Goal: Task Accomplishment & Management: Manage account settings

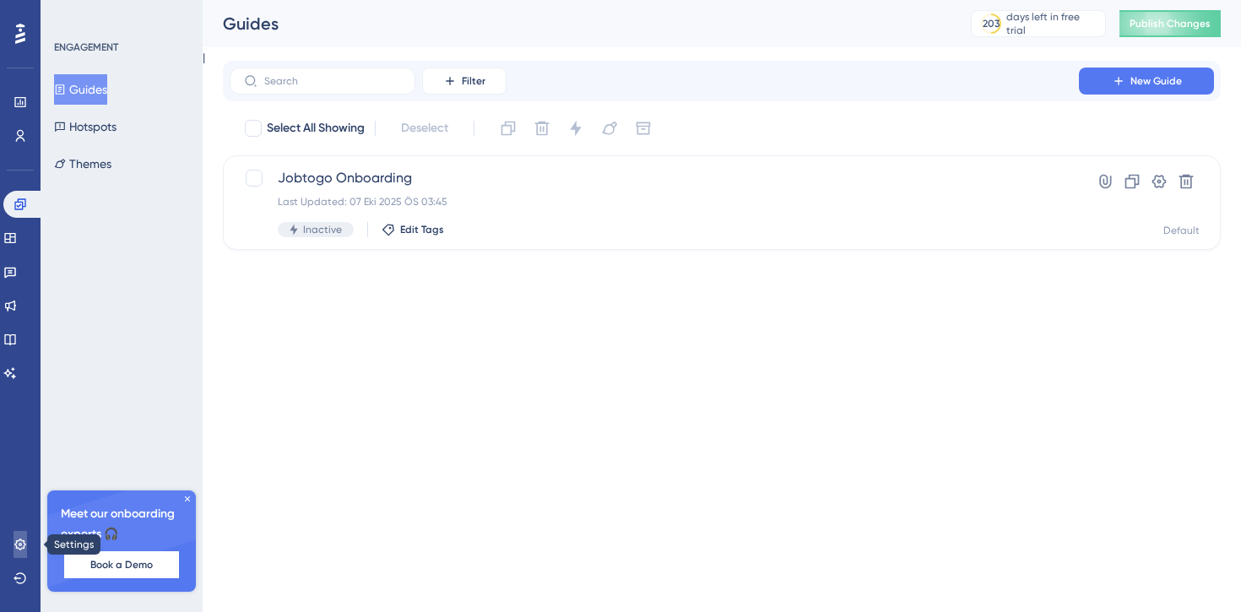
click at [16, 542] on icon at bounding box center [19, 544] width 11 height 11
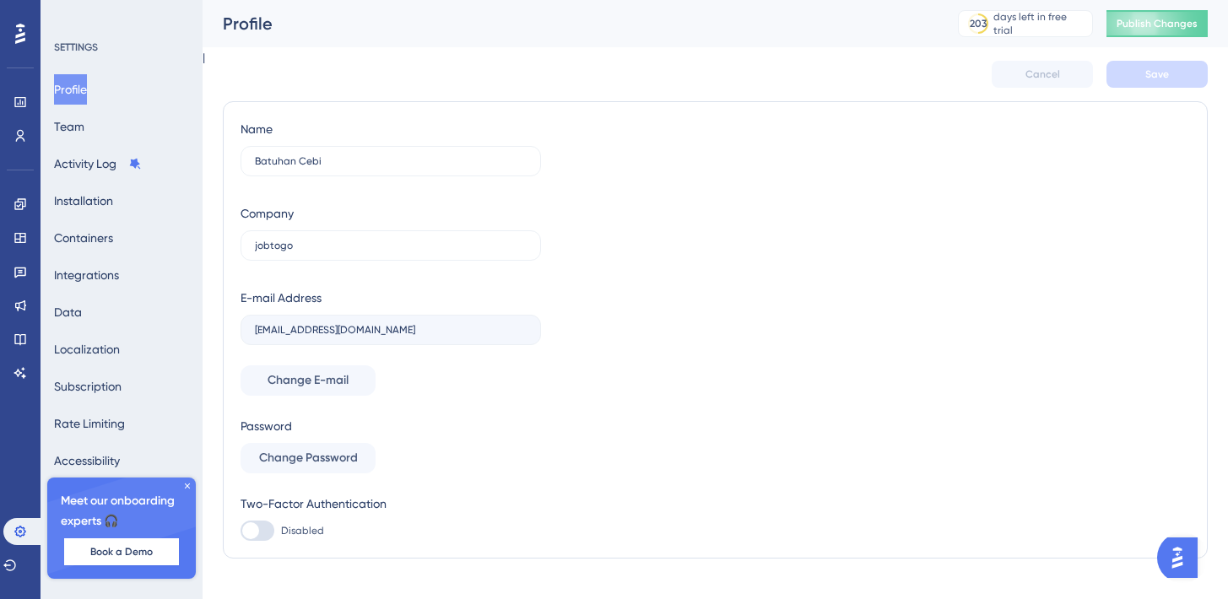
scroll to position [27, 0]
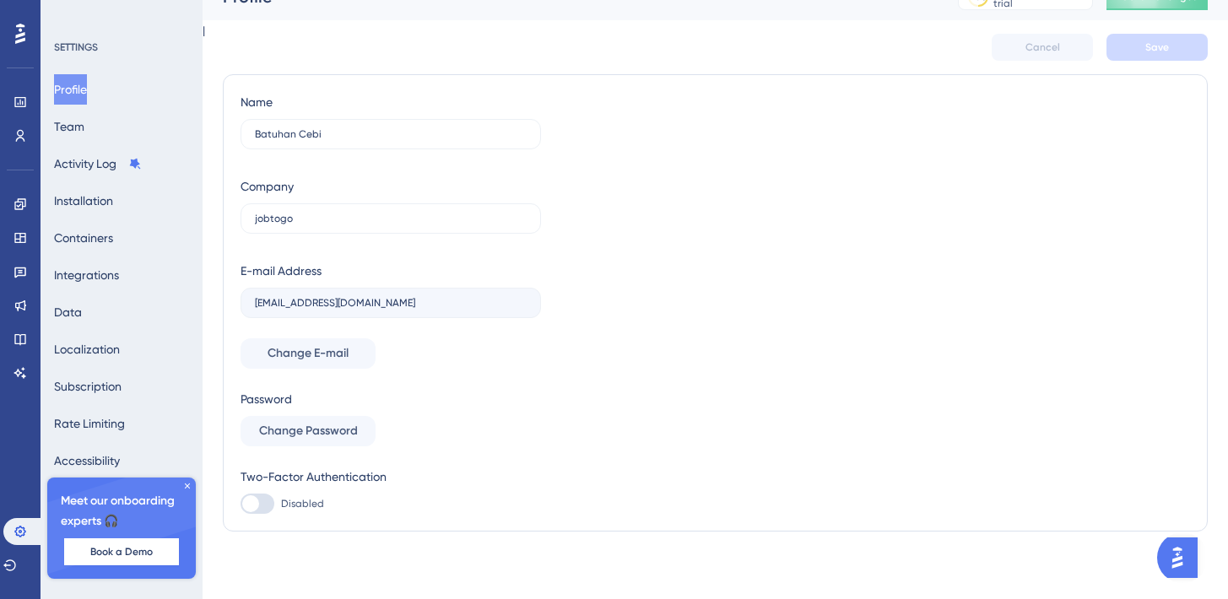
click at [189, 483] on icon at bounding box center [187, 486] width 10 height 10
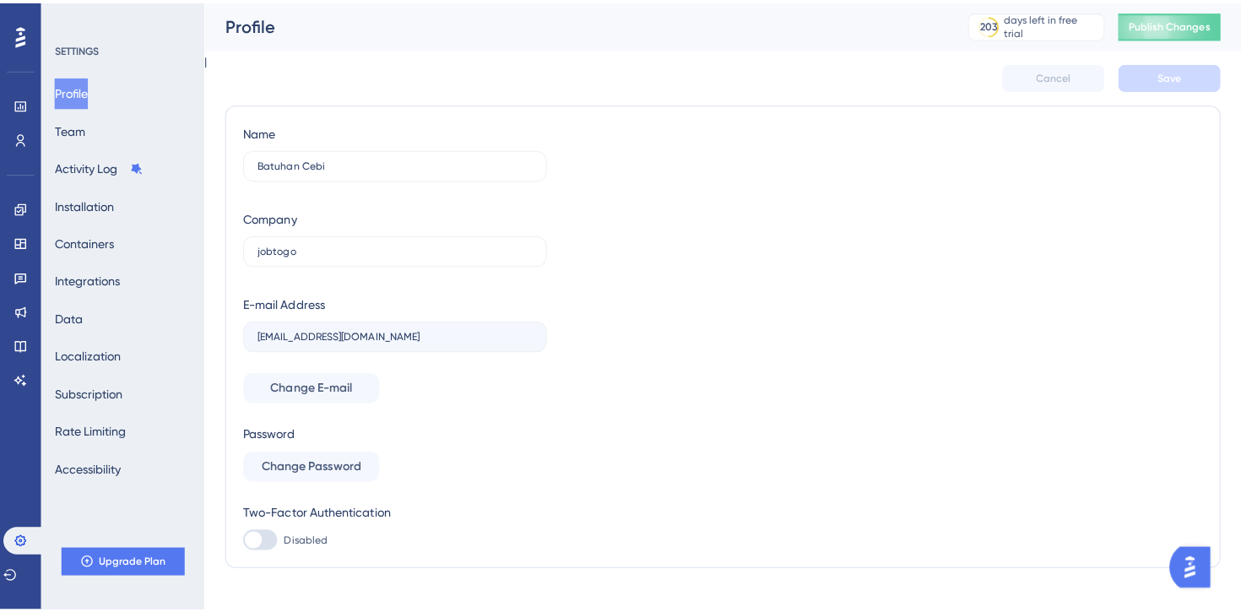
scroll to position [0, 0]
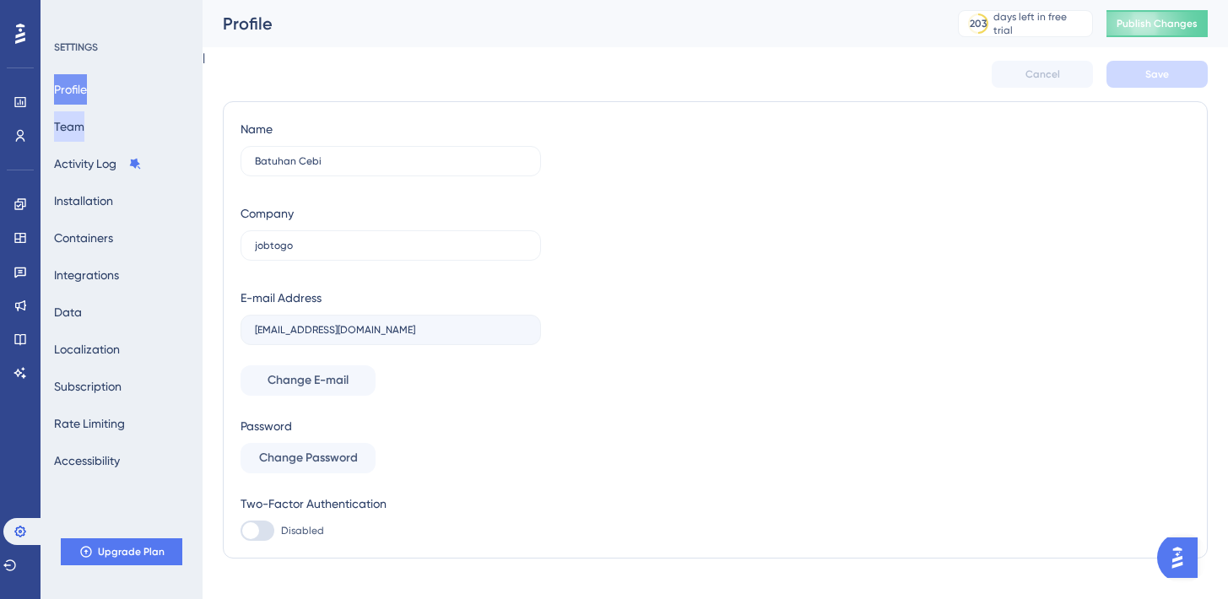
click at [84, 124] on button "Team" at bounding box center [69, 126] width 30 height 30
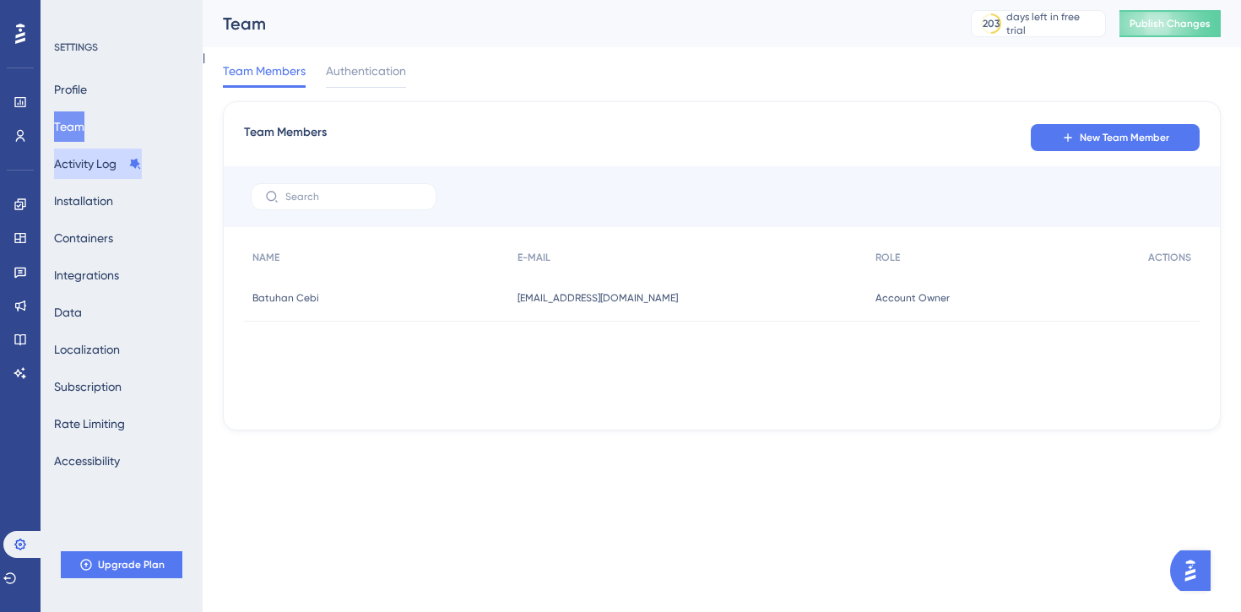
click at [106, 171] on button "Activity Log" at bounding box center [98, 164] width 88 height 30
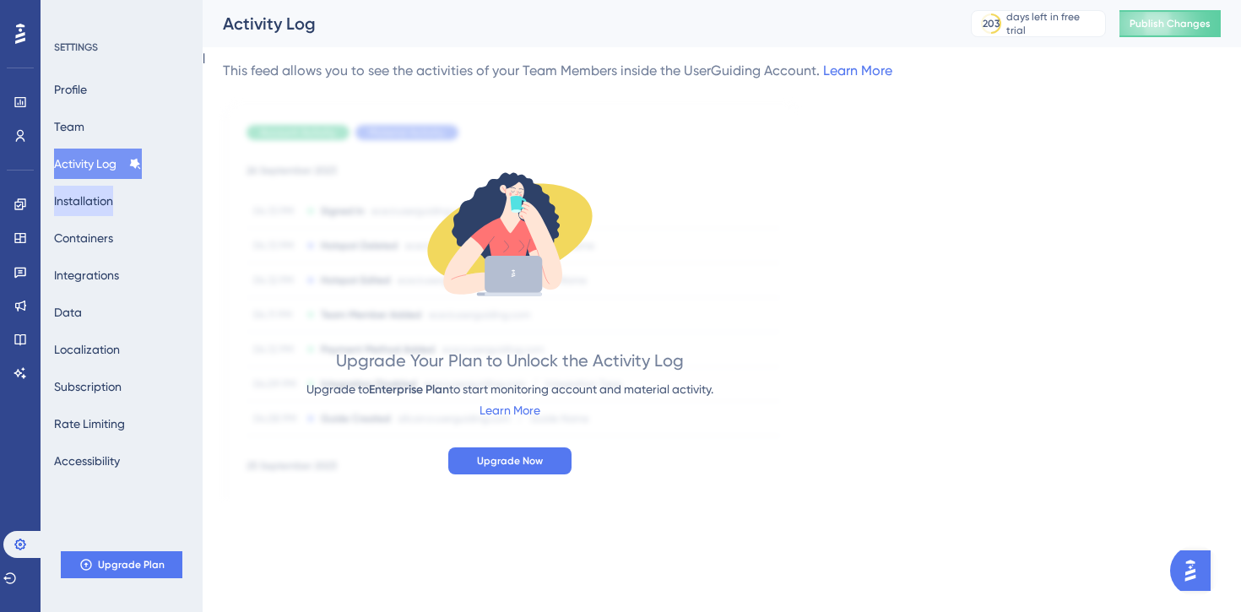
click at [110, 215] on button "Installation" at bounding box center [83, 201] width 59 height 30
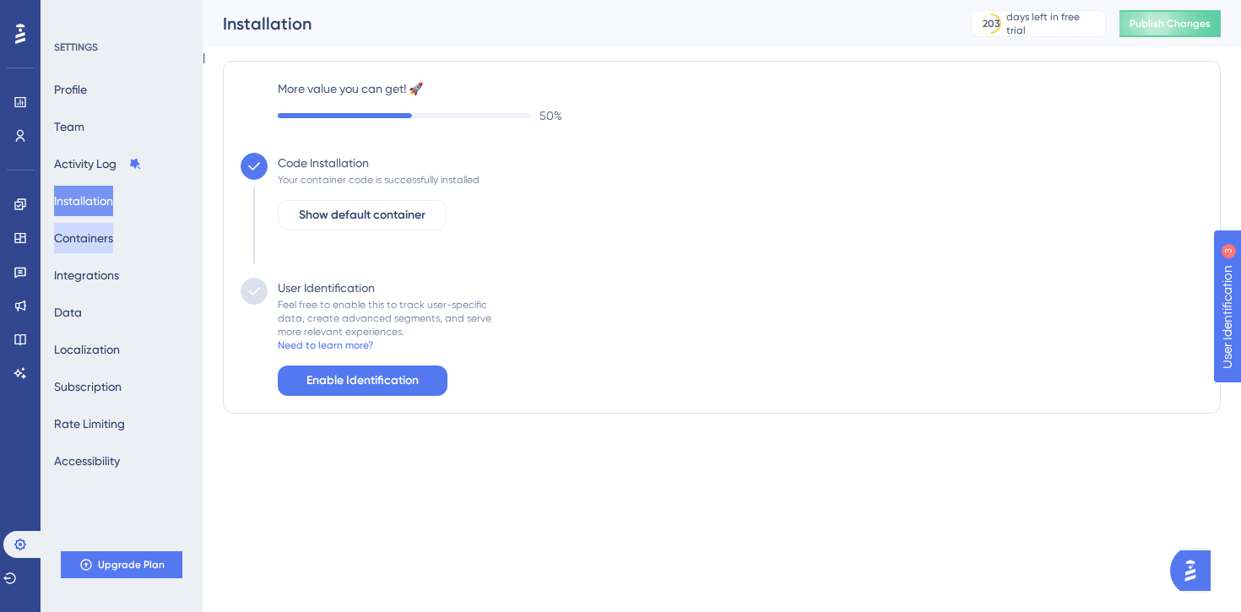
click at [110, 250] on button "Containers" at bounding box center [83, 238] width 59 height 30
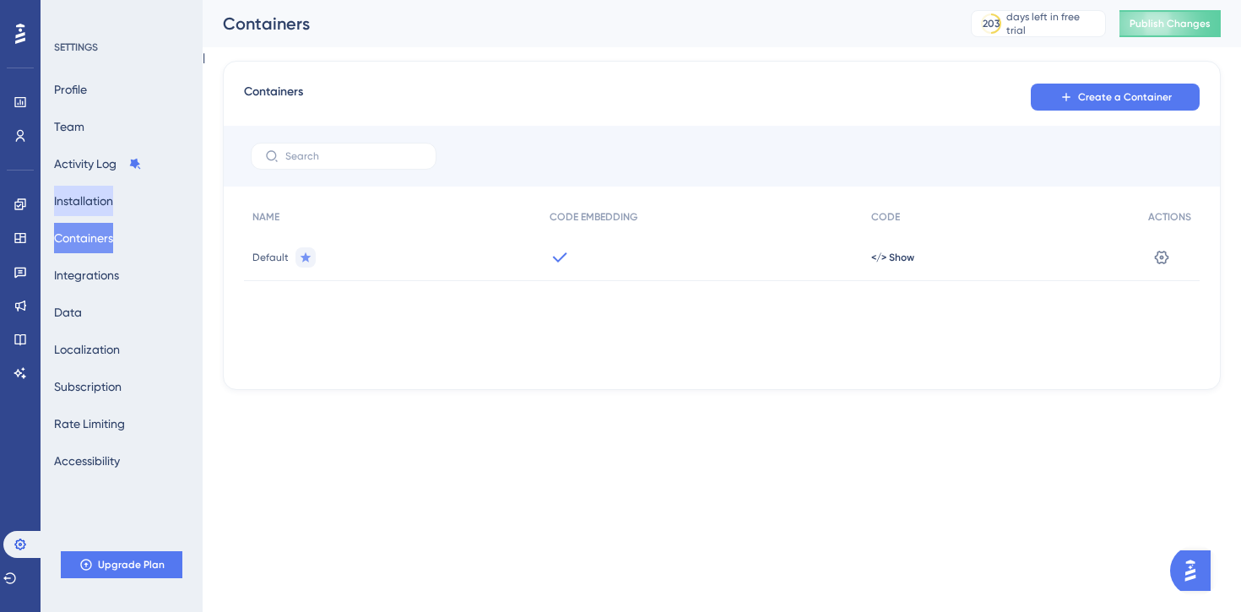
click at [100, 200] on button "Installation" at bounding box center [83, 201] width 59 height 30
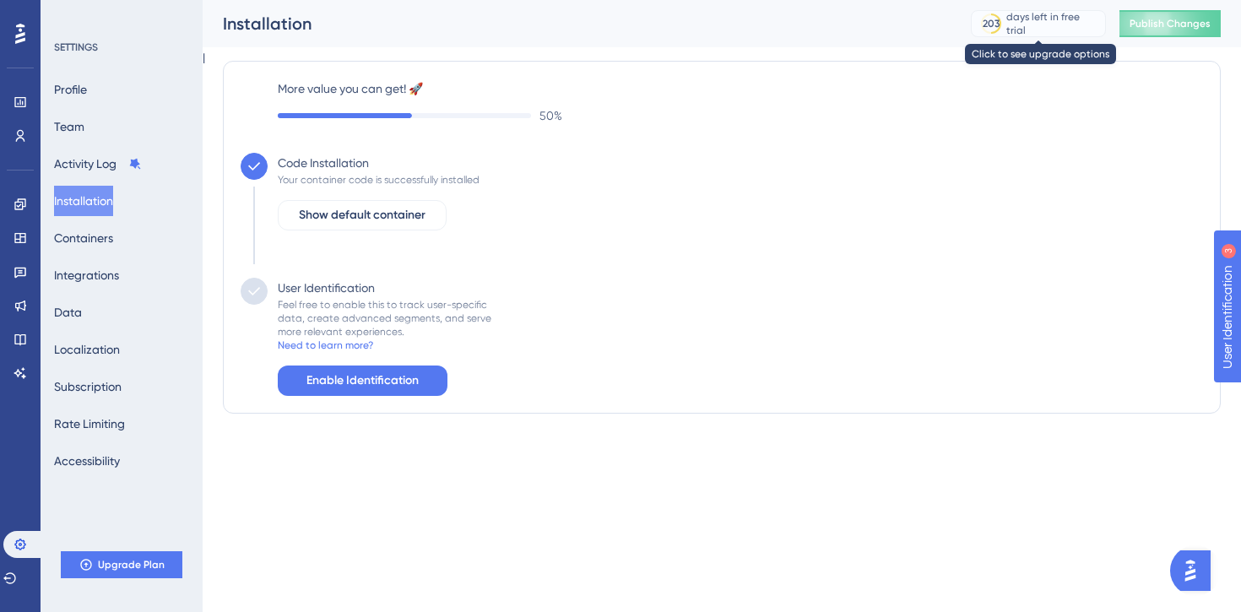
click at [1014, 25] on div "days left in free trial" at bounding box center [1053, 23] width 94 height 27
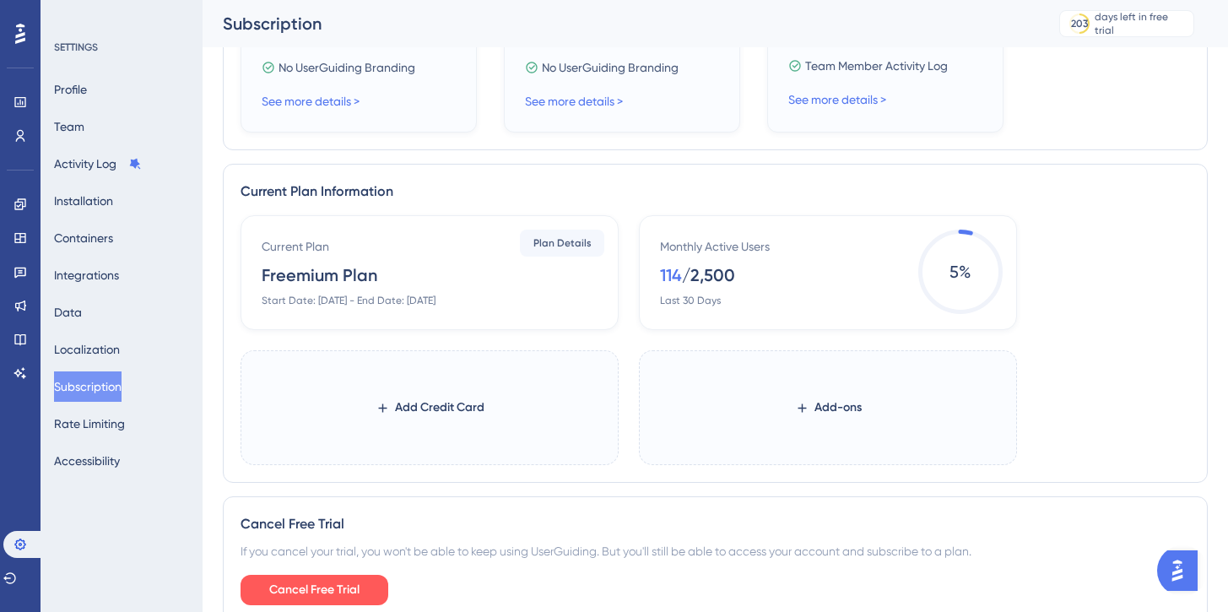
scroll to position [748, 0]
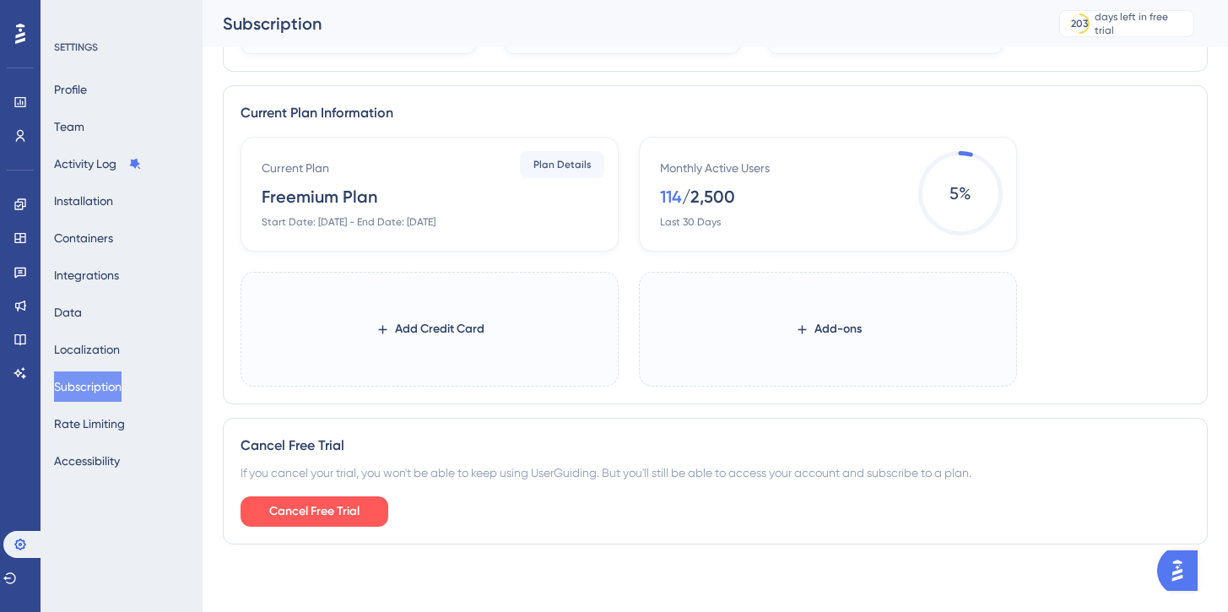
click at [323, 212] on div "Current Plan Freemium Plan Start Date: [DATE] - End Date: [DATE]" at bounding box center [433, 193] width 343 height 71
click at [106, 417] on button "Rate Limiting" at bounding box center [89, 424] width 71 height 30
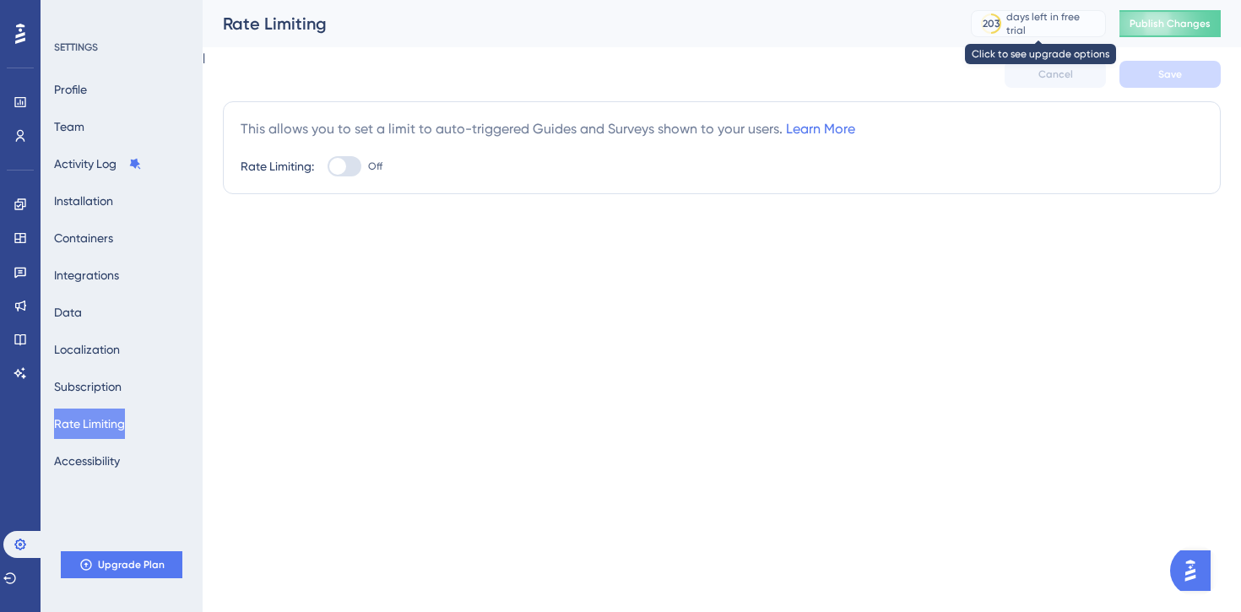
click at [1030, 16] on div "days left in free trial" at bounding box center [1053, 23] width 94 height 27
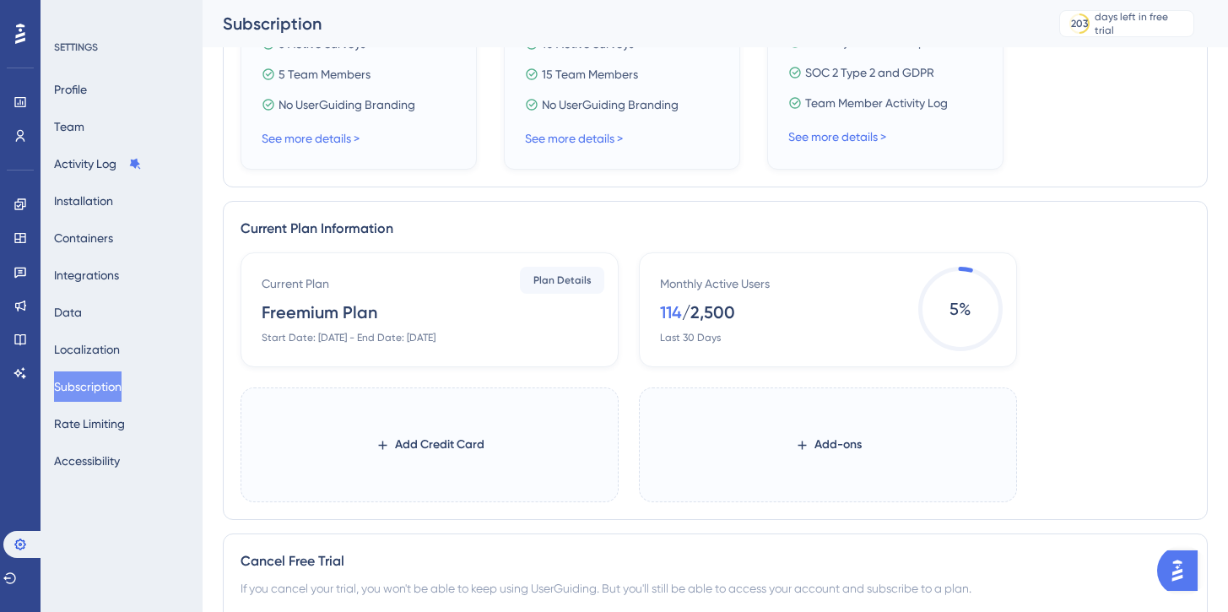
scroll to position [748, 0]
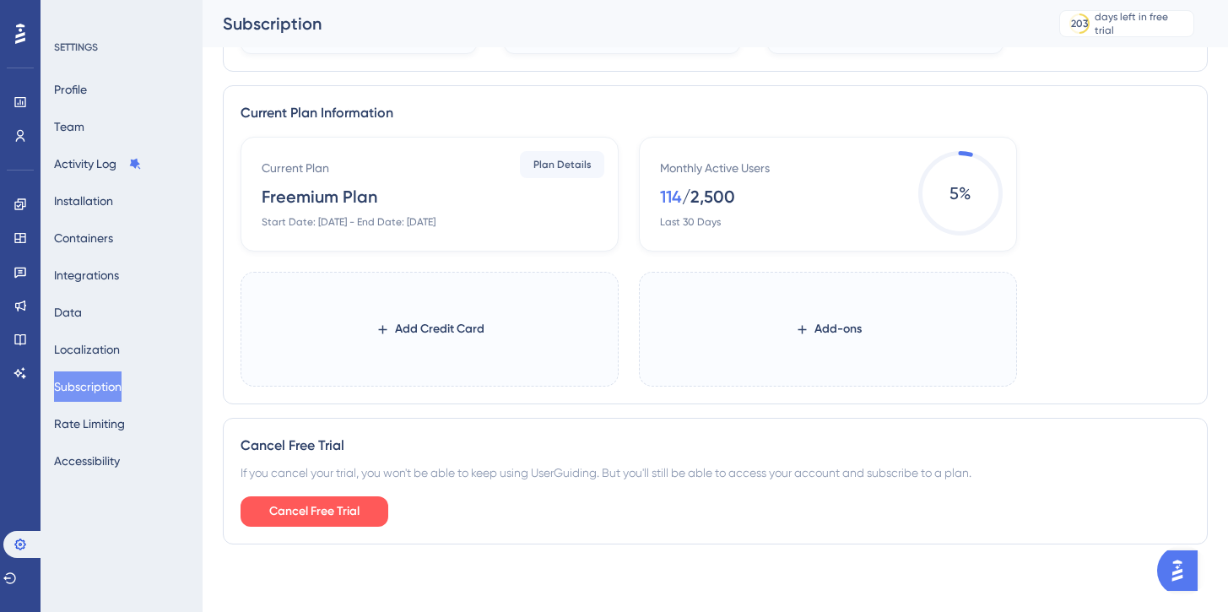
click at [333, 225] on div "Start Date: [DATE] - End Date: [DATE]" at bounding box center [349, 222] width 174 height 14
click at [436, 224] on div "Start Date: [DATE] - End Date: [DATE]" at bounding box center [349, 222] width 174 height 14
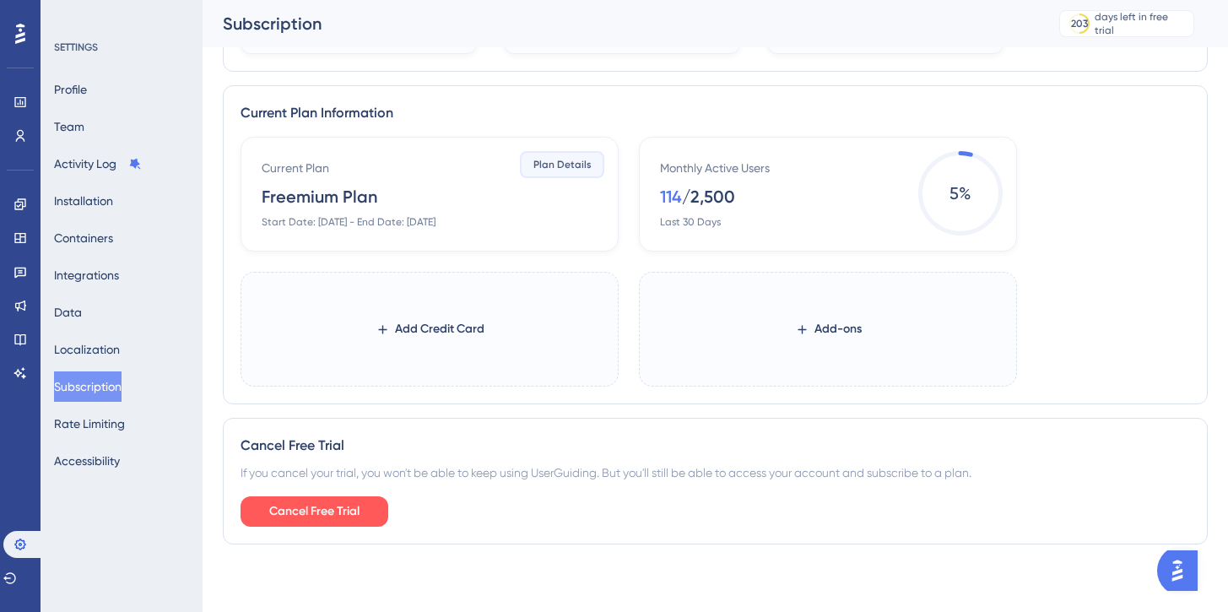
click at [585, 163] on span "Plan Details" at bounding box center [563, 165] width 58 height 14
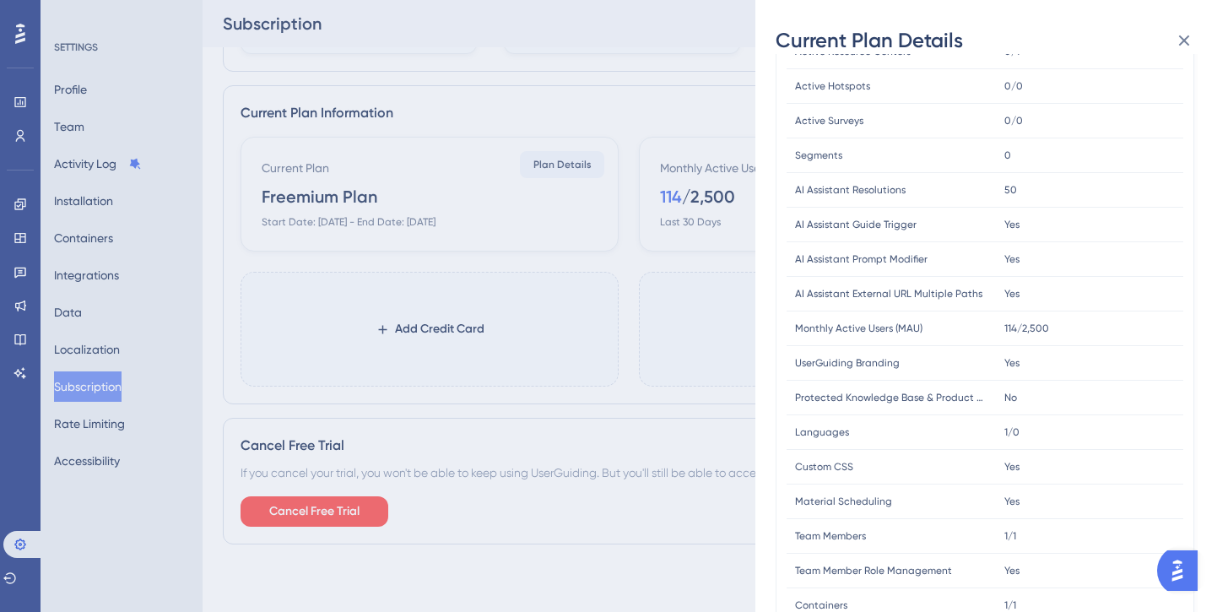
scroll to position [232, 0]
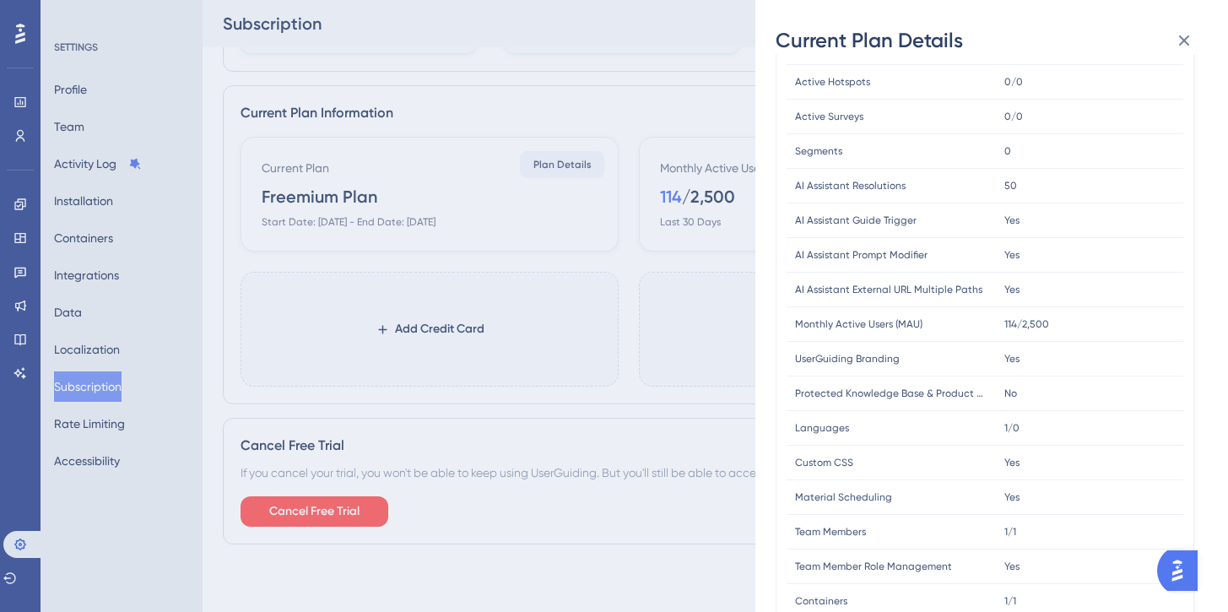
click at [855, 328] on span "Monthly Active Users (MAU)" at bounding box center [858, 324] width 127 height 14
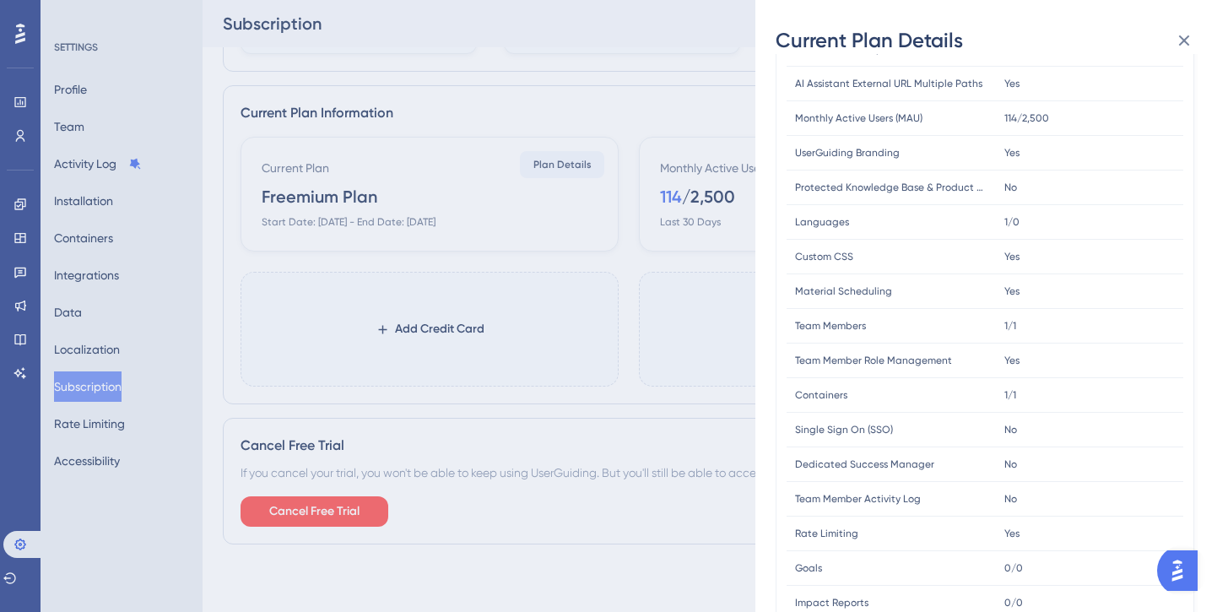
scroll to position [0, 0]
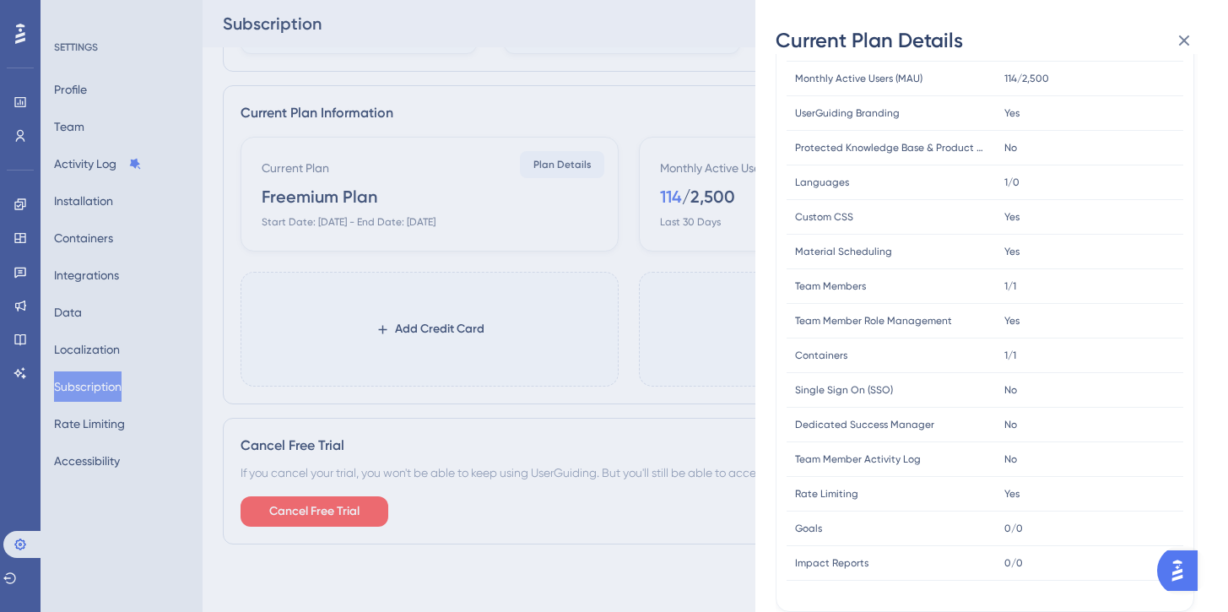
click at [817, 532] on span "Goals" at bounding box center [808, 529] width 27 height 14
click at [817, 563] on span "Impact Reports" at bounding box center [831, 563] width 73 height 14
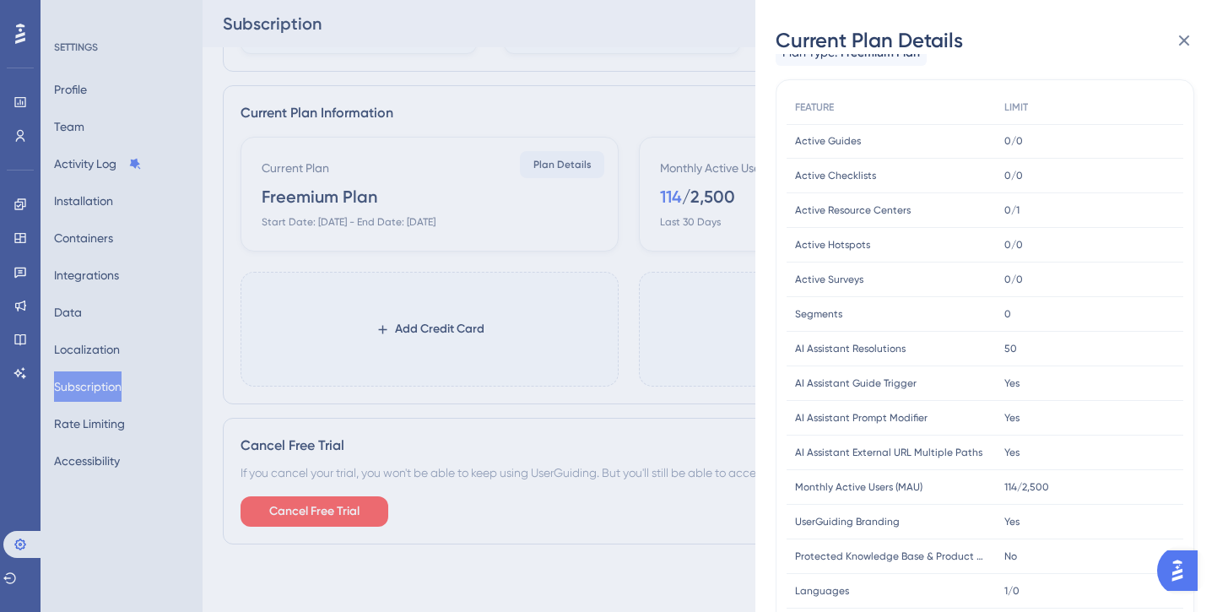
scroll to position [68, 0]
click at [849, 227] on div "Active Resource Centers Active Resource Centers" at bounding box center [891, 212] width 209 height 35
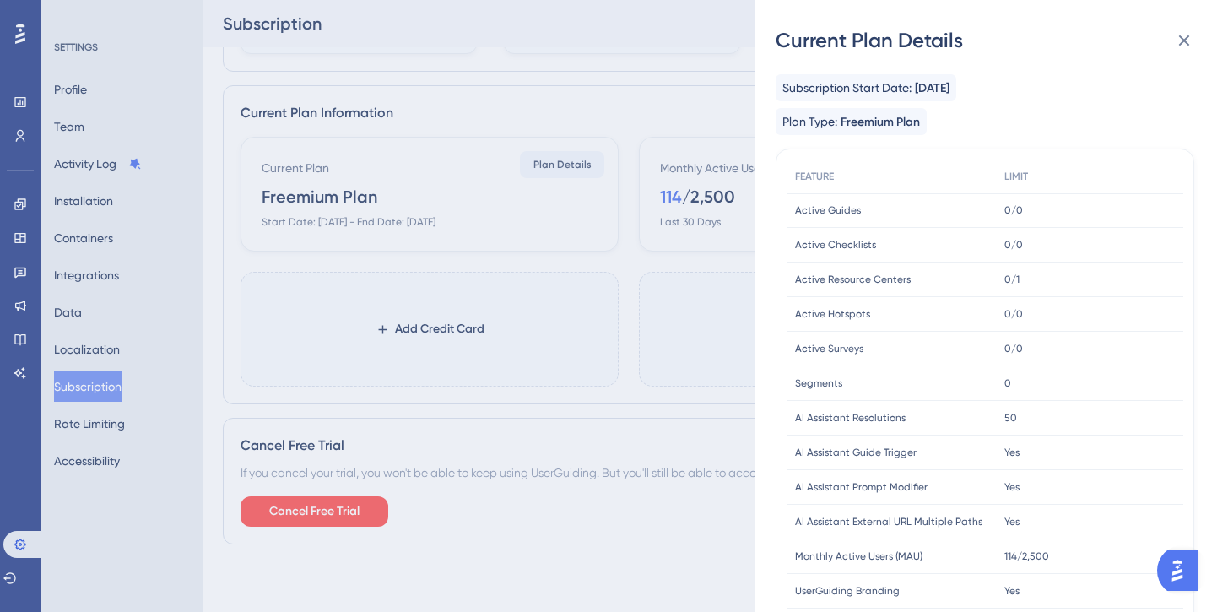
click at [747, 191] on div "Current Plan Details Subscription Start Date: [DATE] Plan Type: Freemium Plan F…" at bounding box center [614, 306] width 1228 height 612
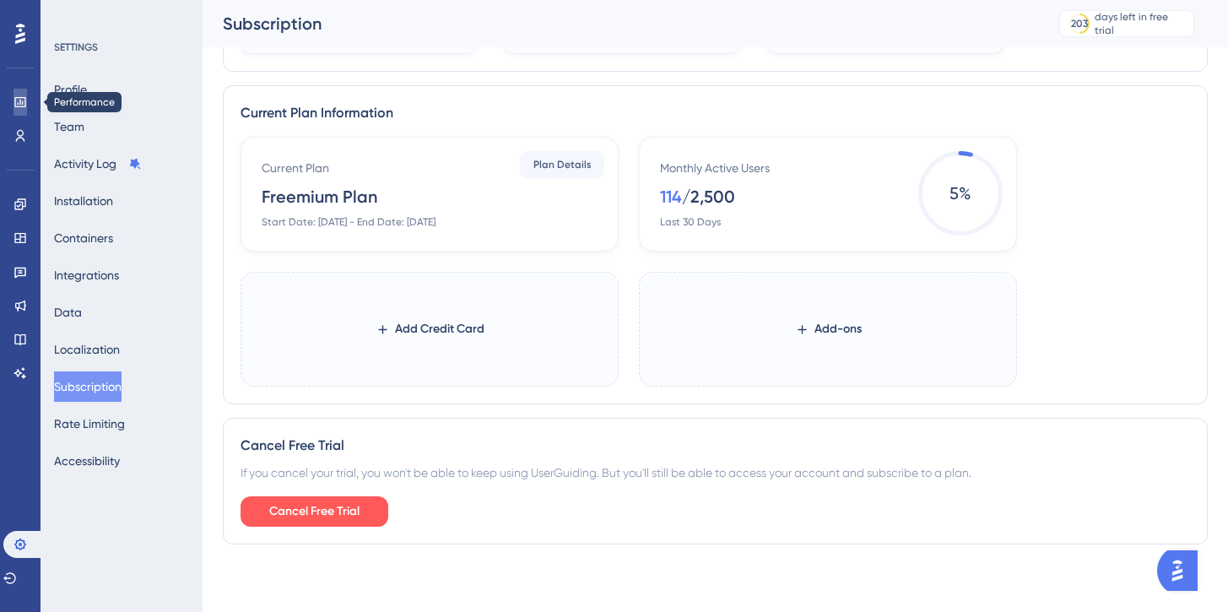
click at [23, 102] on icon at bounding box center [21, 102] width 14 height 14
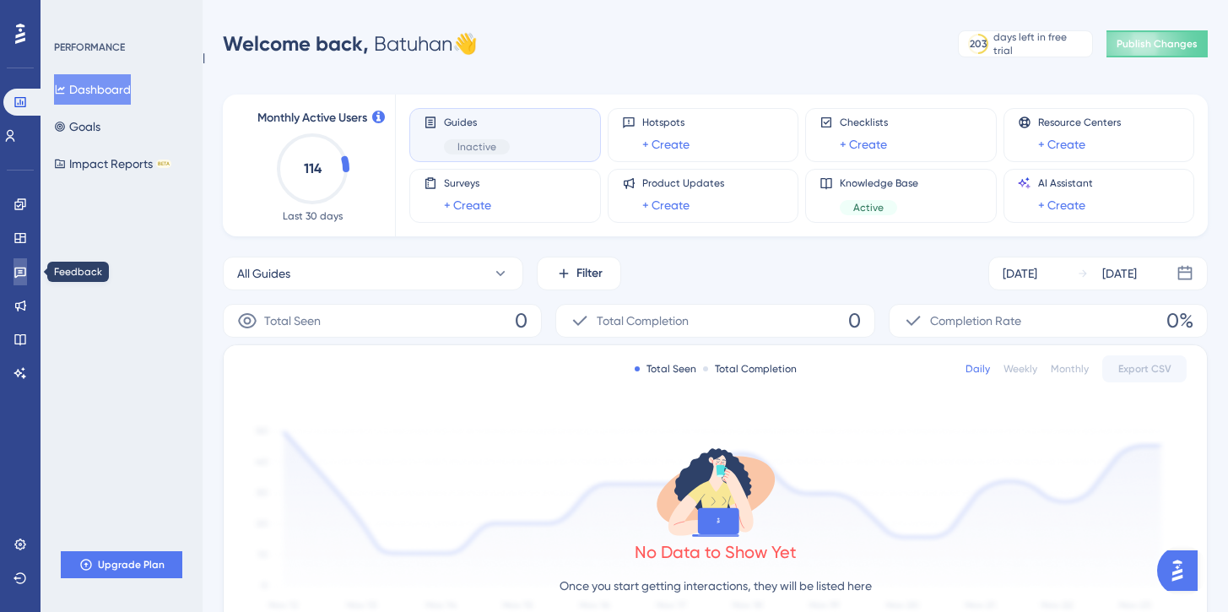
click at [20, 279] on link at bounding box center [21, 271] width 14 height 27
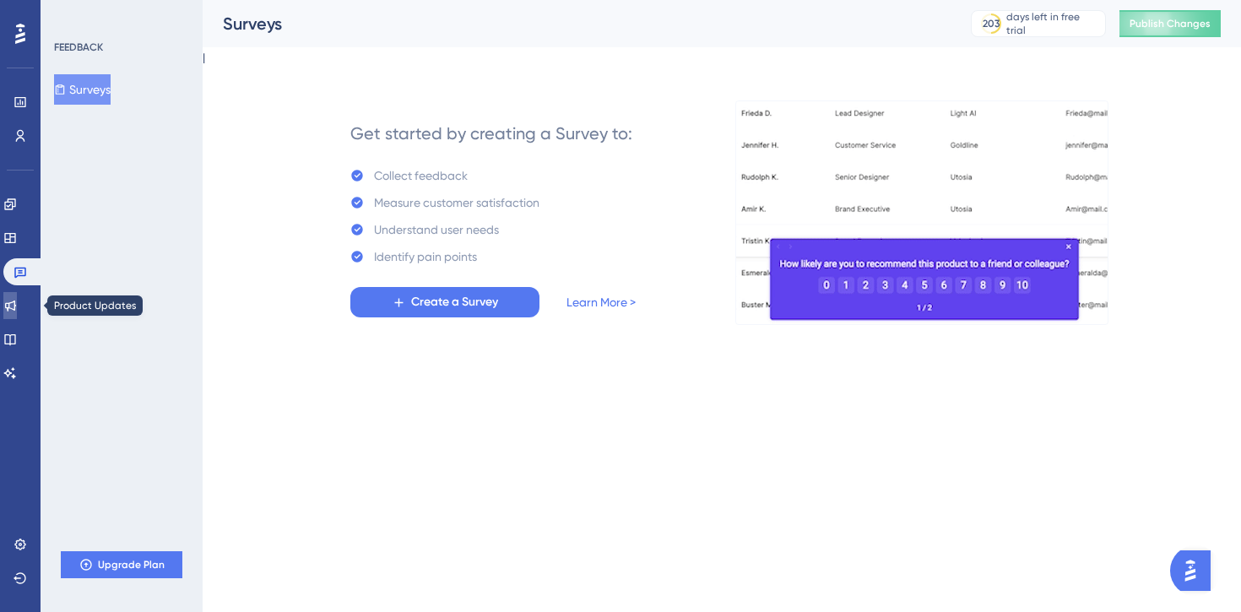
click at [17, 312] on icon at bounding box center [10, 306] width 14 height 14
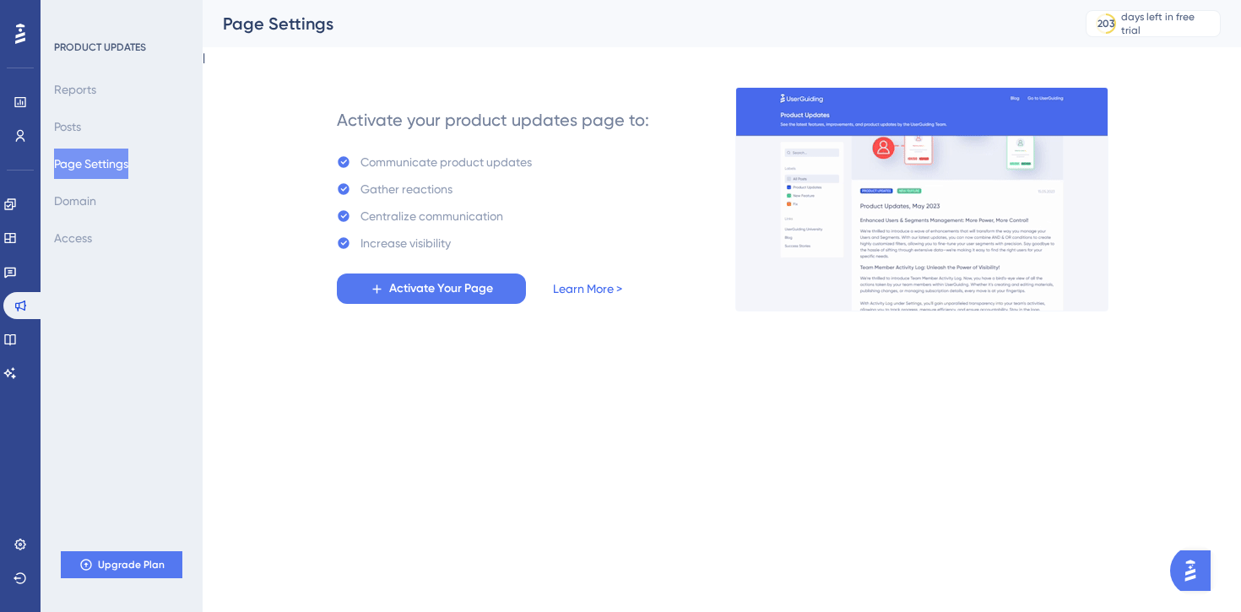
click at [599, 283] on link "Learn More >" at bounding box center [587, 289] width 69 height 20
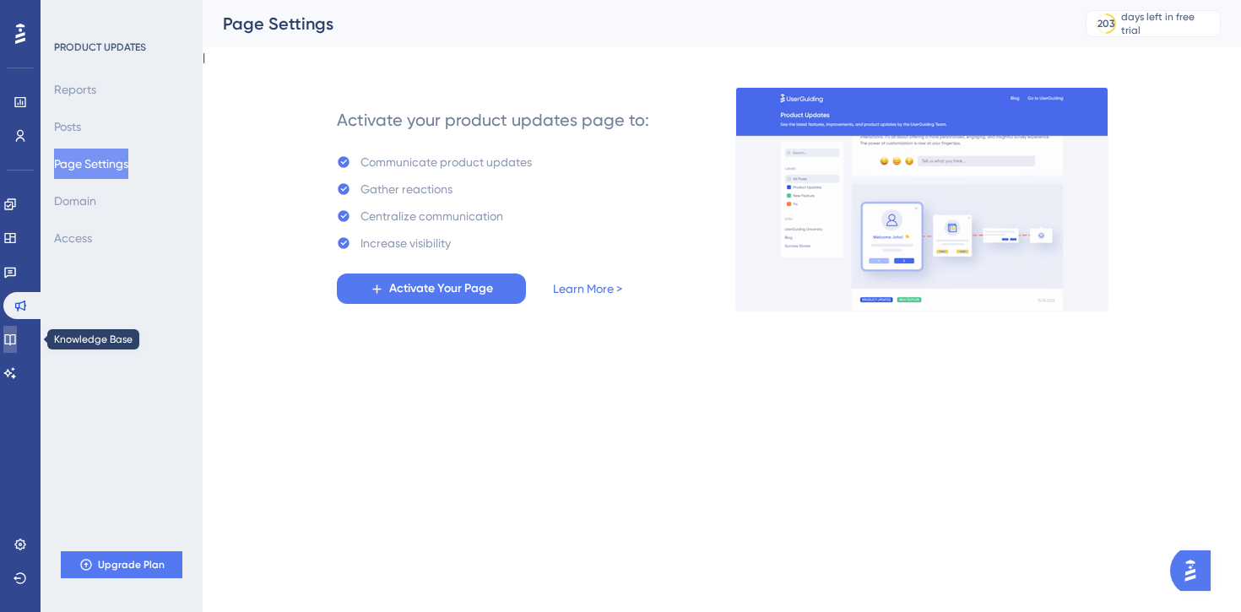
click at [14, 335] on icon at bounding box center [10, 340] width 14 height 14
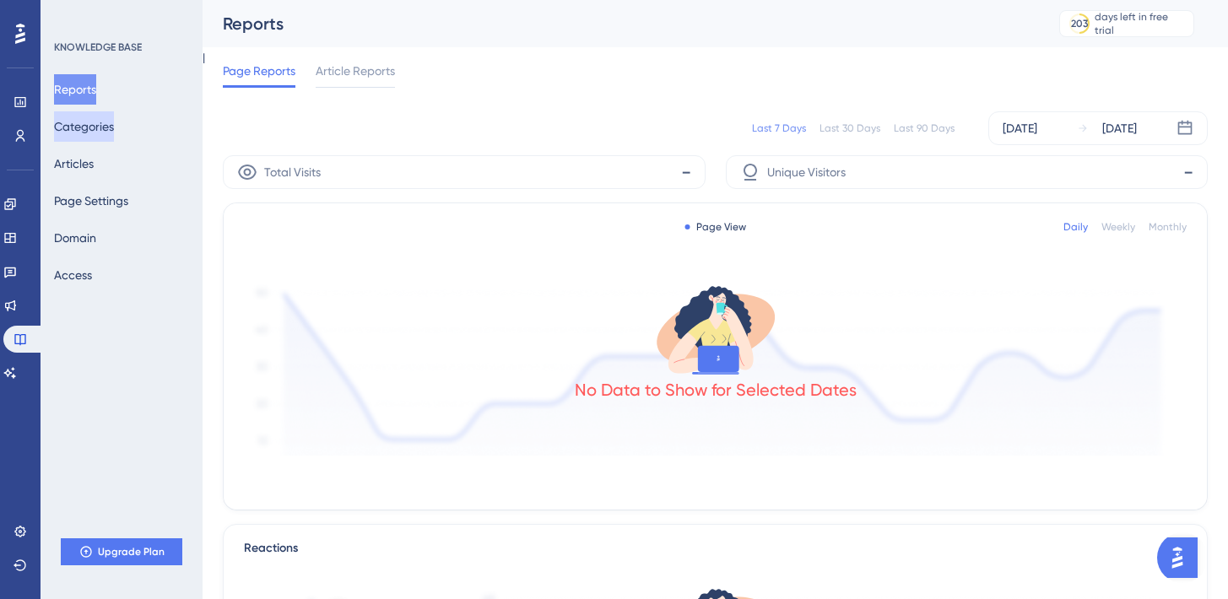
click at [103, 139] on button "Categories" at bounding box center [84, 126] width 60 height 30
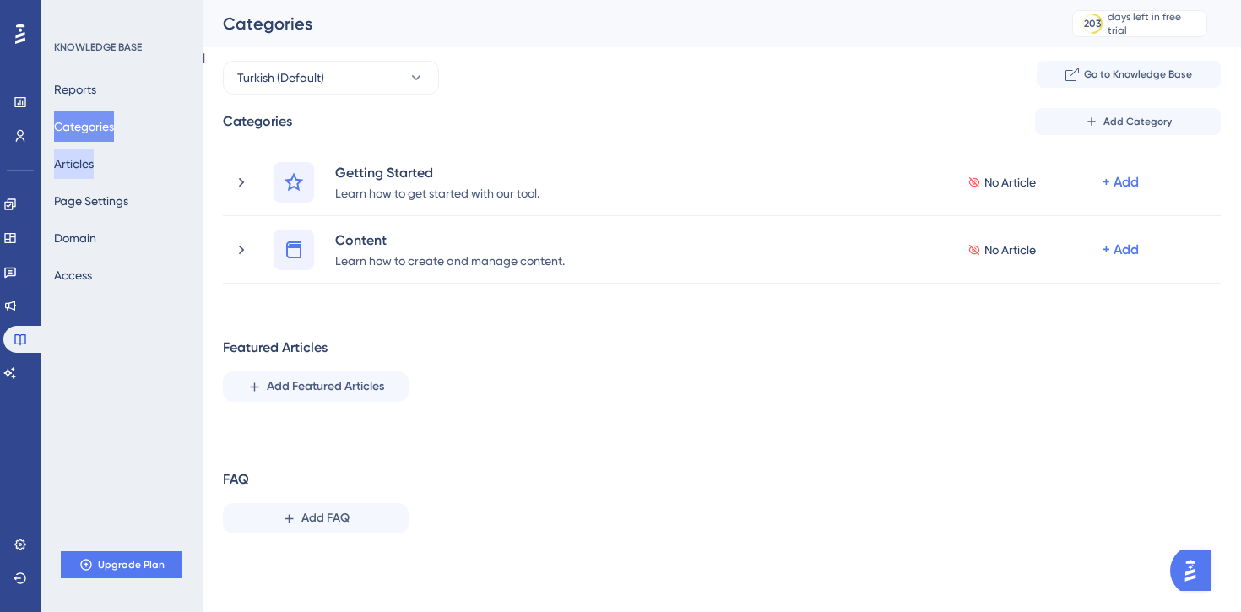
click at [94, 167] on button "Articles" at bounding box center [74, 164] width 40 height 30
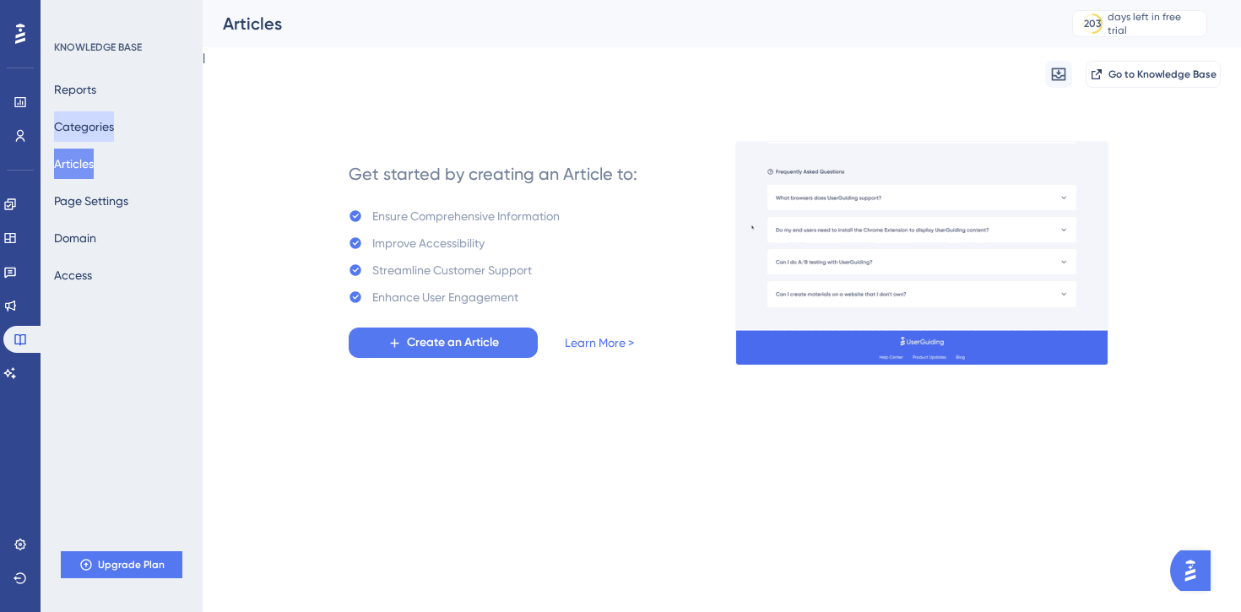
click at [111, 124] on button "Categories" at bounding box center [84, 126] width 60 height 30
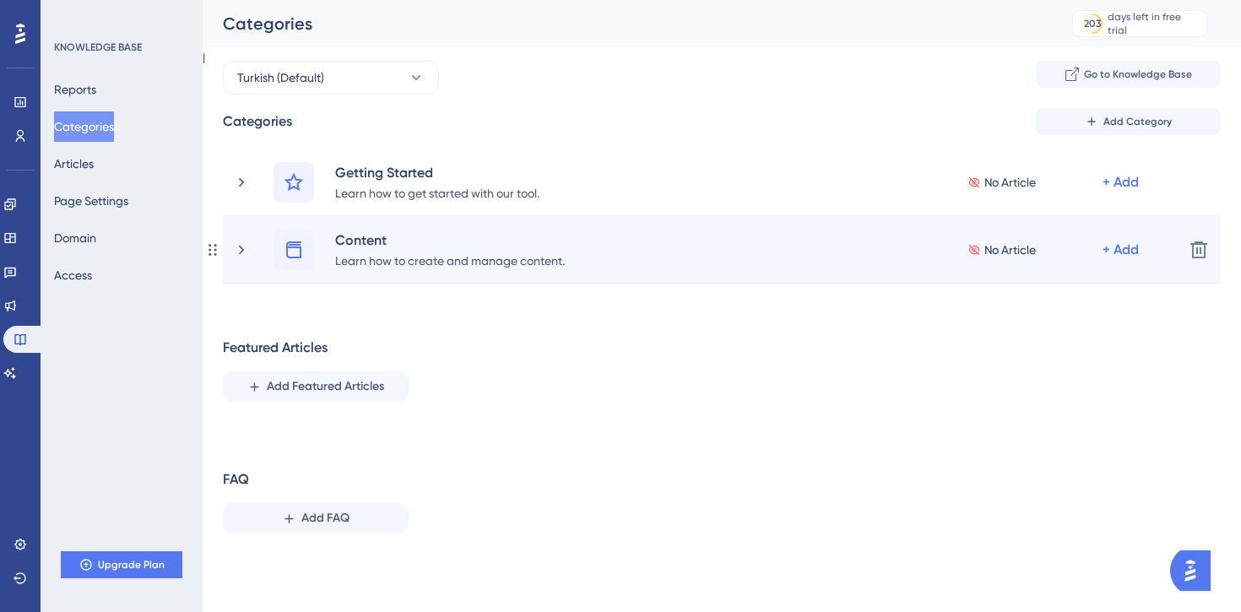
click at [1005, 248] on span "No Article" at bounding box center [1009, 250] width 51 height 20
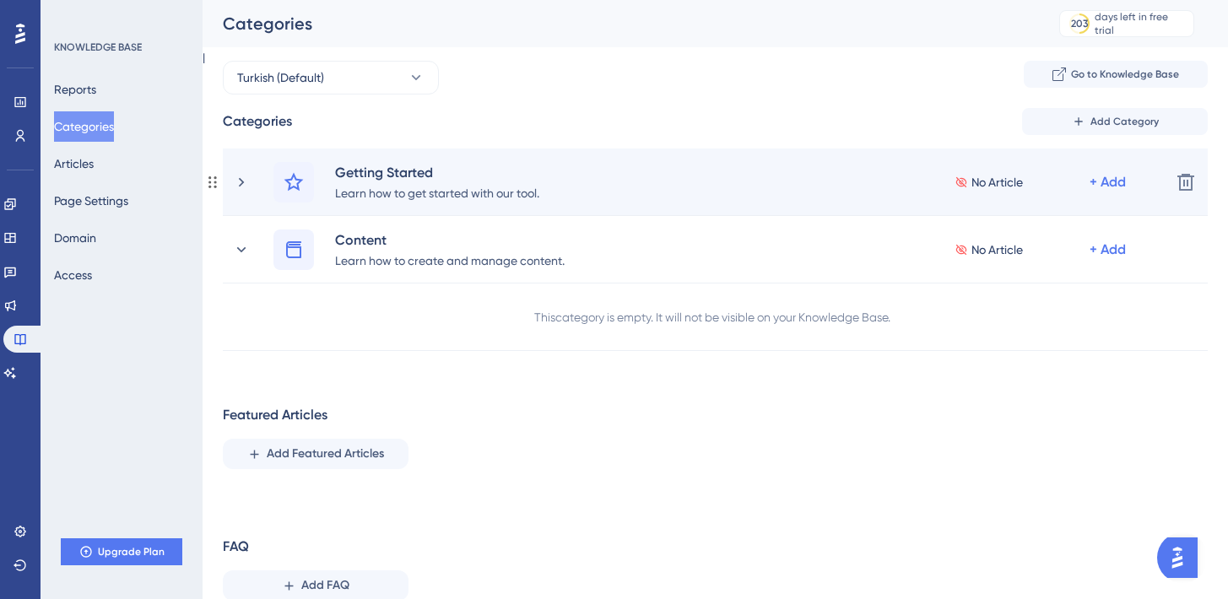
click at [667, 195] on div "Getting Started Learn how to get started with our tool. No Article + Add" at bounding box center [716, 182] width 884 height 41
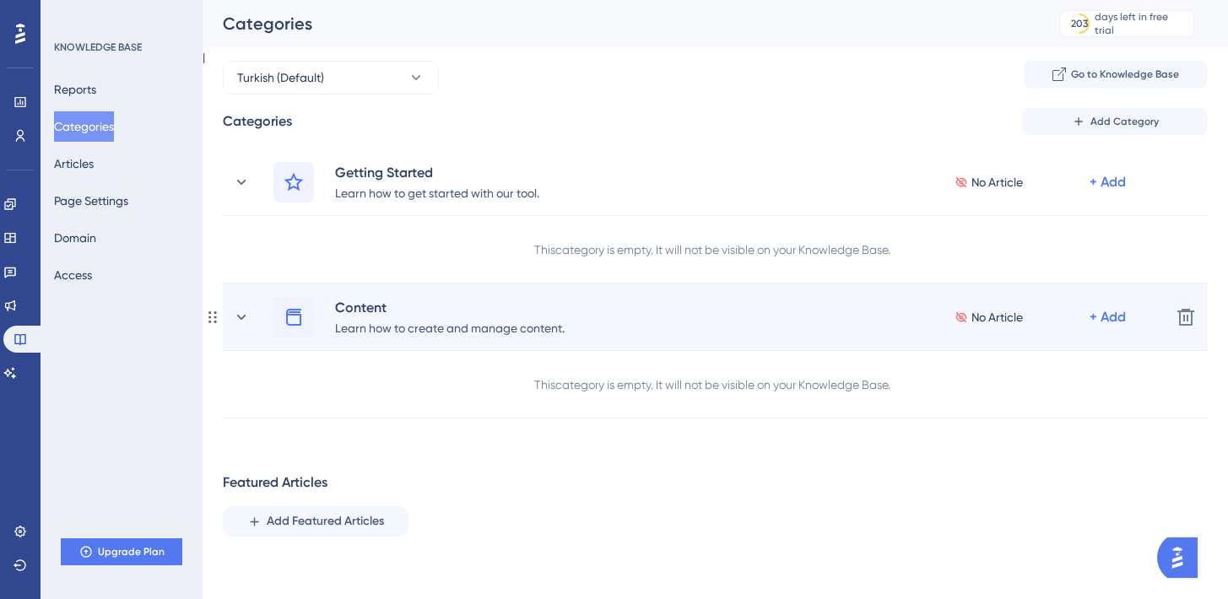
click at [1087, 312] on div "No Article" at bounding box center [1022, 317] width 135 height 20
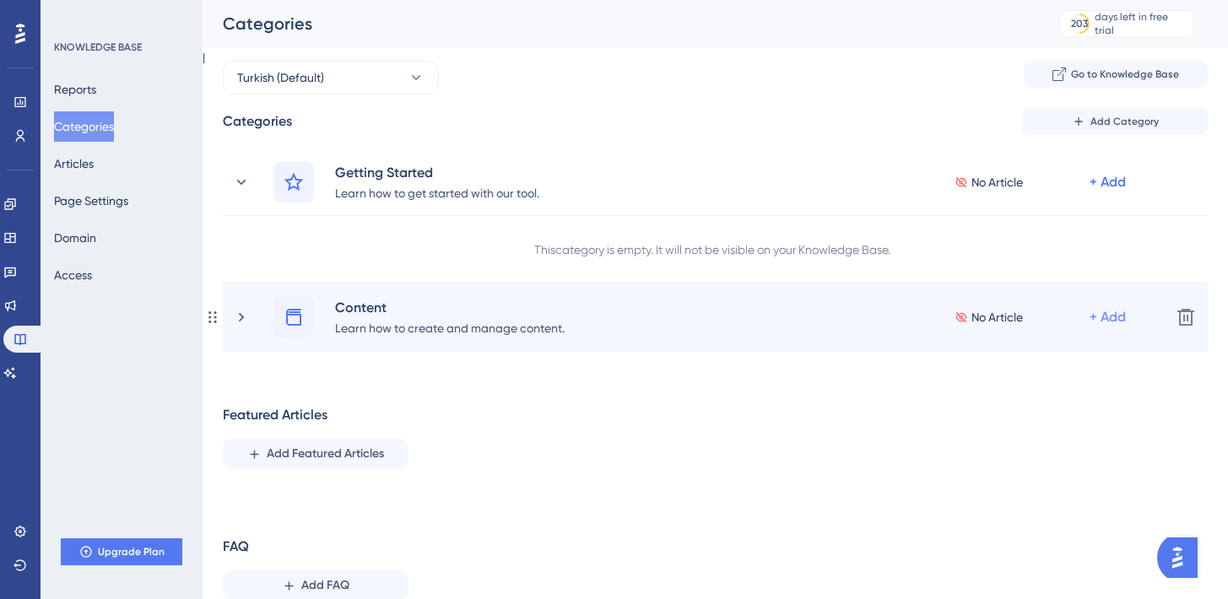
click at [1109, 320] on div "+ Add" at bounding box center [1108, 317] width 36 height 20
click at [1039, 398] on span "Add Articles" at bounding box center [1014, 396] width 65 height 20
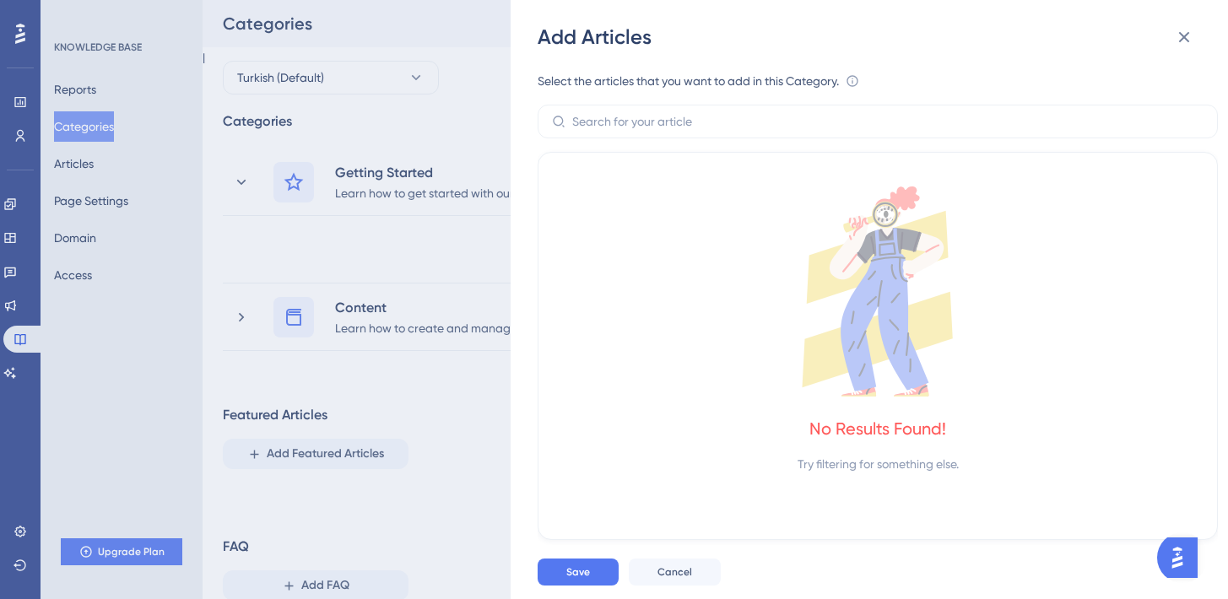
click at [846, 218] on icon at bounding box center [878, 292] width 638 height 210
click at [616, 132] on label at bounding box center [878, 122] width 680 height 34
click at [616, 131] on input "text" at bounding box center [887, 121] width 631 height 19
click at [431, 225] on div "Add Articles Select the articles that you want to add in this Category. An arti…" at bounding box center [614, 299] width 1228 height 599
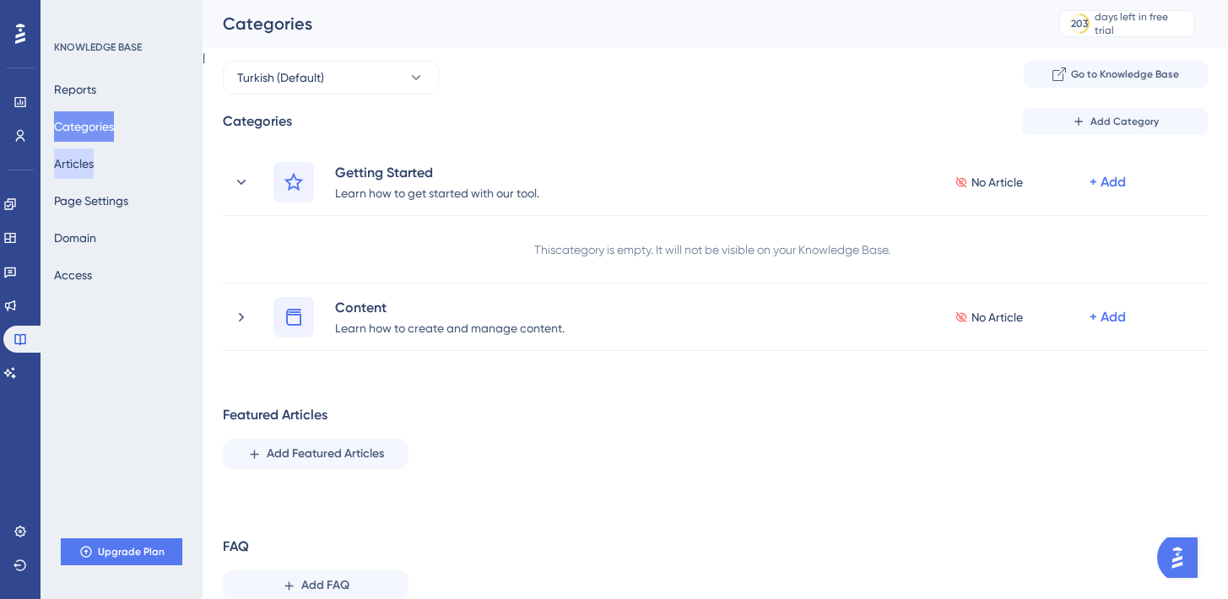
click at [85, 154] on button "Articles" at bounding box center [74, 164] width 40 height 30
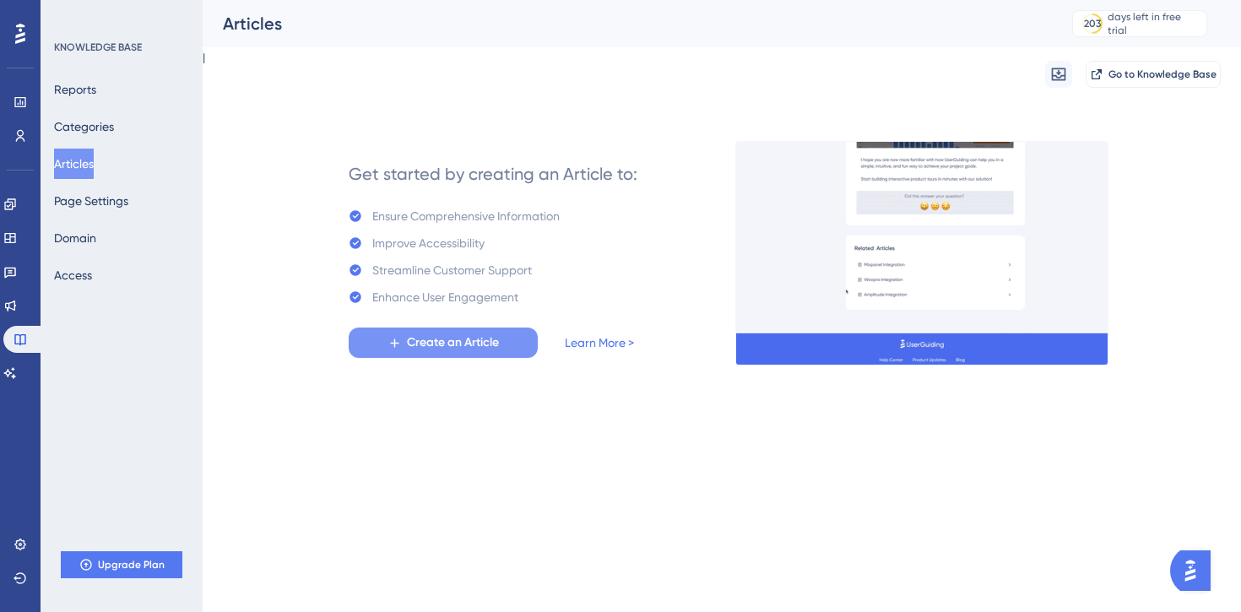
click at [470, 343] on span "Create an Article" at bounding box center [453, 343] width 92 height 20
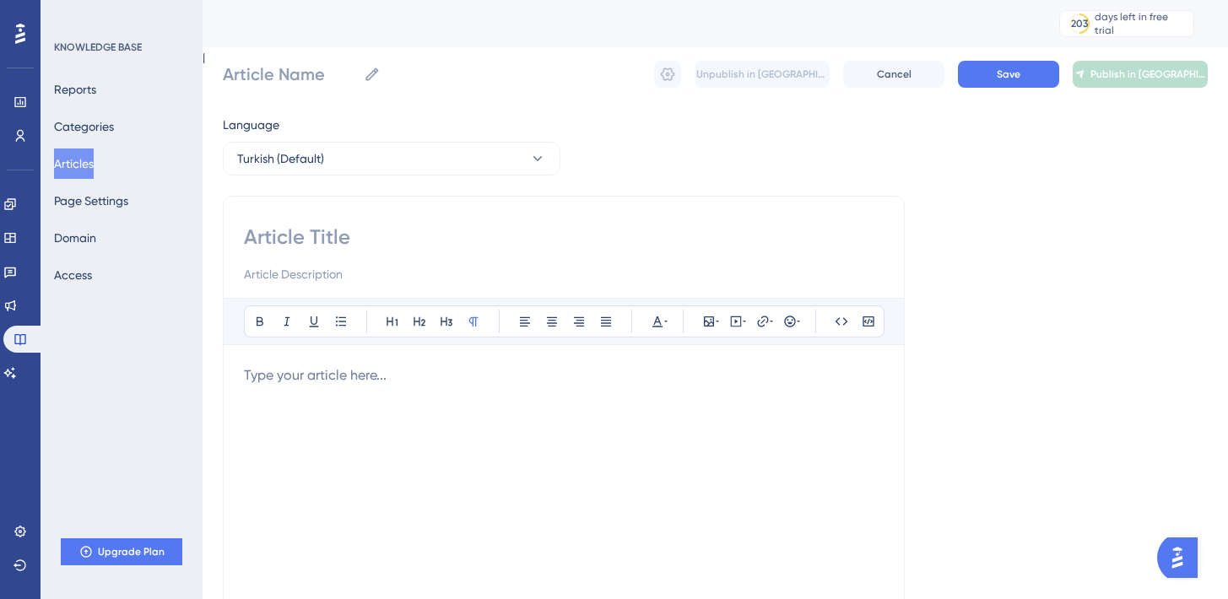
click at [924, 89] on div "Article Name Unpublish in TR Cancel Save Publish in [GEOGRAPHIC_DATA]" at bounding box center [715, 74] width 985 height 54
click at [906, 65] on button "Cancel" at bounding box center [893, 74] width 101 height 27
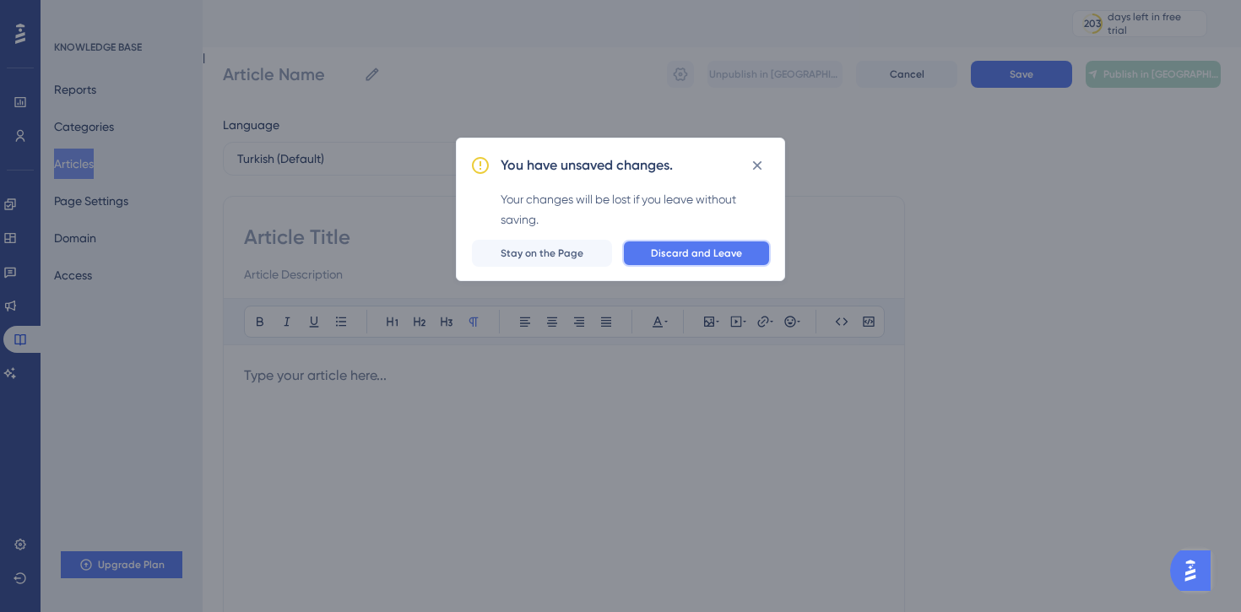
click at [674, 247] on span "Discard and Leave" at bounding box center [696, 254] width 91 height 14
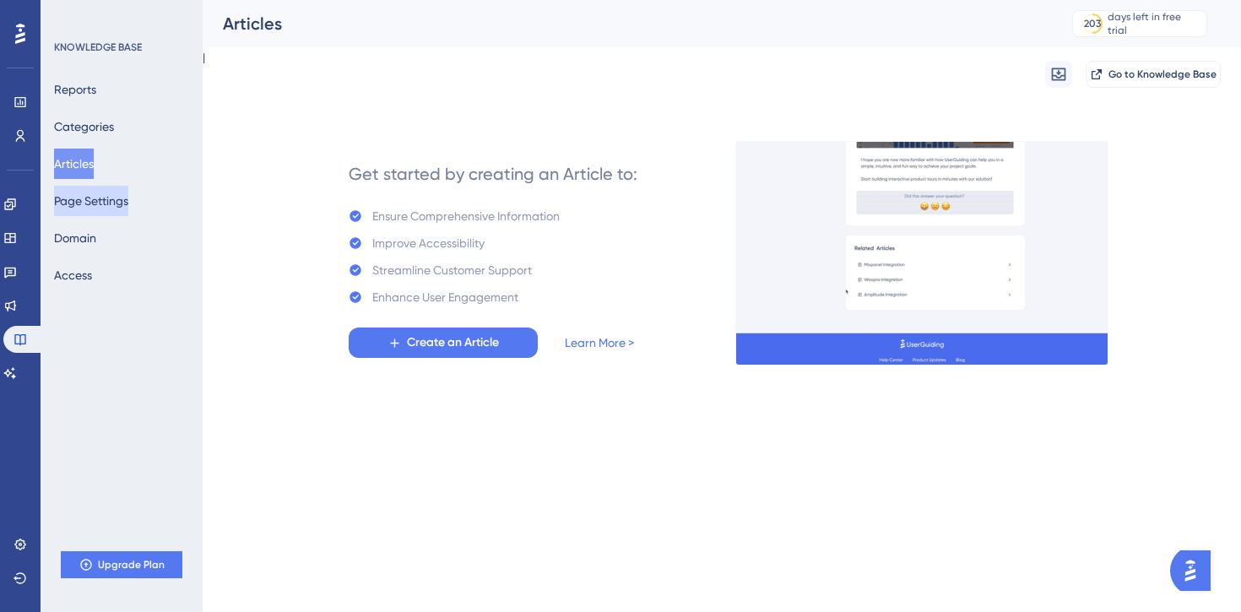
click at [86, 200] on button "Page Settings" at bounding box center [91, 201] width 74 height 30
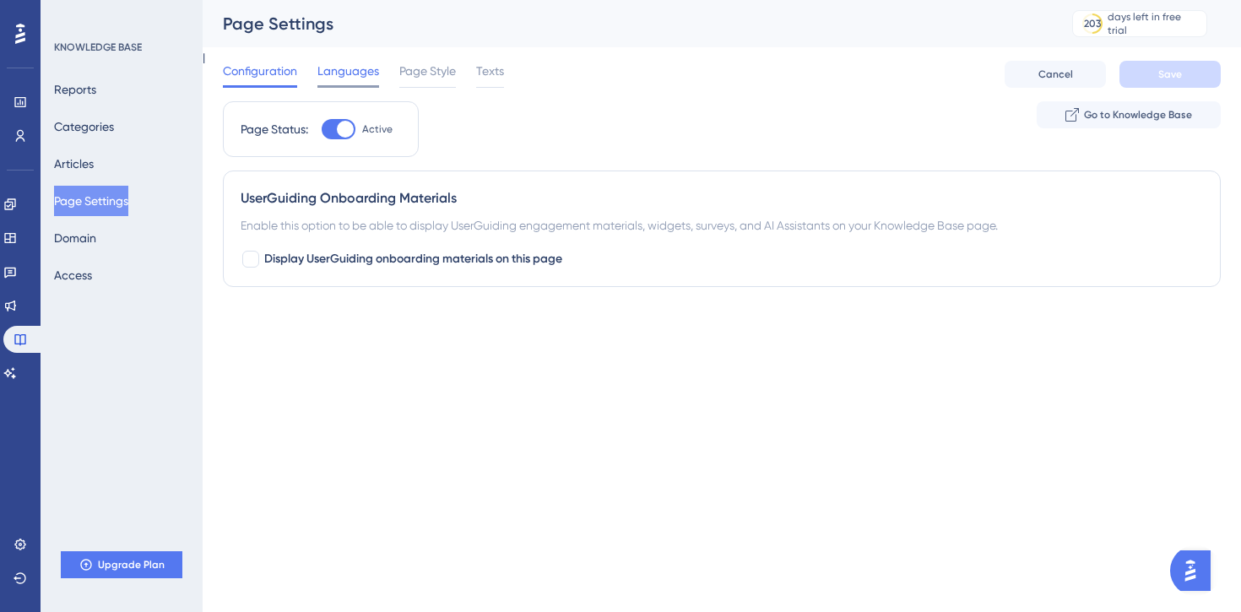
click at [357, 61] on span "Languages" at bounding box center [348, 71] width 62 height 20
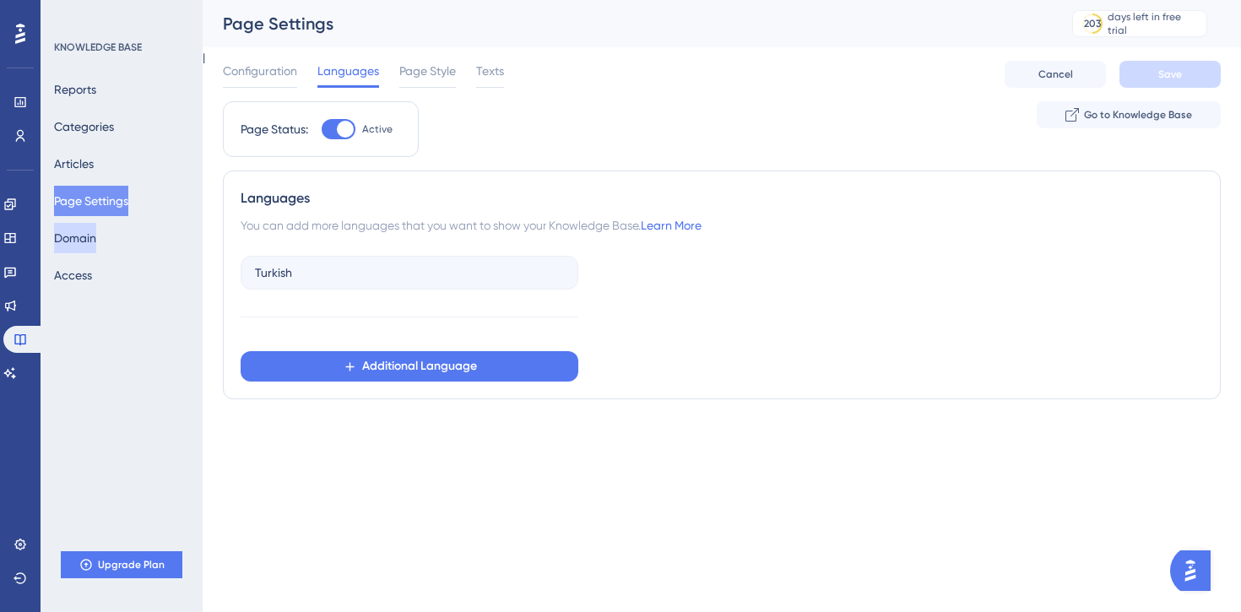
click at [61, 247] on button "Domain" at bounding box center [75, 238] width 42 height 30
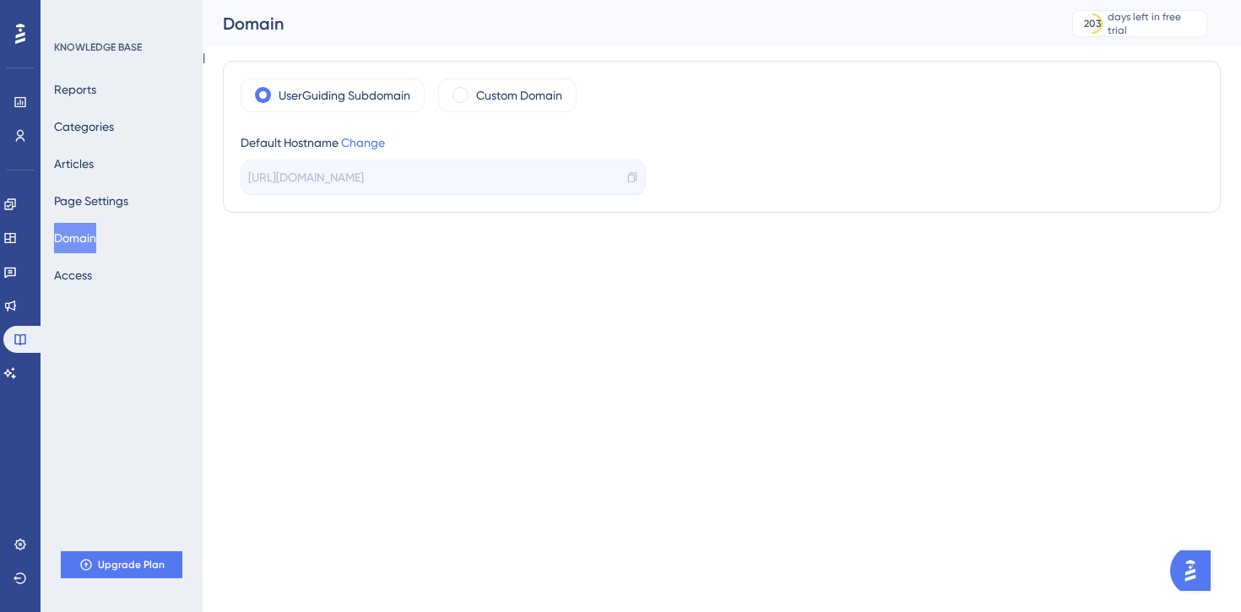
click at [364, 173] on span "[URL][DOMAIN_NAME]" at bounding box center [306, 177] width 116 height 20
click at [493, 87] on label "Custom Domain" at bounding box center [519, 95] width 86 height 20
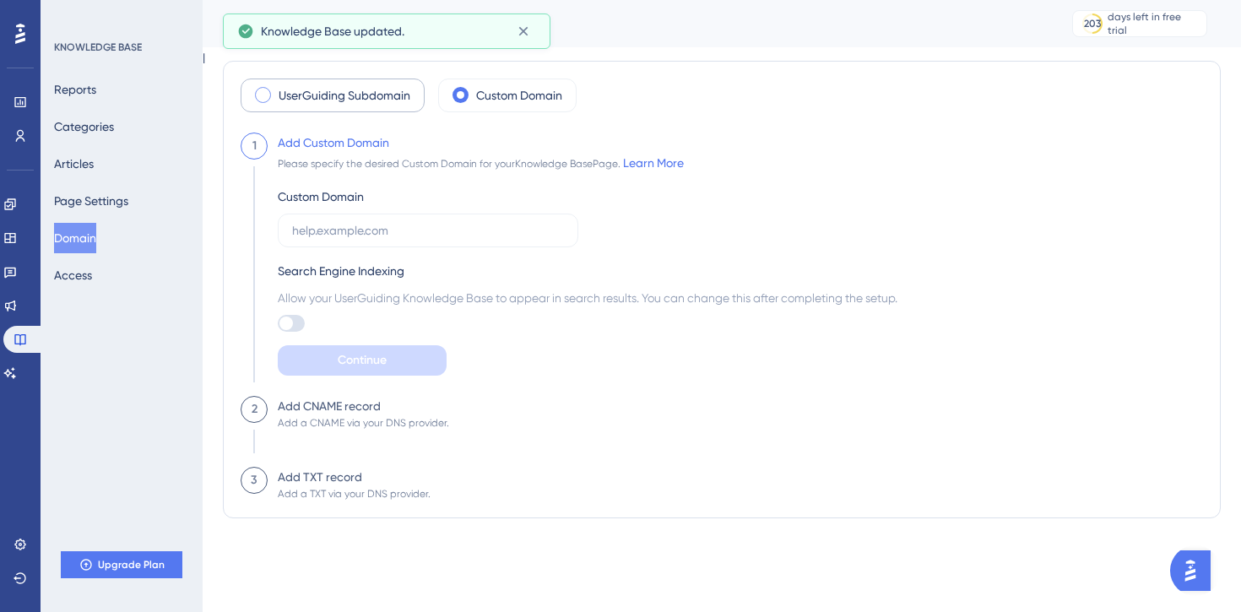
click at [306, 95] on label "UserGuiding Subdomain" at bounding box center [345, 95] width 132 height 20
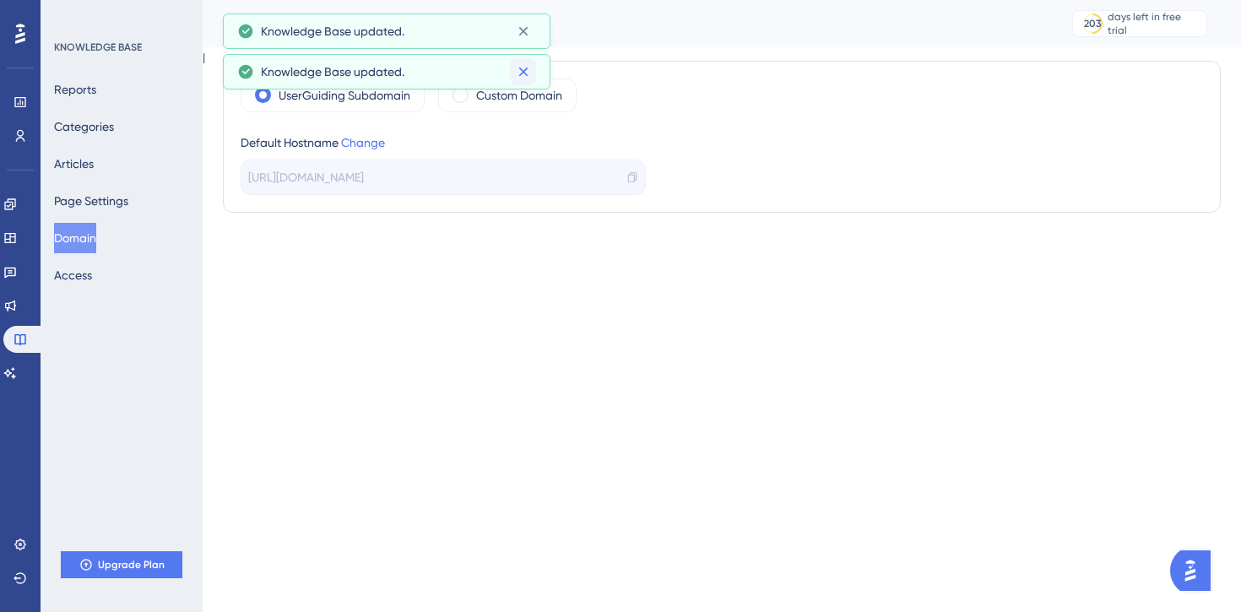
click at [512, 76] on button at bounding box center [523, 71] width 26 height 27
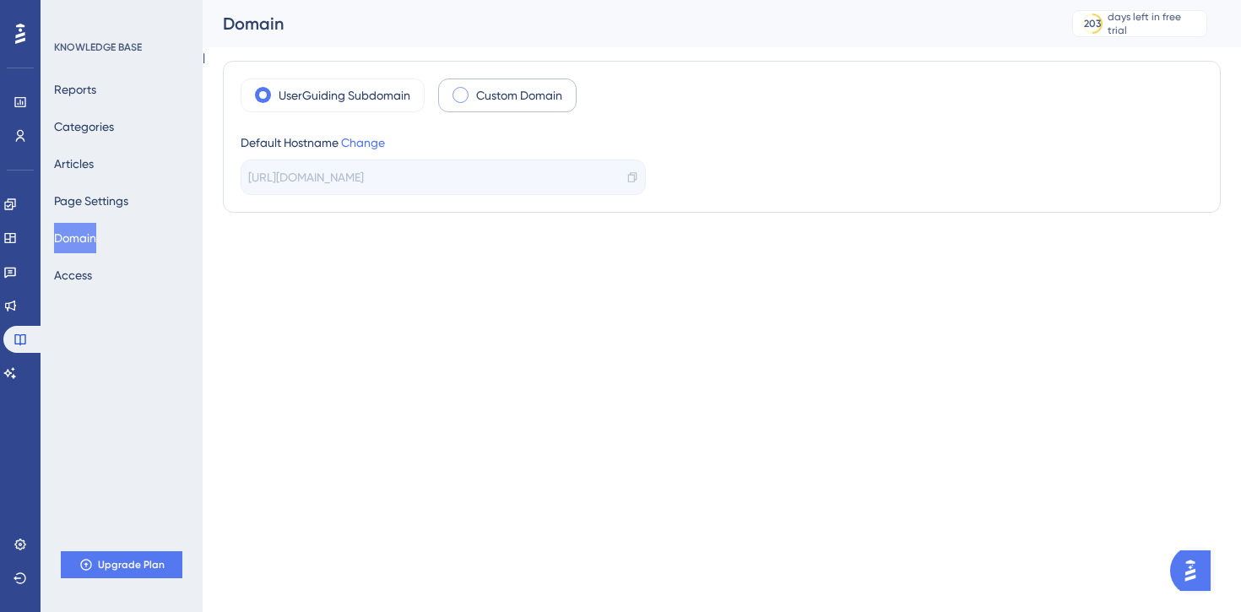
click at [487, 95] on label "Custom Domain" at bounding box center [519, 95] width 86 height 20
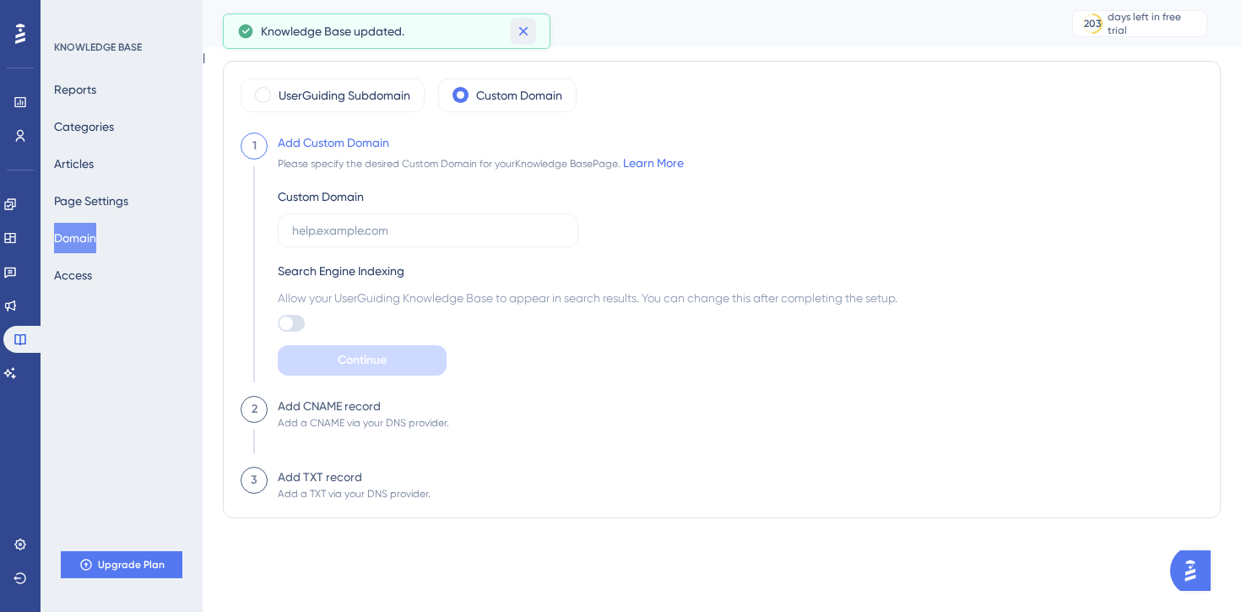
click at [511, 34] on button at bounding box center [523, 31] width 26 height 27
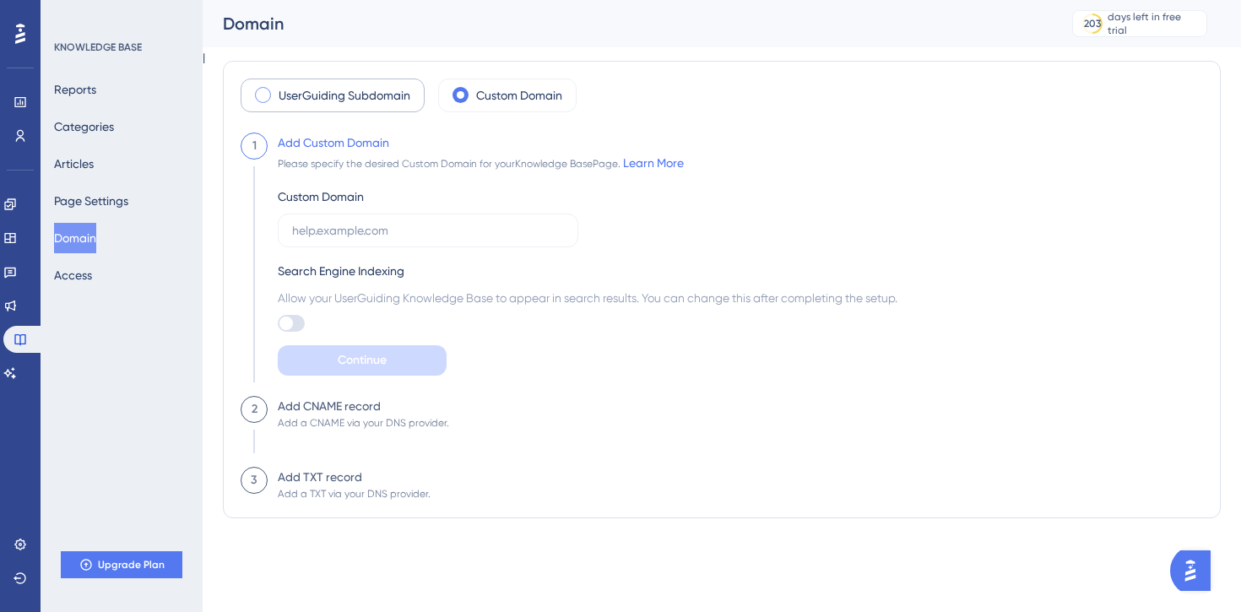
click at [355, 95] on label "UserGuiding Subdomain" at bounding box center [345, 95] width 132 height 20
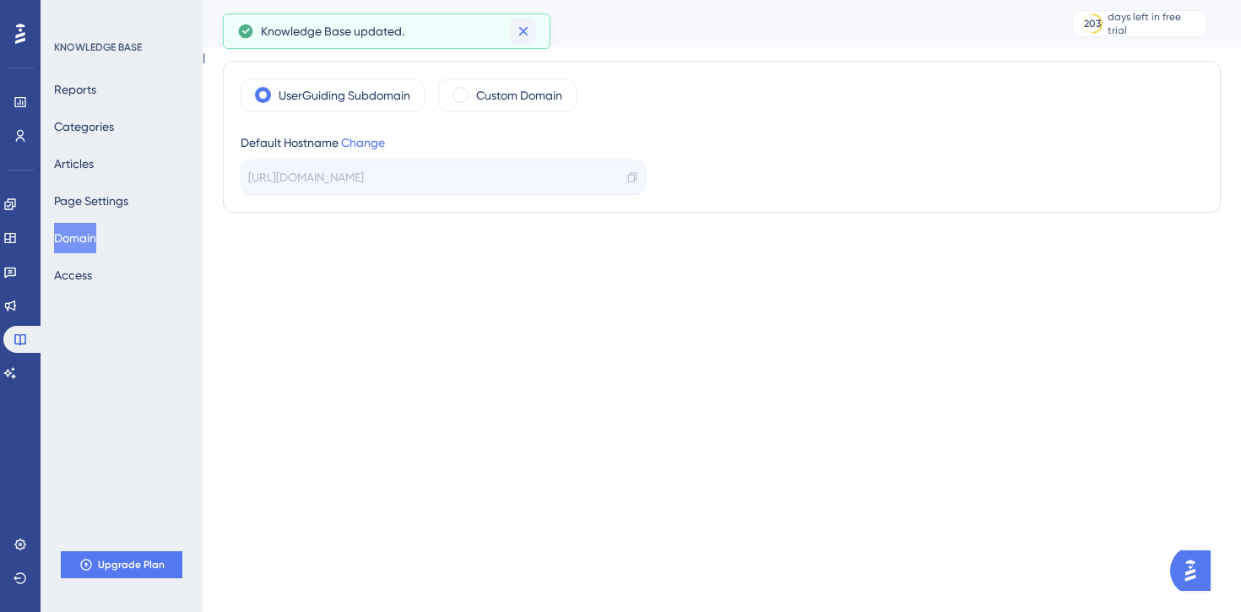
click at [518, 27] on icon at bounding box center [522, 31] width 9 height 9
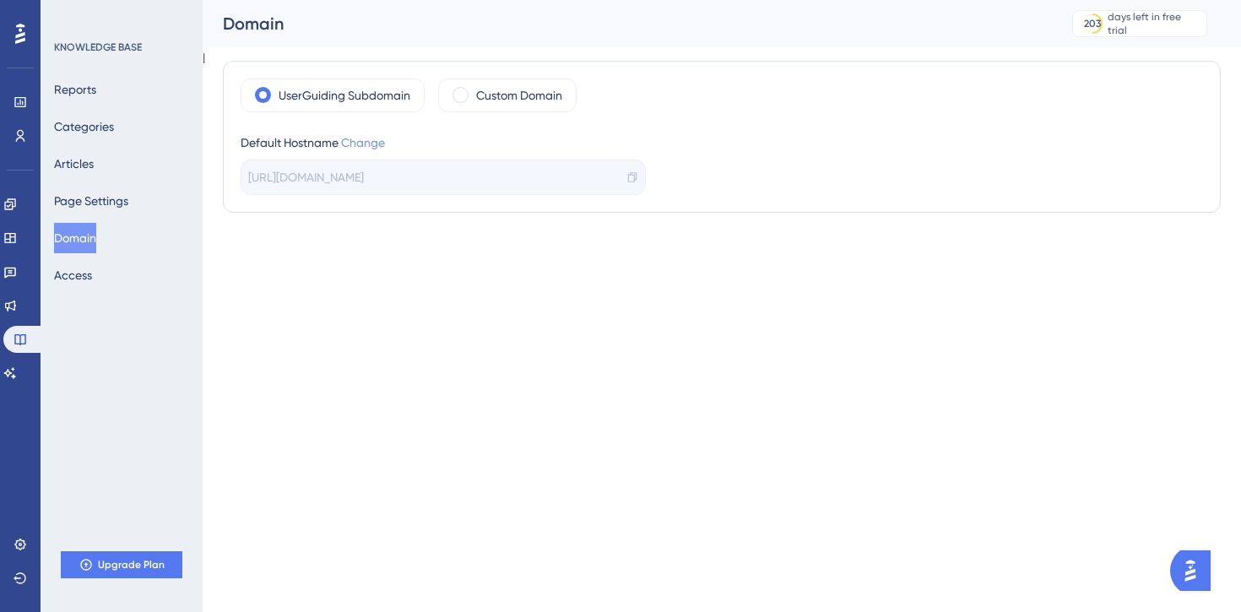
click at [366, 145] on link "Change" at bounding box center [363, 143] width 44 height 14
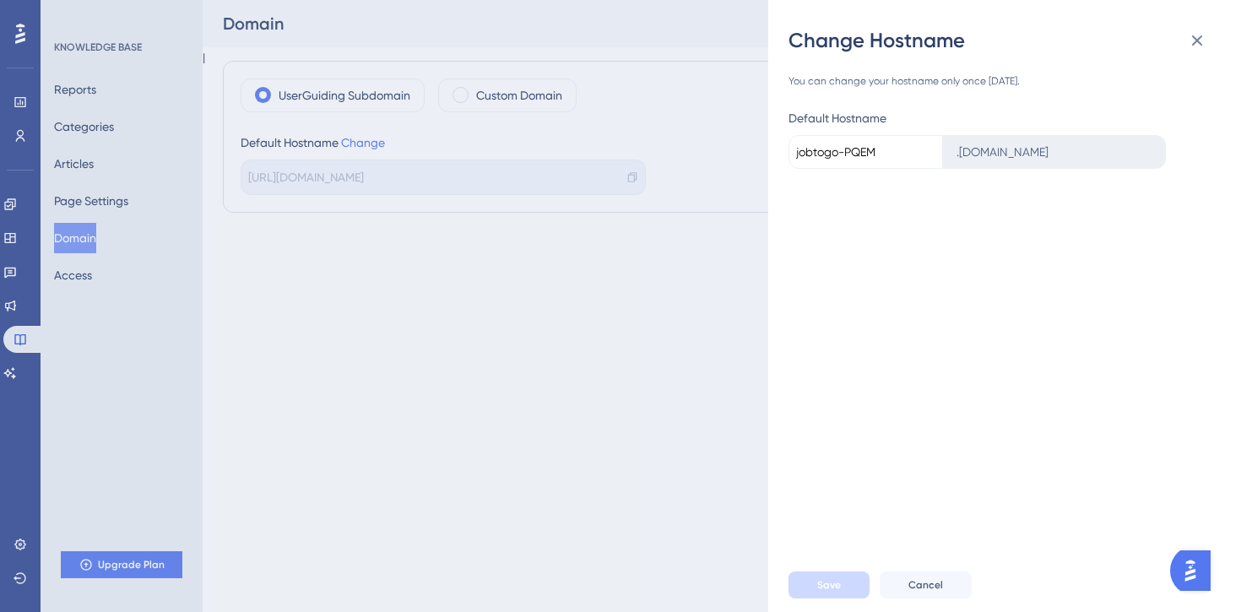
drag, startPoint x: 886, startPoint y: 151, endPoint x: 837, endPoint y: 149, distance: 49.0
click at [837, 149] on input "jobtogo-PQEM" at bounding box center [866, 152] width 154 height 34
type input "jobtogo"
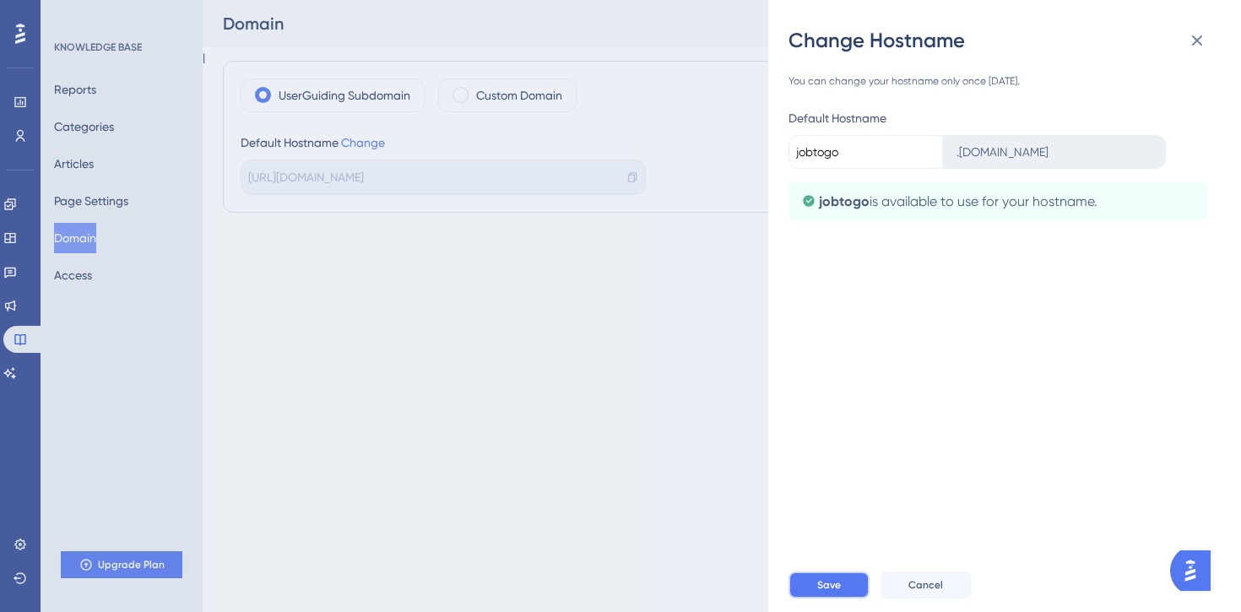
click at [834, 595] on button "Save" at bounding box center [829, 585] width 81 height 27
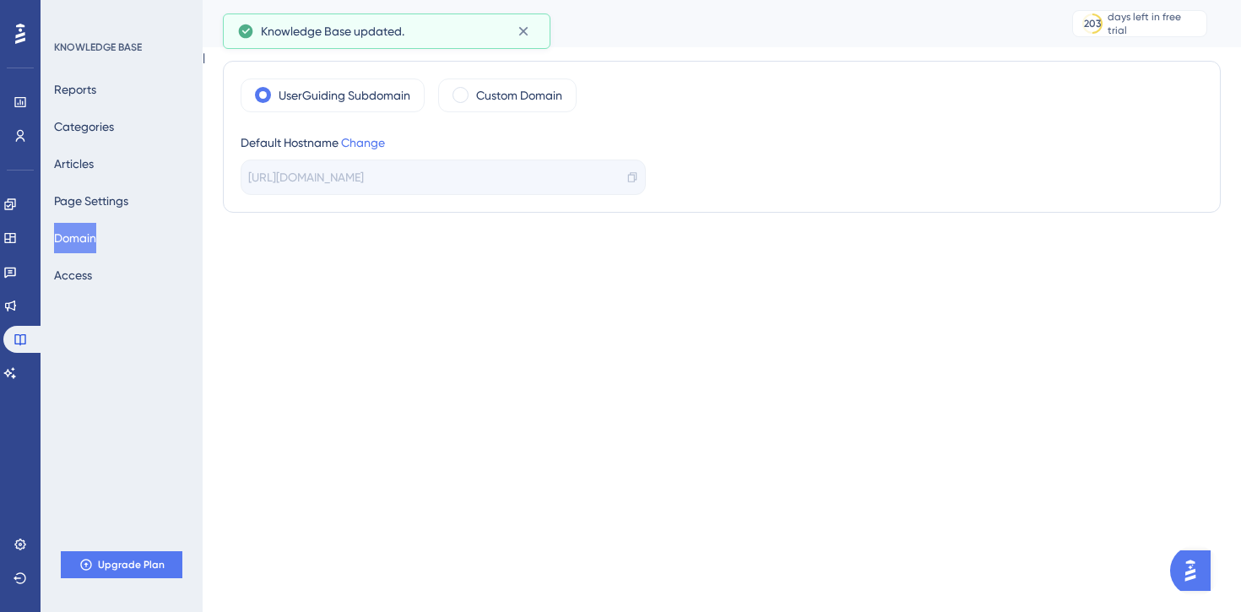
click at [539, 67] on html "Performance Users Engagement Widgets Feedback Product Updates Knowledge Base AI…" at bounding box center [620, 33] width 1241 height 67
click at [520, 36] on icon at bounding box center [523, 31] width 17 height 17
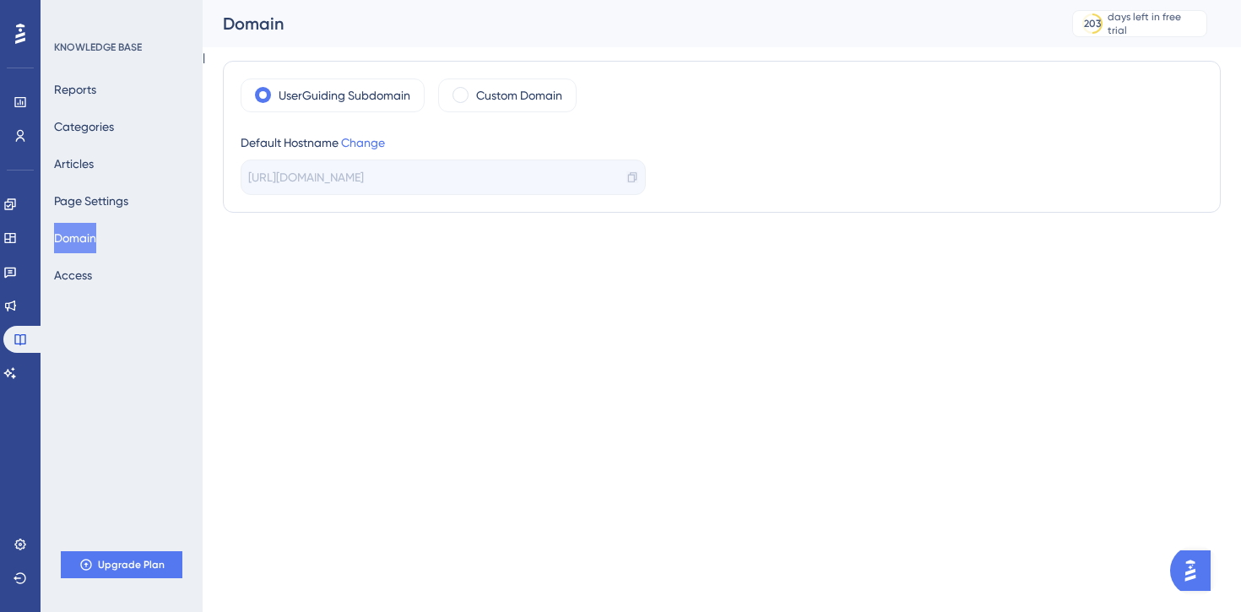
click at [630, 176] on icon at bounding box center [632, 177] width 12 height 12
click at [234, 230] on div "Performance Users Engagement Widgets Feedback Product Updates Knowledge Base AI…" at bounding box center [722, 126] width 1038 height 253
click at [89, 138] on button "Categories" at bounding box center [84, 126] width 60 height 30
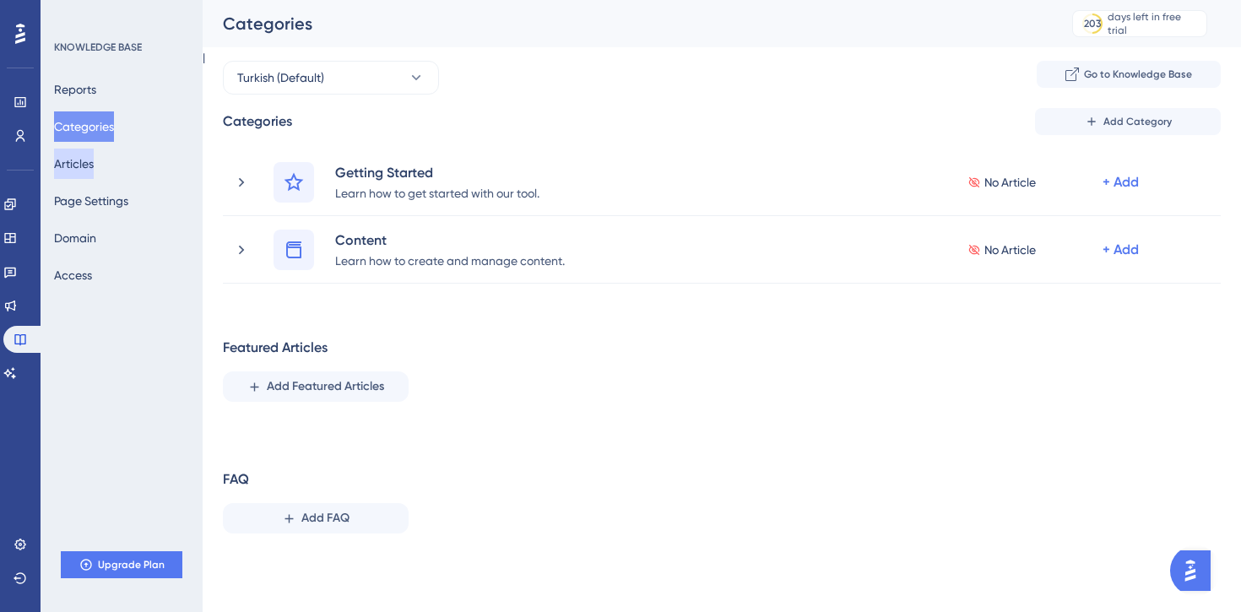
click at [89, 176] on button "Articles" at bounding box center [74, 164] width 40 height 30
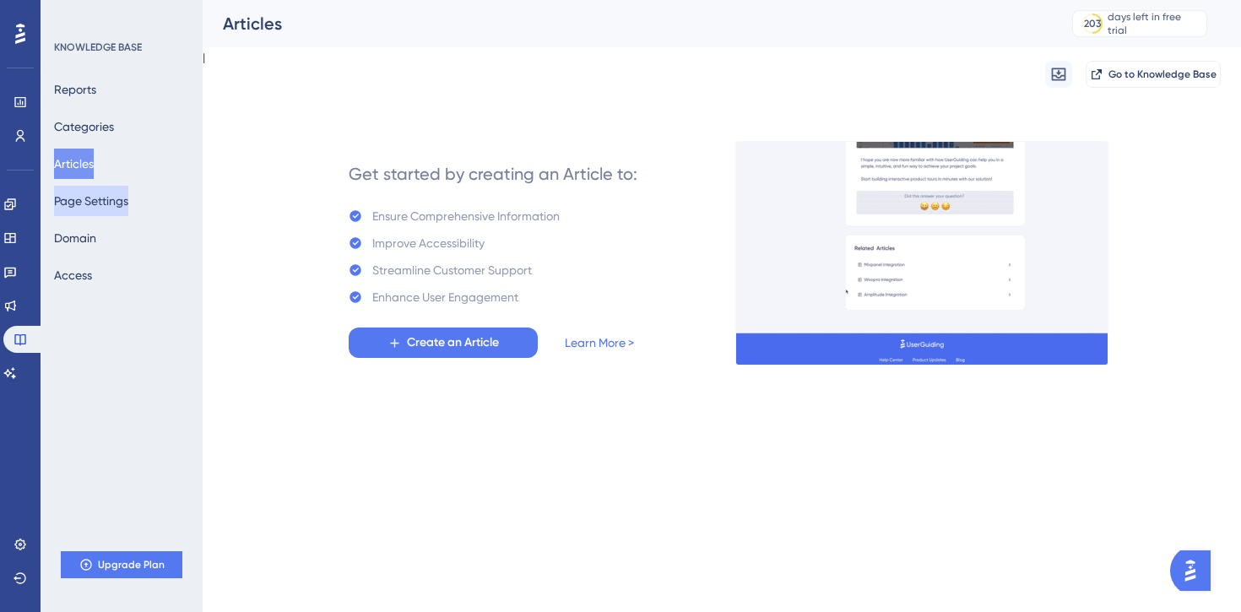
click at [91, 205] on button "Page Settings" at bounding box center [91, 201] width 74 height 30
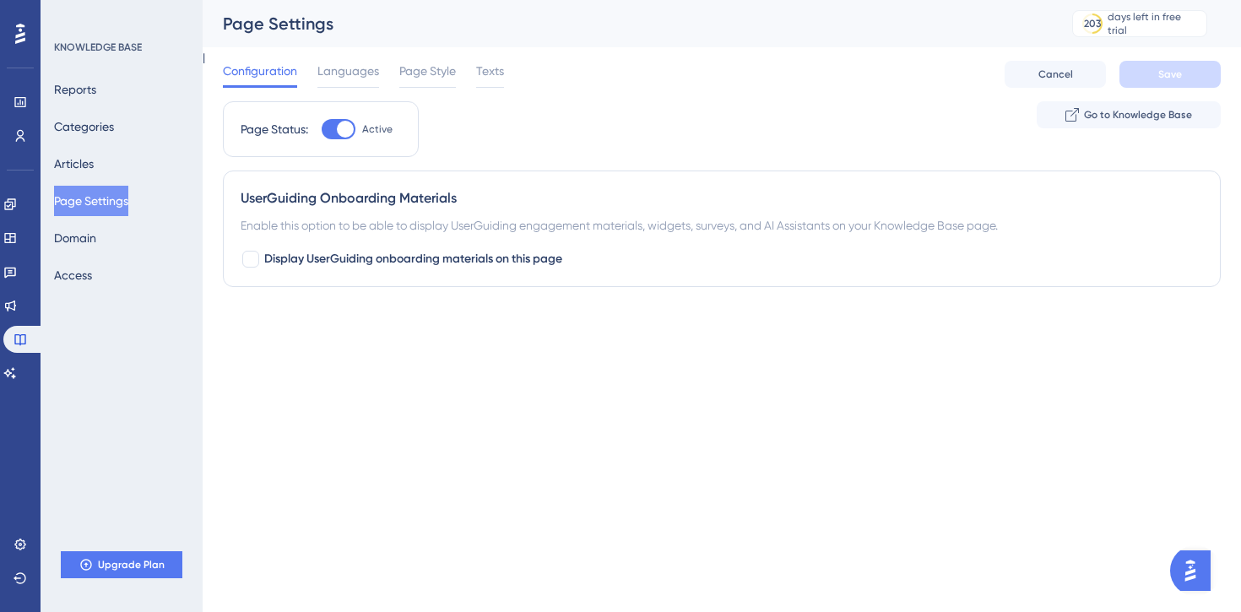
click at [458, 70] on div "Configuration Languages Page Style Texts" at bounding box center [363, 74] width 281 height 27
click at [500, 75] on span "Texts" at bounding box center [490, 71] width 28 height 20
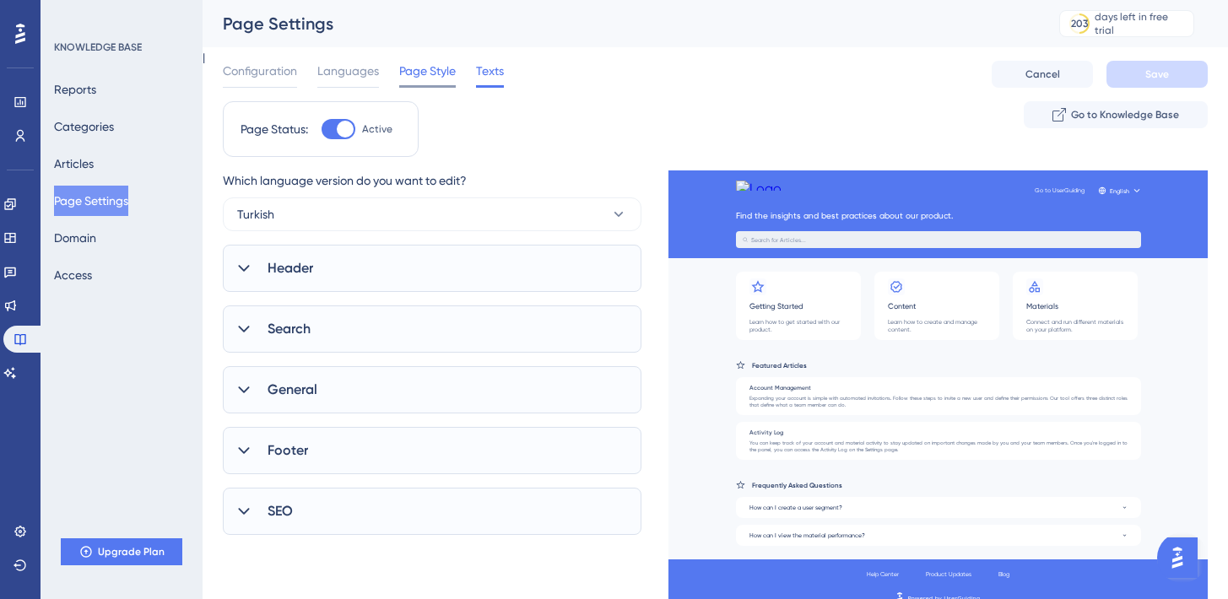
click at [447, 77] on span "Page Style" at bounding box center [427, 71] width 57 height 20
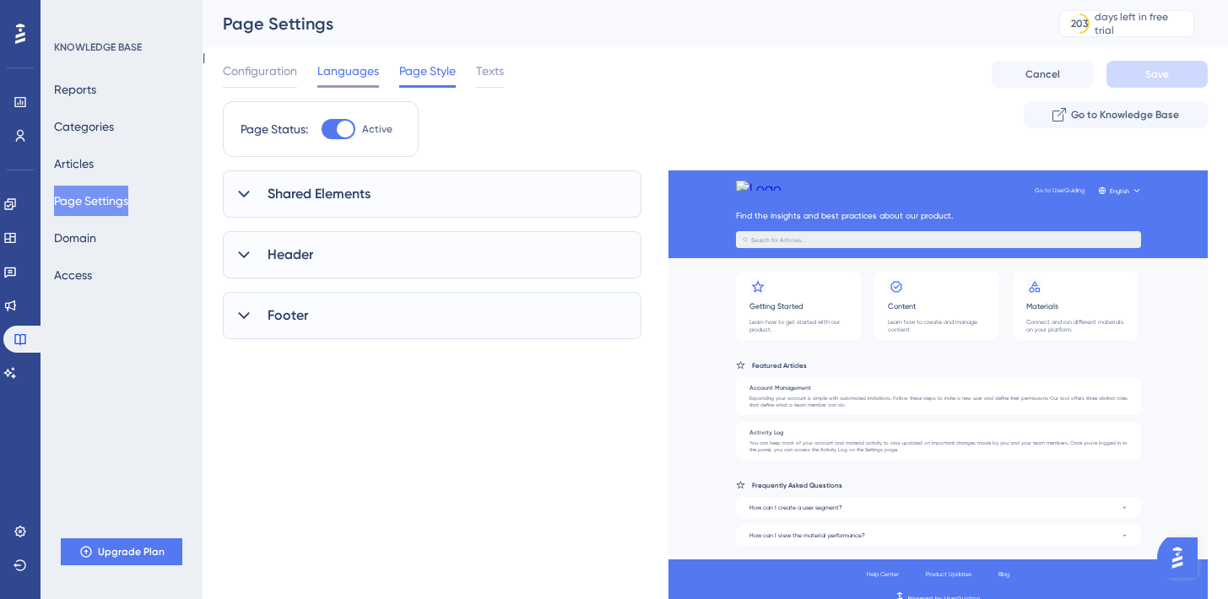
click at [341, 79] on span "Languages" at bounding box center [348, 71] width 62 height 20
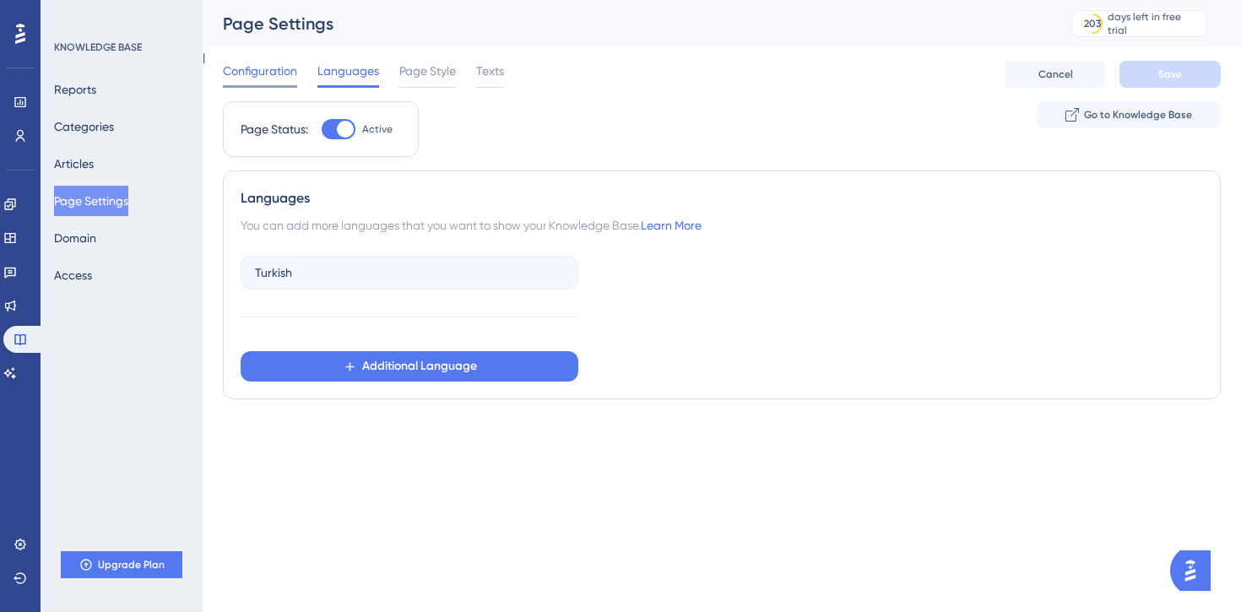
click at [266, 77] on span "Configuration" at bounding box center [260, 71] width 74 height 20
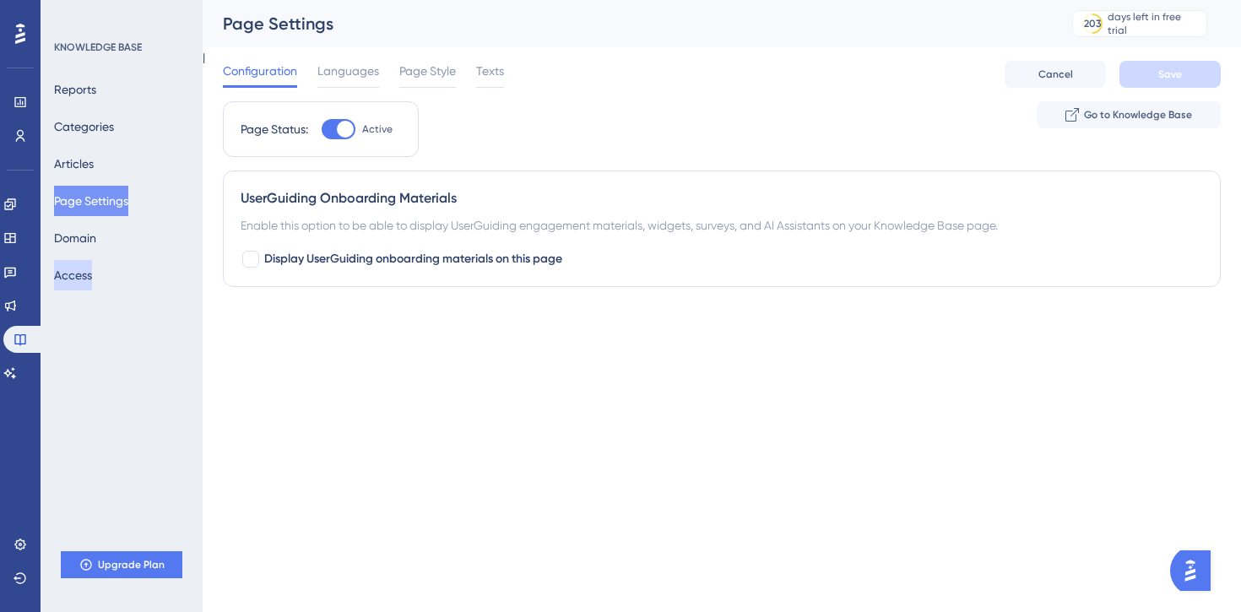
click at [89, 269] on button "Access" at bounding box center [73, 275] width 38 height 30
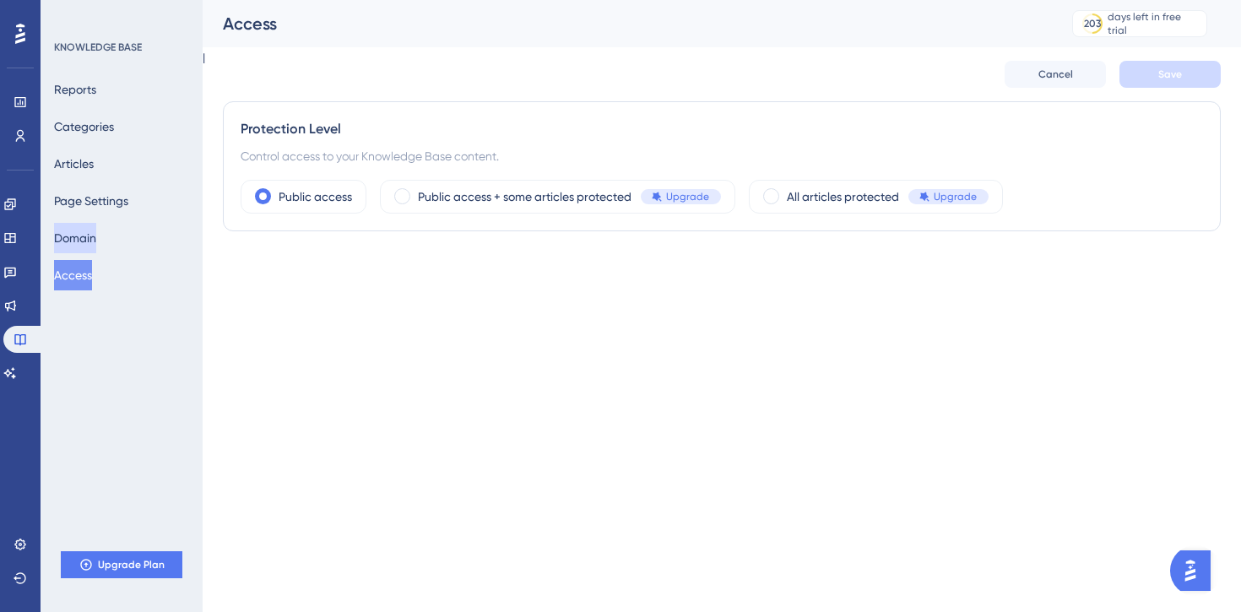
click at [96, 232] on button "Domain" at bounding box center [75, 238] width 42 height 30
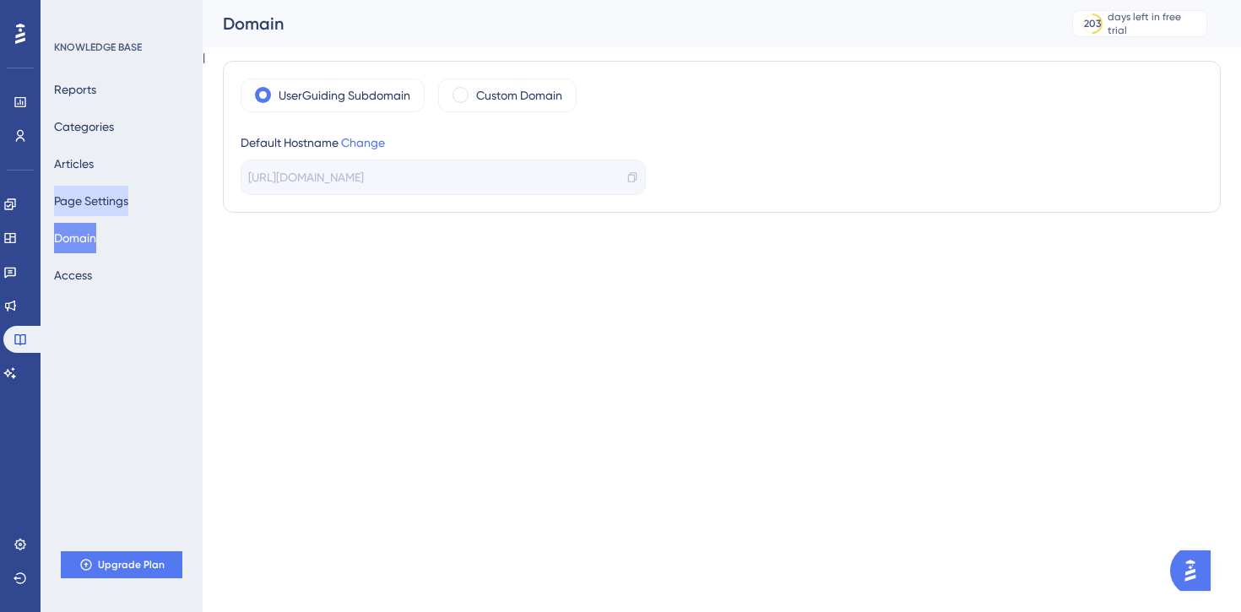
click at [94, 196] on button "Page Settings" at bounding box center [91, 201] width 74 height 30
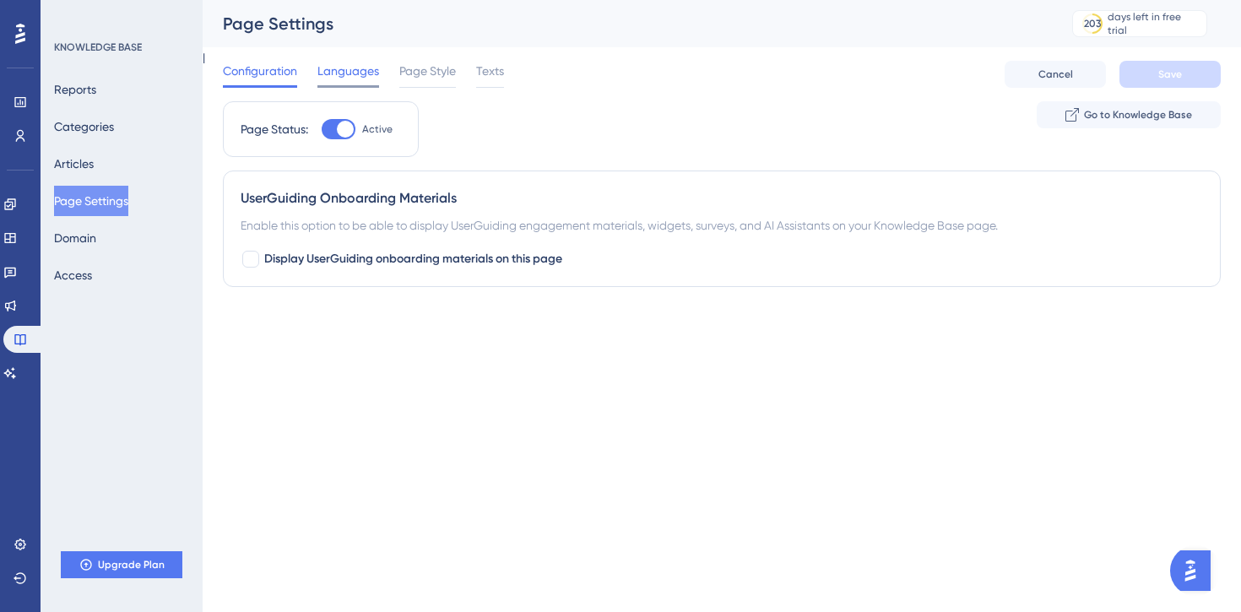
click at [349, 68] on span "Languages" at bounding box center [348, 71] width 62 height 20
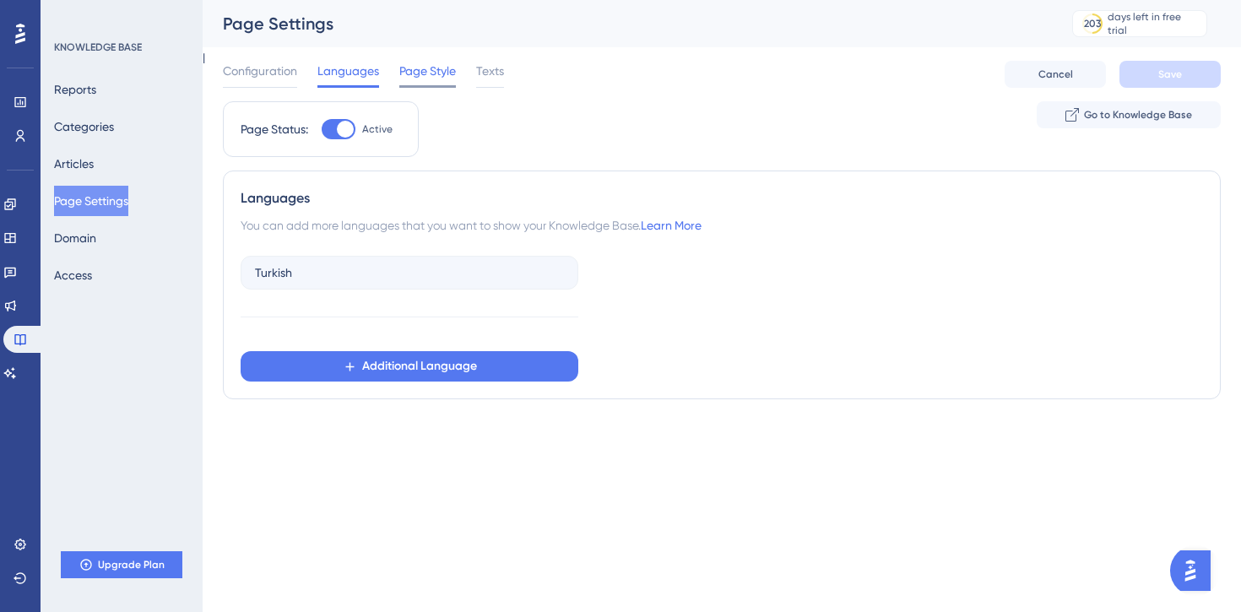
click at [430, 70] on span "Page Style" at bounding box center [427, 71] width 57 height 20
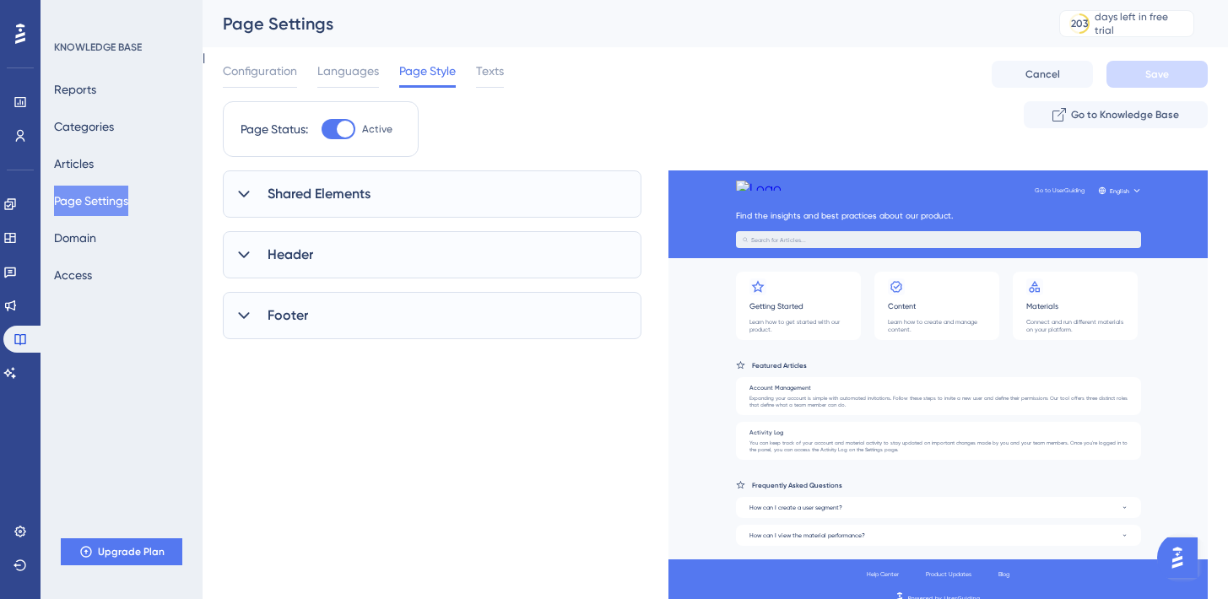
click at [409, 204] on div "Shared Elements" at bounding box center [432, 194] width 419 height 47
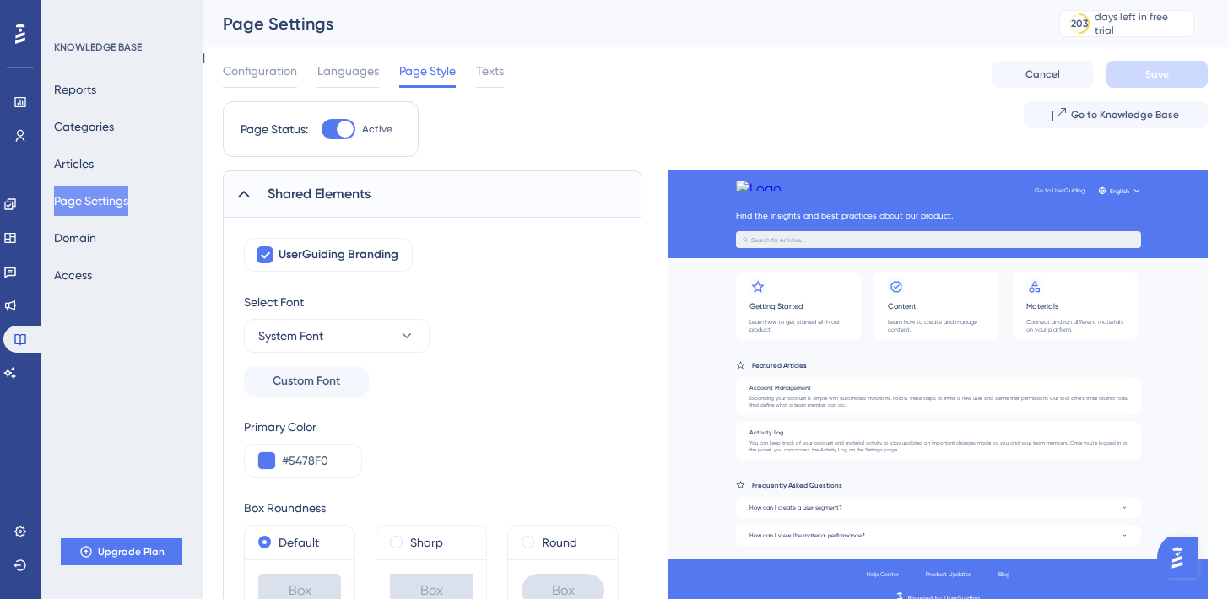
click at [409, 204] on div "Shared Elements" at bounding box center [432, 194] width 419 height 47
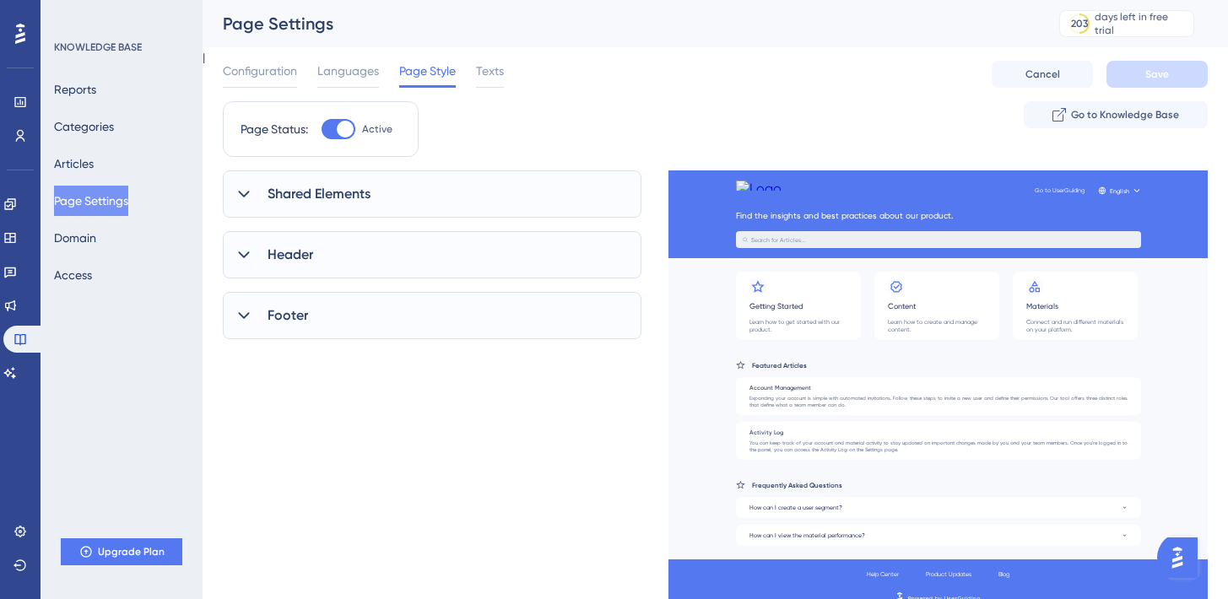
click at [309, 252] on span "Header" at bounding box center [291, 255] width 46 height 20
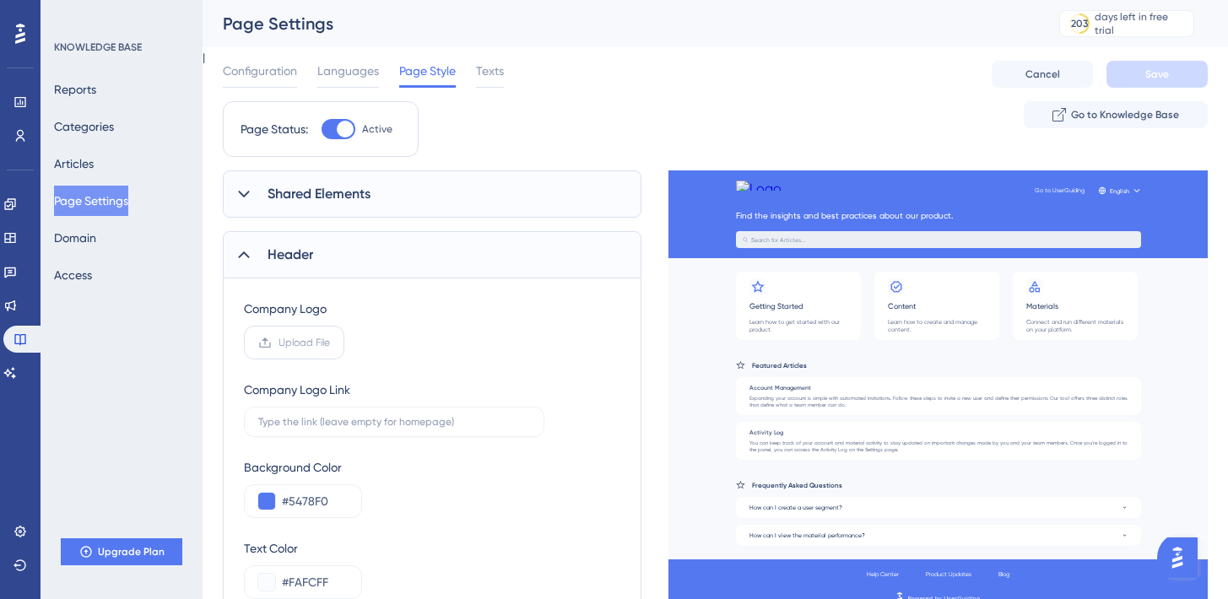
click at [270, 350] on label "Upload File" at bounding box center [294, 343] width 100 height 34
click at [330, 343] on input "Upload File" at bounding box center [330, 343] width 0 height 0
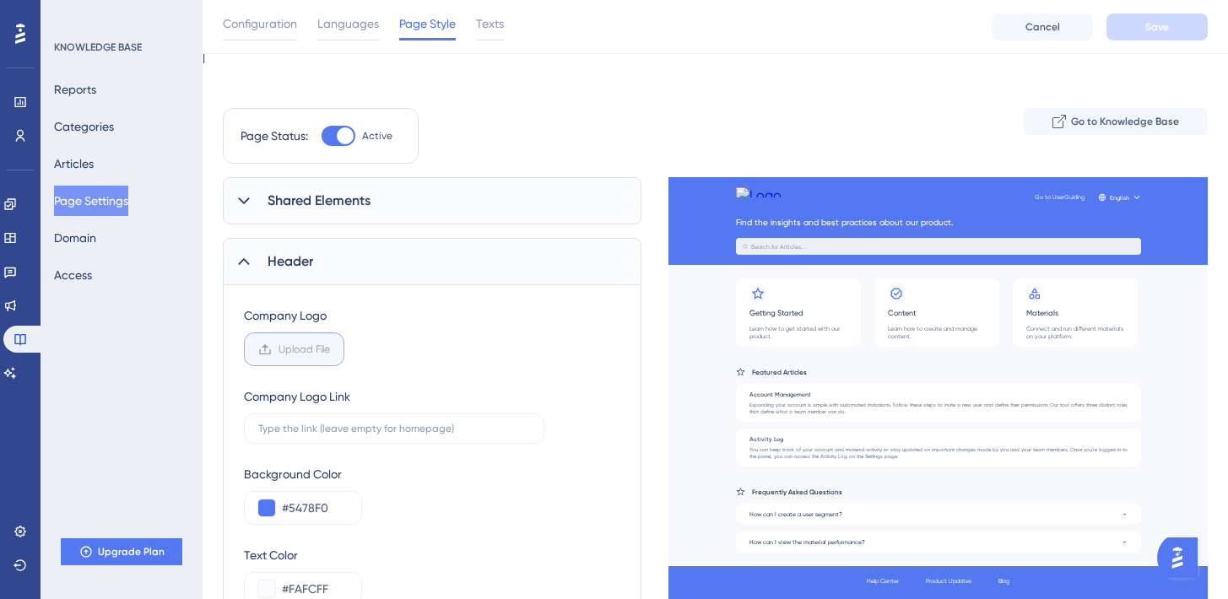
scroll to position [143, 0]
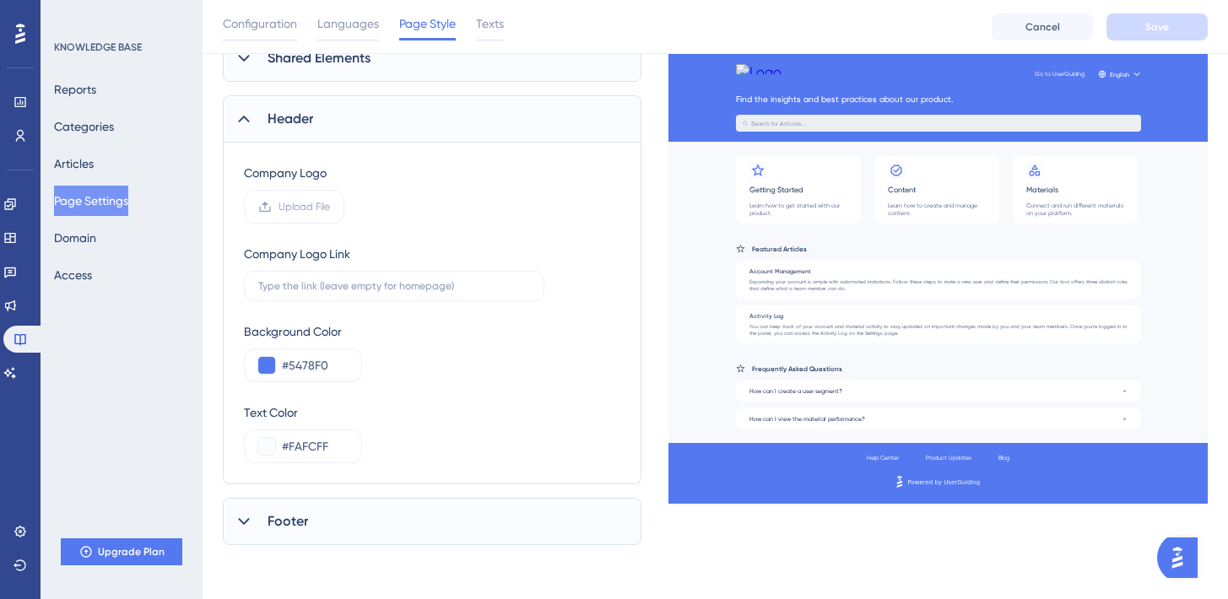
click at [1181, 565] on img "Open AI Assistant Launcher" at bounding box center [1178, 558] width 30 height 30
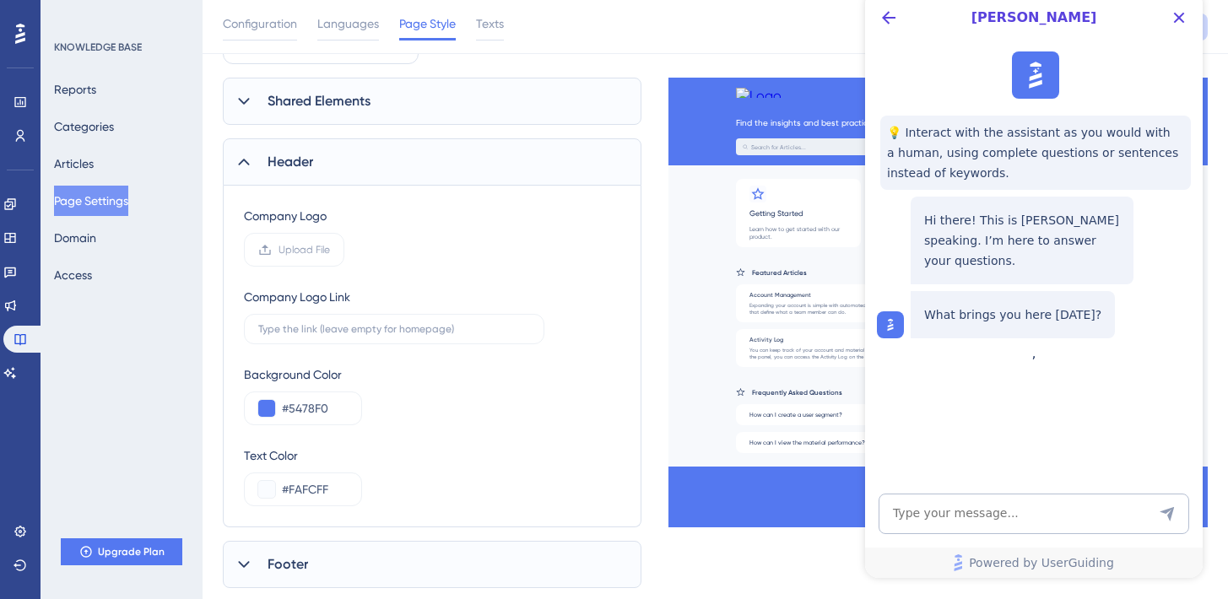
scroll to position [0, 0]
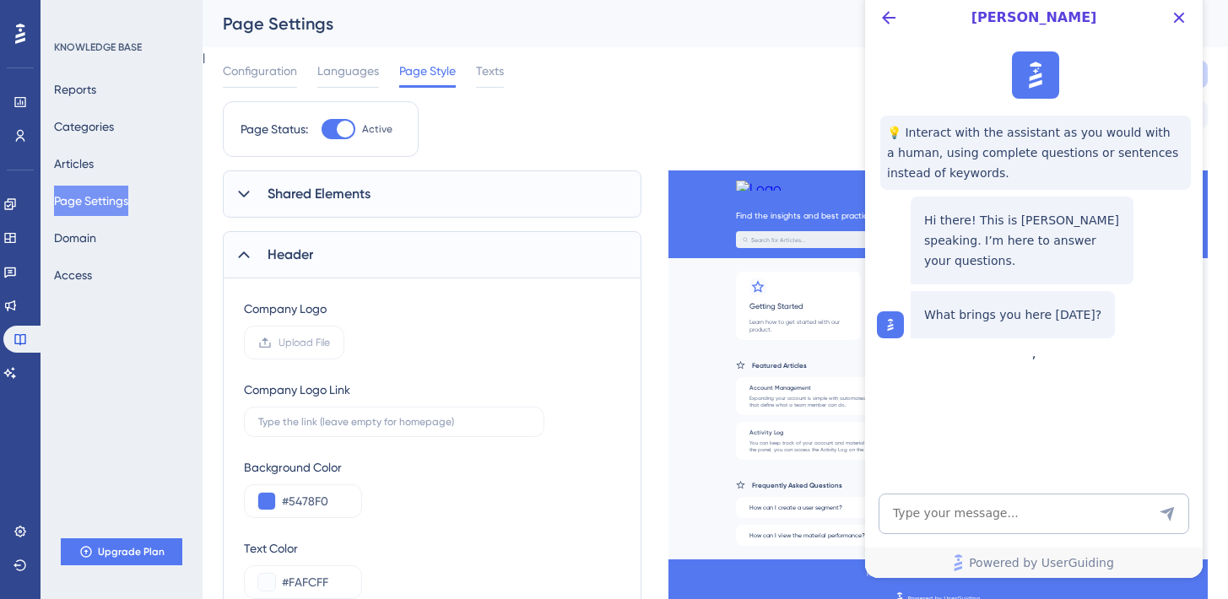
click at [878, 312] on div at bounding box center [890, 325] width 27 height 27
click at [1025, 80] on img at bounding box center [1035, 75] width 37 height 37
click at [881, 11] on icon "Back Button" at bounding box center [889, 18] width 20 height 20
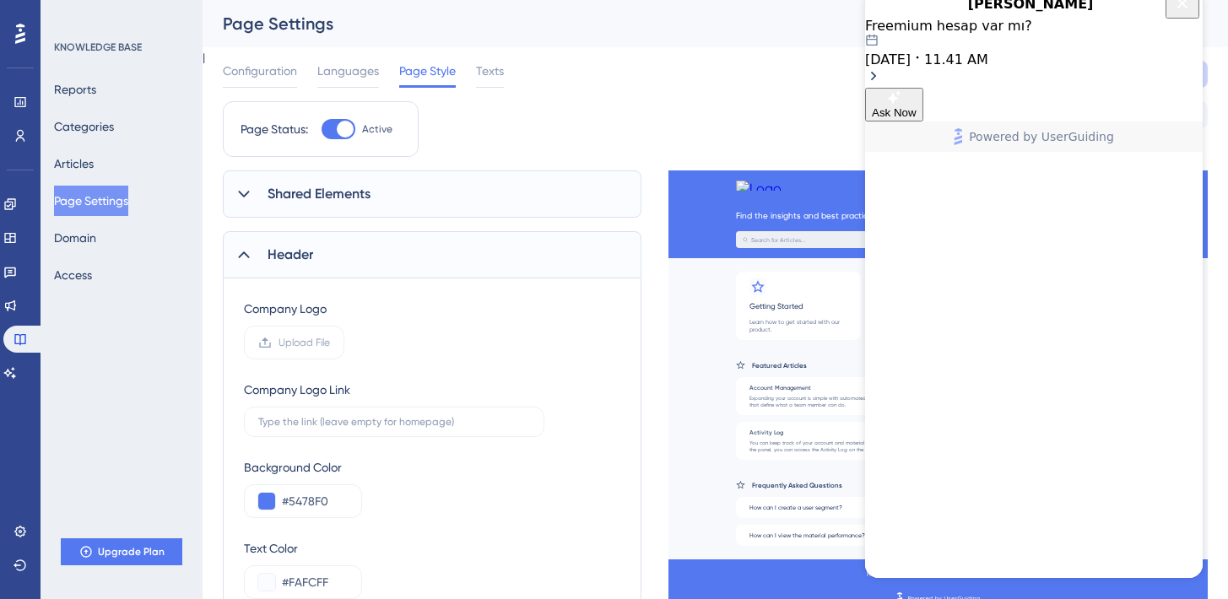
click at [1114, 68] on div "Freemium hesap var mı? [DATE] 11.41 AM" at bounding box center [1034, 43] width 338 height 50
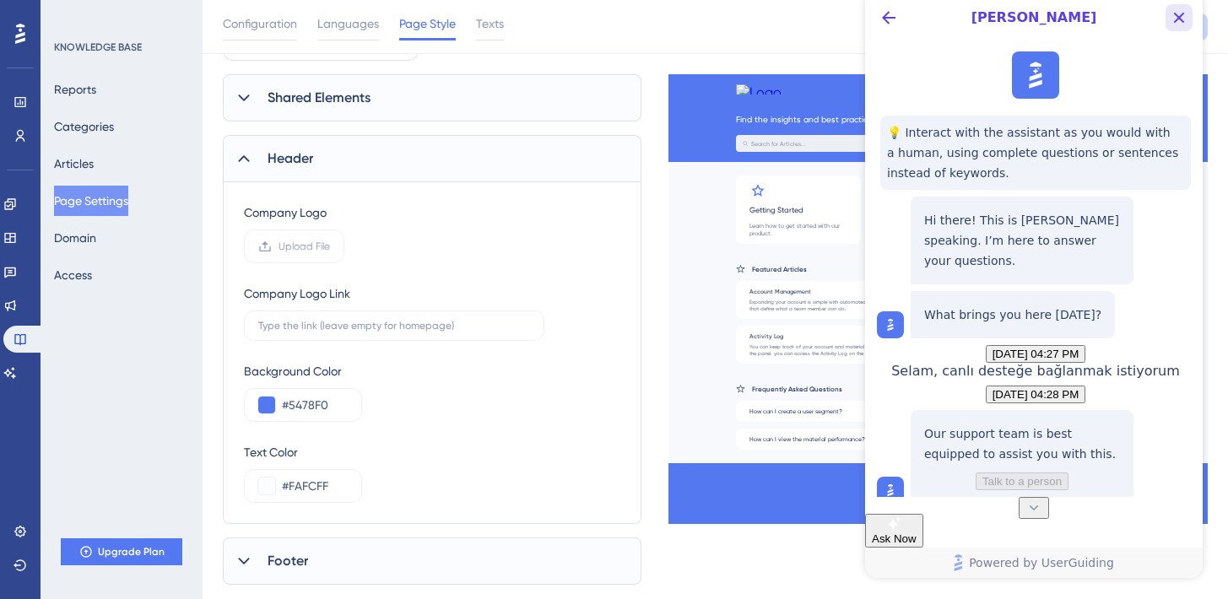
click at [1179, 21] on icon "Close Button" at bounding box center [1179, 18] width 20 height 20
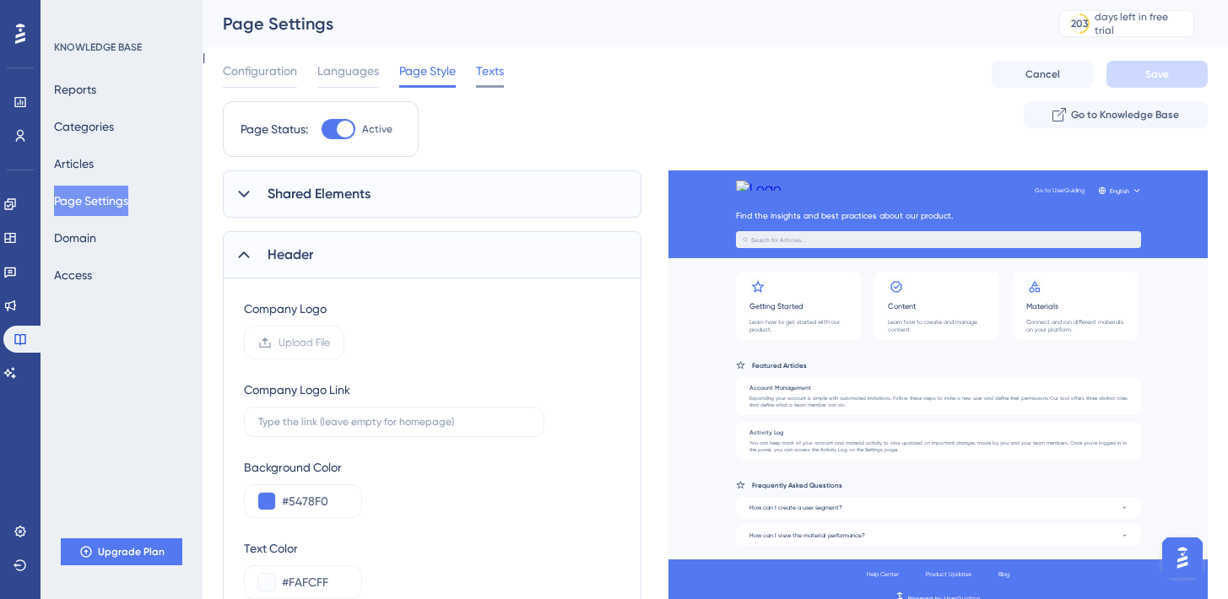
click at [493, 70] on span "Texts" at bounding box center [490, 71] width 28 height 20
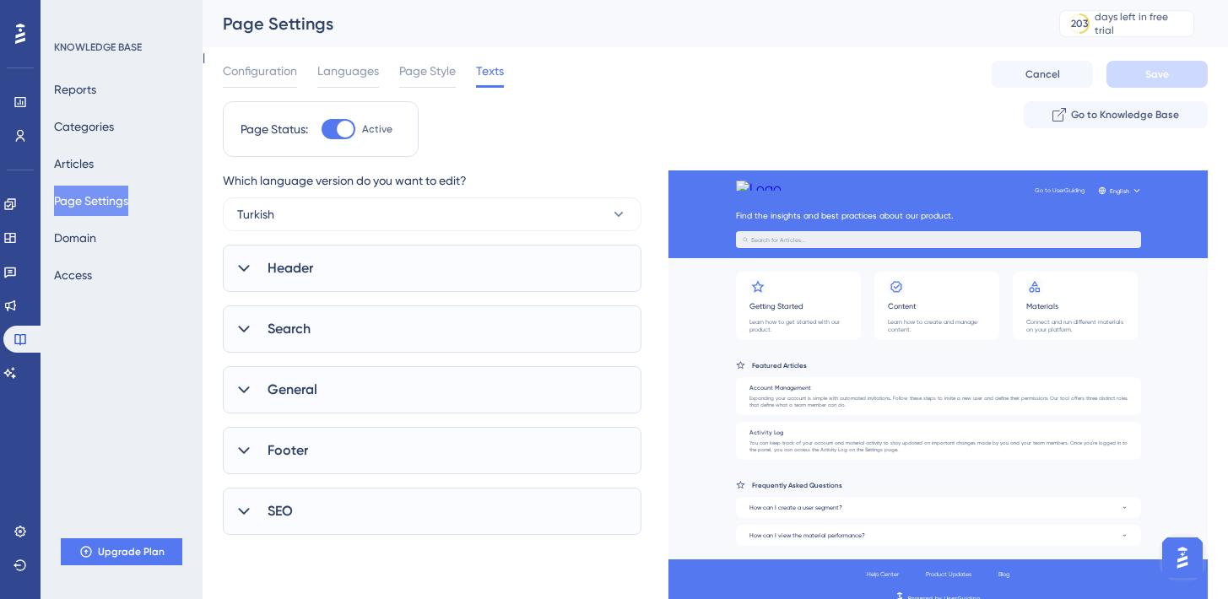
click at [435, 257] on div "Header" at bounding box center [432, 268] width 419 height 47
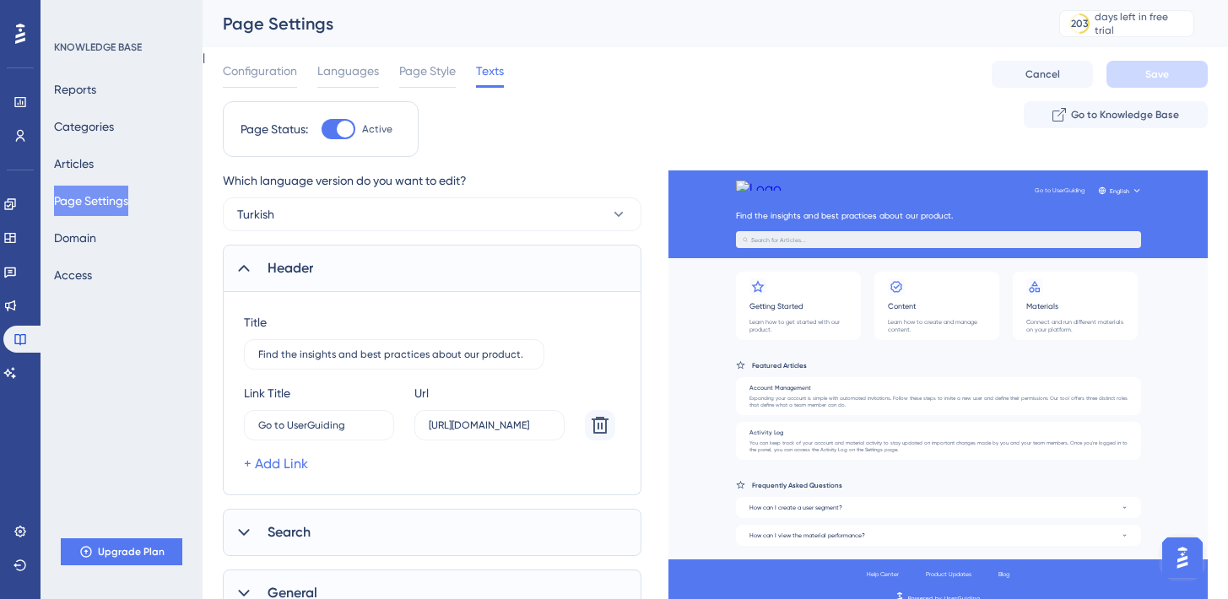
click at [430, 263] on div "Header" at bounding box center [432, 268] width 419 height 47
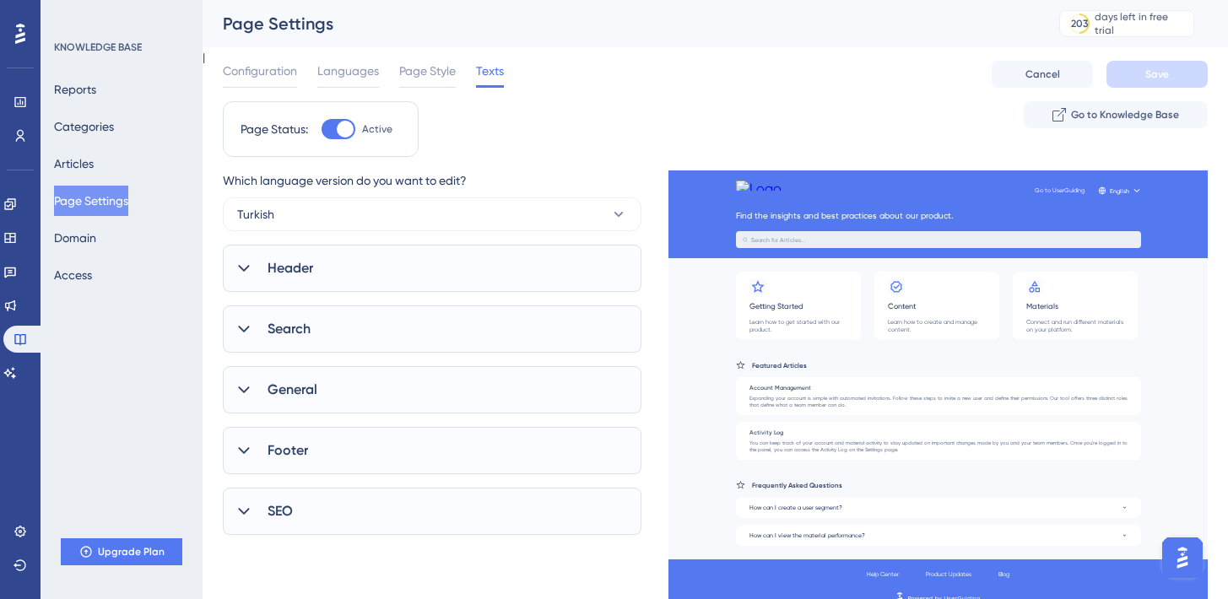
click at [430, 263] on div "Header" at bounding box center [432, 268] width 419 height 47
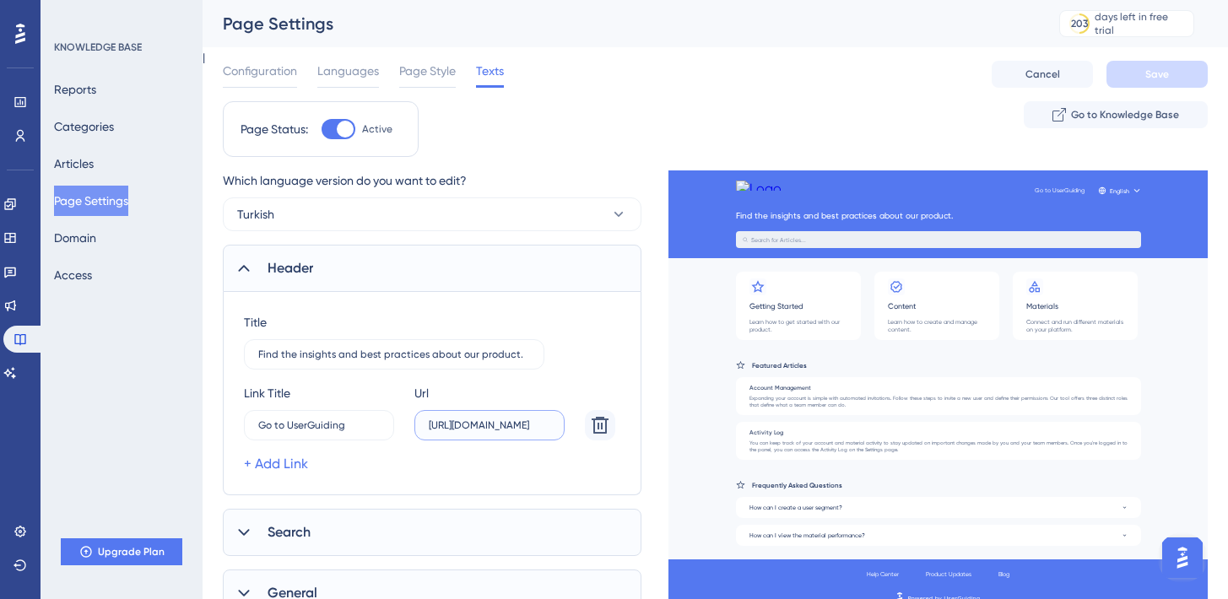
click at [453, 428] on input "[URL][DOMAIN_NAME]" at bounding box center [490, 426] width 122 height 12
click at [328, 442] on div "[PERSON_NAME] Go to UserGuiding -2 Url [URL][DOMAIN_NAME] + Add Link" at bounding box center [429, 428] width 371 height 91
click at [321, 437] on label "Go to UserGuiding -2" at bounding box center [319, 425] width 150 height 30
click at [321, 431] on input "Go to UserGuiding" at bounding box center [310, 426] width 105 height 12
click at [339, 350] on input "Find the insights and best practices about our product." at bounding box center [394, 355] width 272 height 12
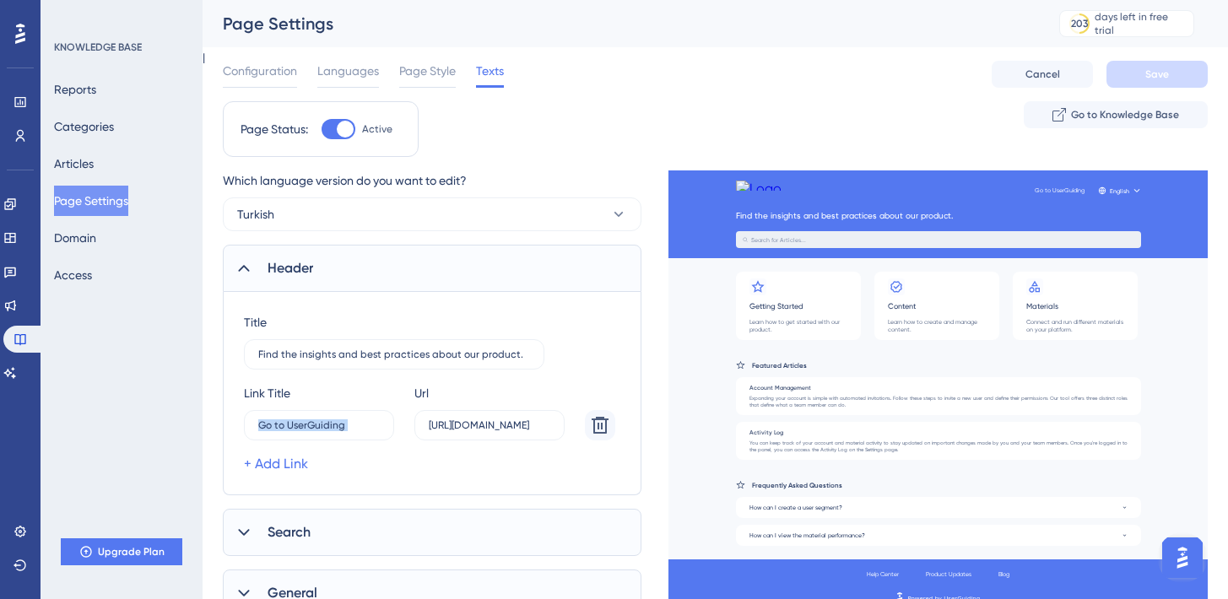
drag, startPoint x: 366, startPoint y: 428, endPoint x: 216, endPoint y: 421, distance: 149.6
click at [216, 421] on div "Performance Users Engagement Widgets Feedback Product Updates Knowledge Base AI…" at bounding box center [716, 383] width 1026 height 766
click at [241, 416] on div "Title Find the insights and best practices about our product. [PERSON_NAME] Go …" at bounding box center [432, 393] width 419 height 203
click at [264, 423] on input "Go to UserGuiding" at bounding box center [310, 426] width 105 height 12
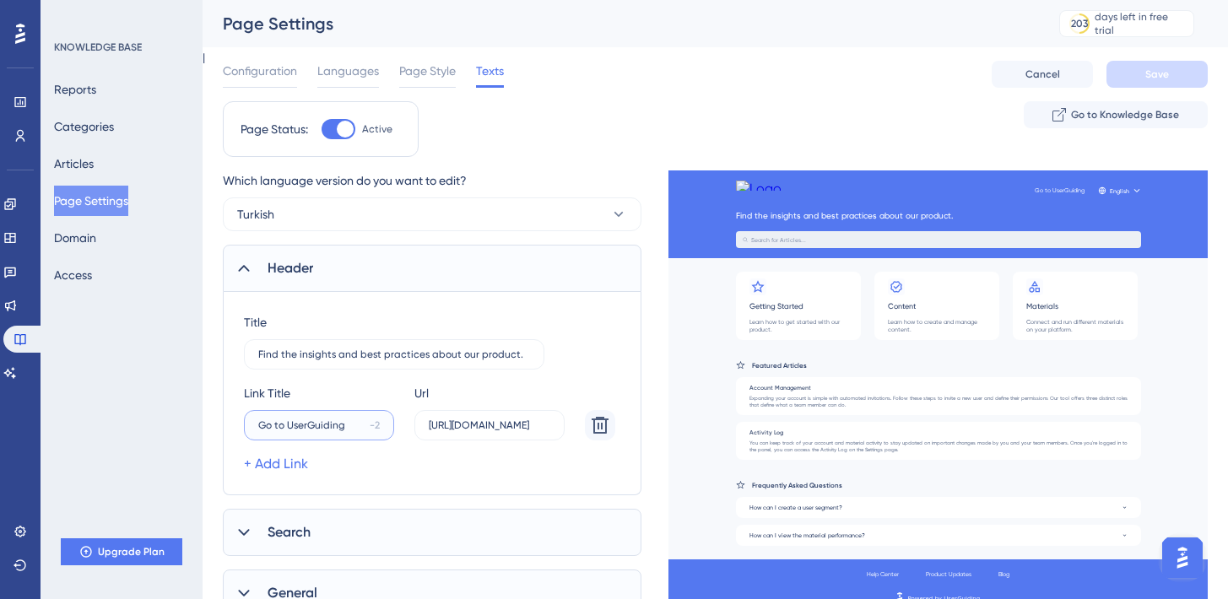
click at [264, 423] on input "Go to UserGuiding" at bounding box center [310, 426] width 105 height 12
click at [272, 463] on link "+ Add Link" at bounding box center [276, 464] width 64 height 20
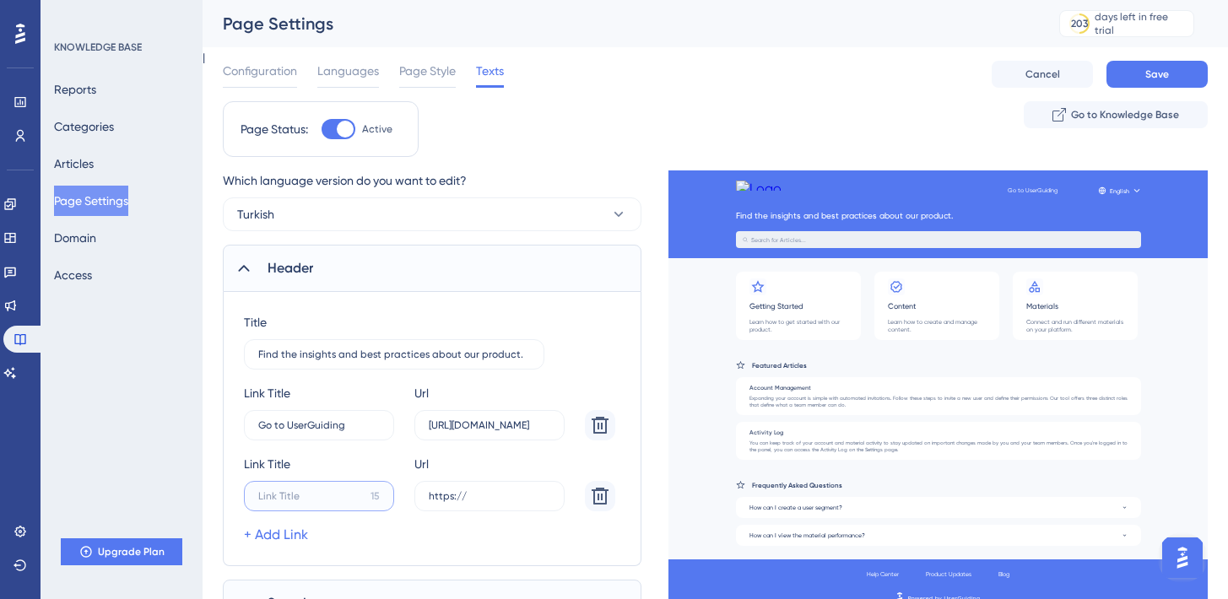
click at [318, 491] on input "15" at bounding box center [311, 497] width 106 height 12
type input "rffffff"
click at [604, 491] on icon at bounding box center [600, 496] width 20 height 20
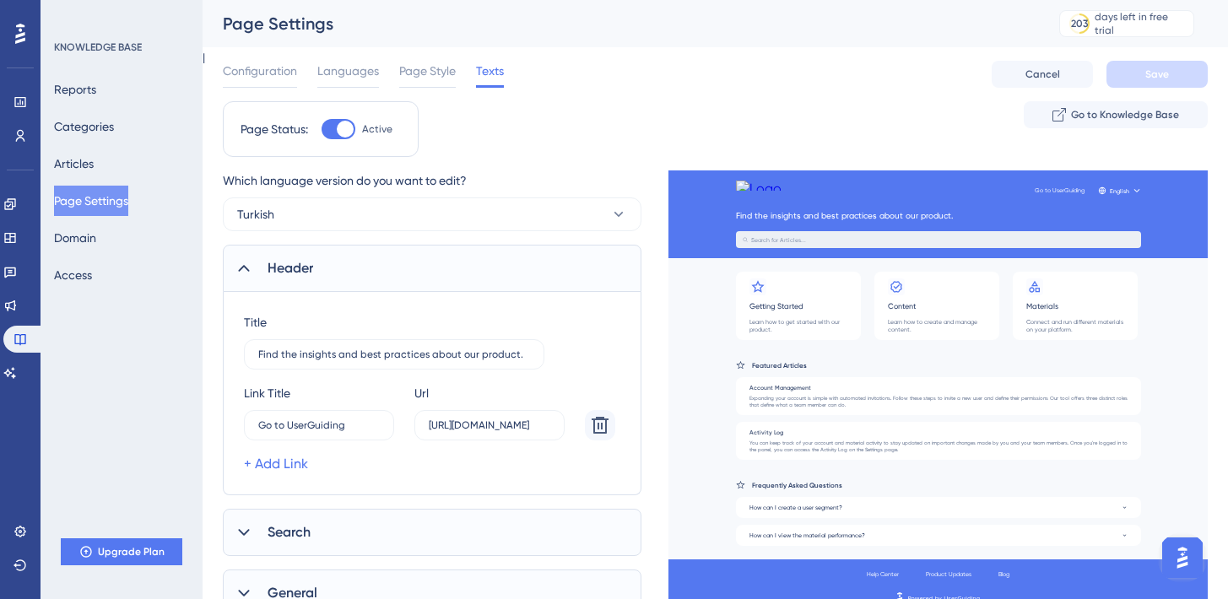
click at [659, 146] on div "Page Status: Active Go to Knowledge Base" at bounding box center [715, 135] width 985 height 69
click at [285, 76] on span "Configuration" at bounding box center [260, 71] width 74 height 20
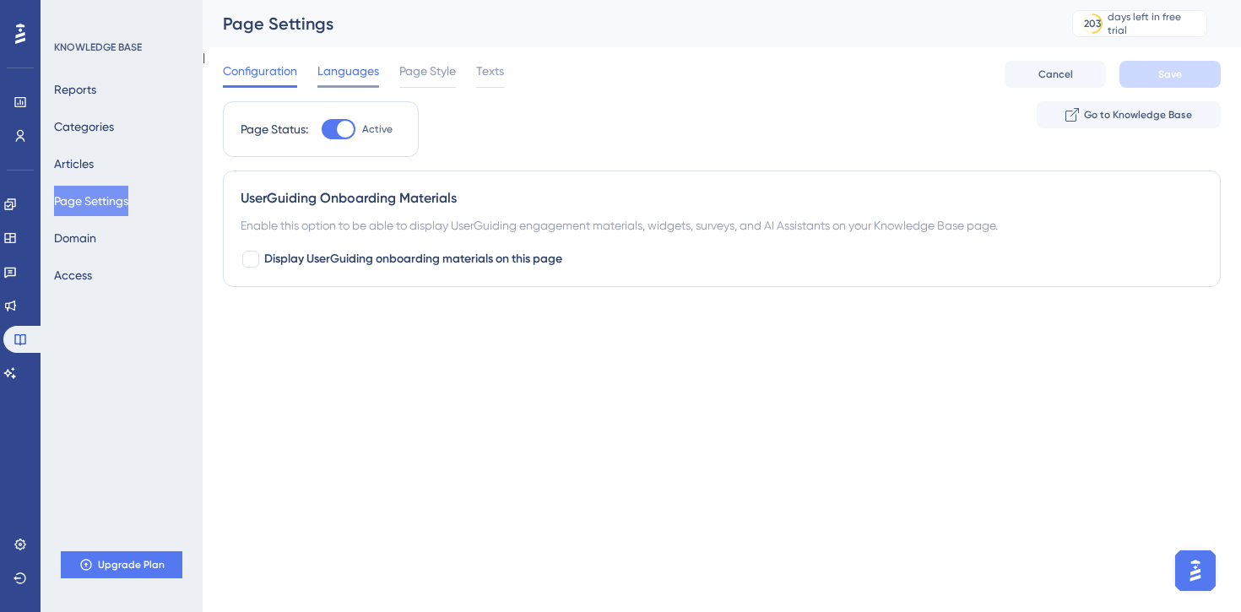
click at [369, 76] on span "Languages" at bounding box center [348, 71] width 62 height 20
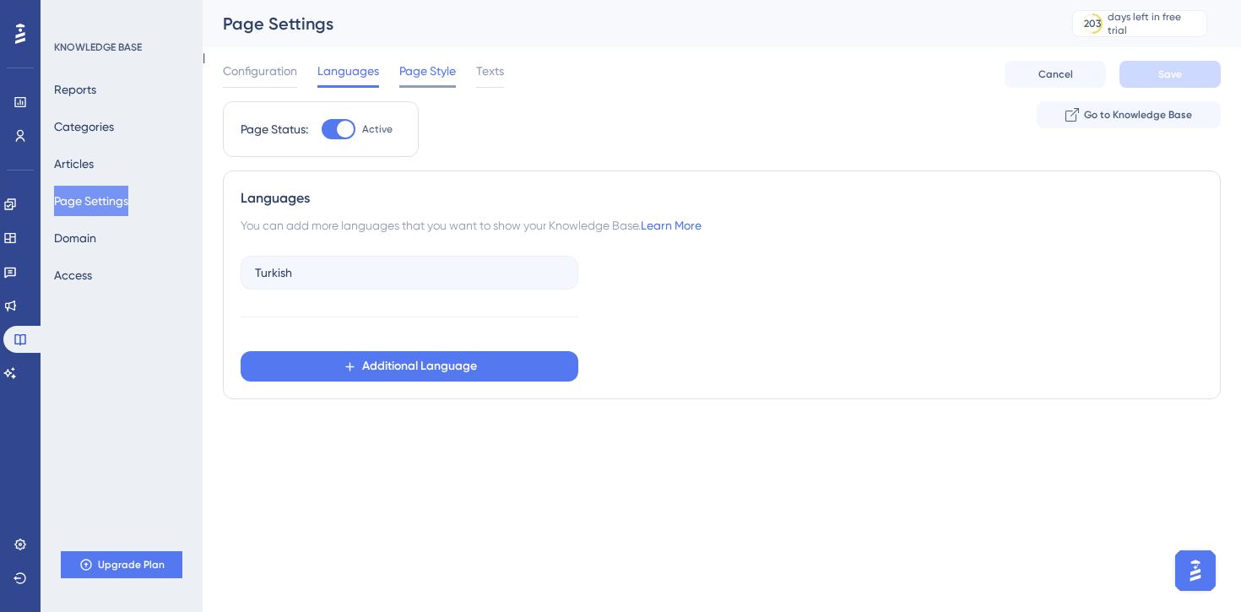
click at [445, 71] on span "Page Style" at bounding box center [427, 71] width 57 height 20
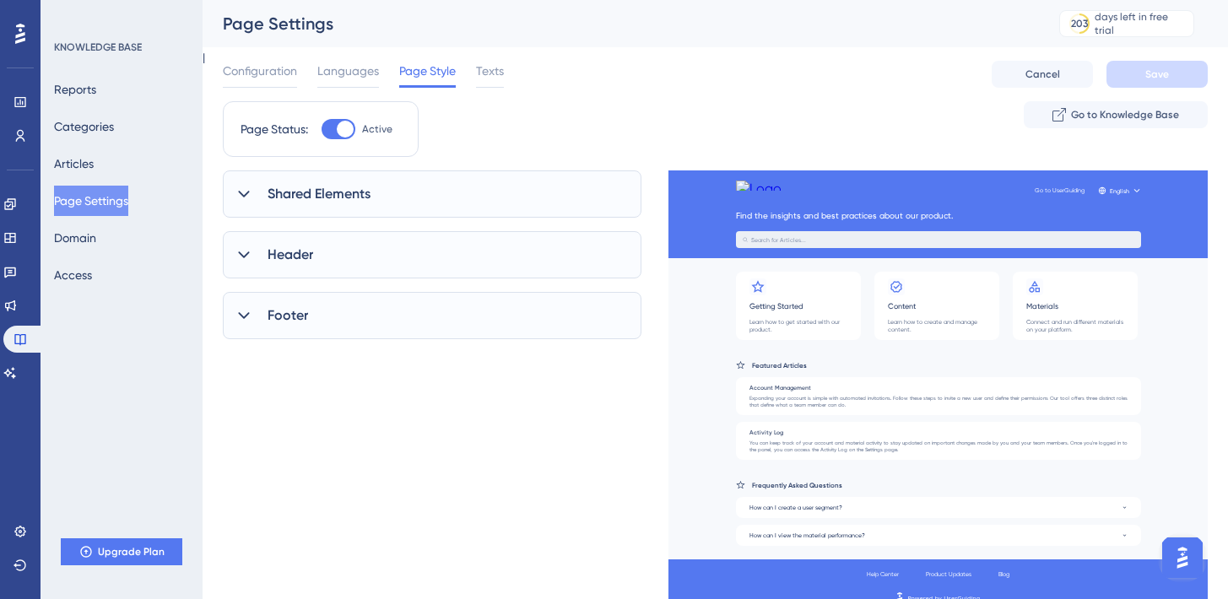
click at [369, 203] on span "Shared Elements" at bounding box center [319, 194] width 103 height 20
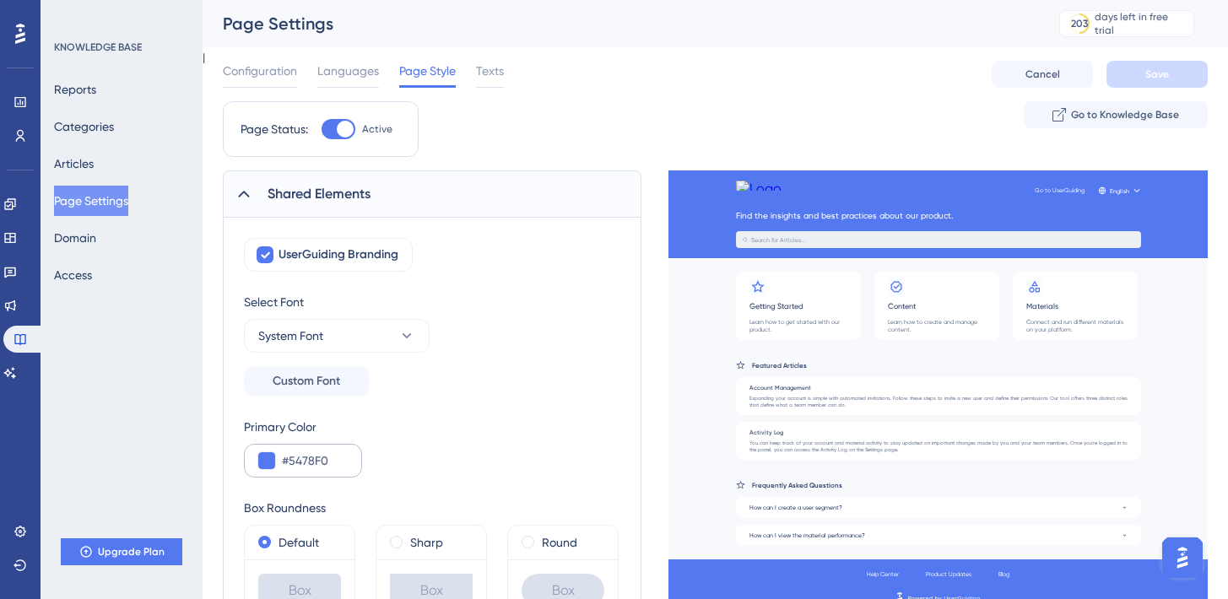
scroll to position [273, 0]
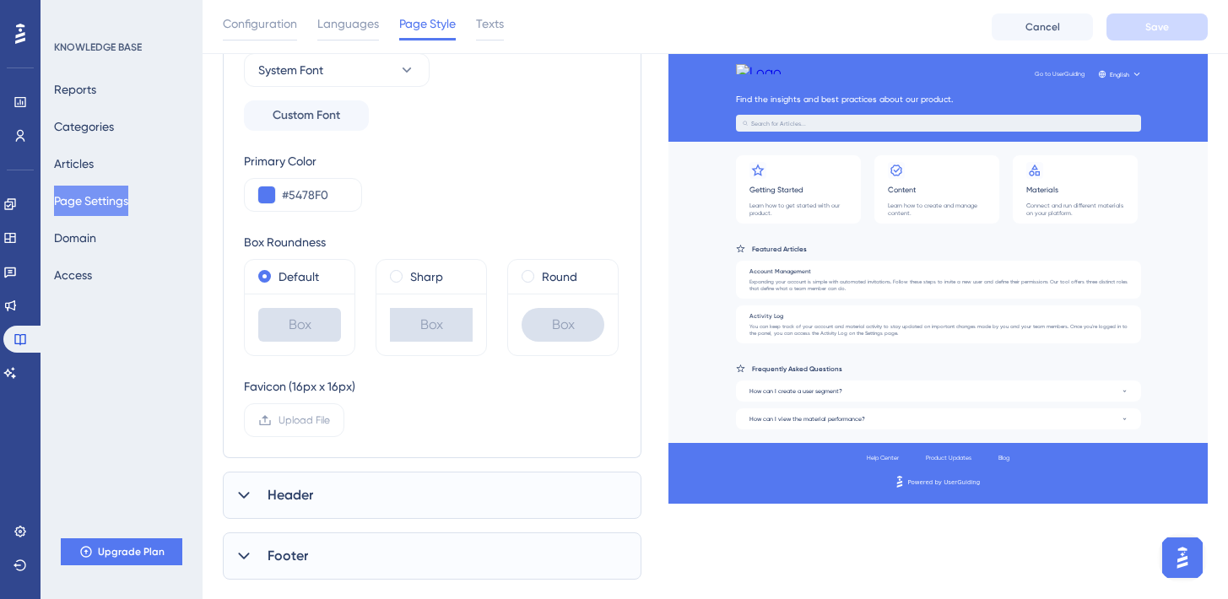
click at [392, 246] on div "Box Roundness" at bounding box center [431, 242] width 375 height 20
click at [548, 281] on label "Round" at bounding box center [559, 277] width 35 height 20
click at [436, 279] on label "Sharp" at bounding box center [426, 277] width 33 height 20
click at [270, 308] on div "Box" at bounding box center [299, 325] width 83 height 34
click at [317, 287] on div "Default" at bounding box center [300, 277] width 110 height 34
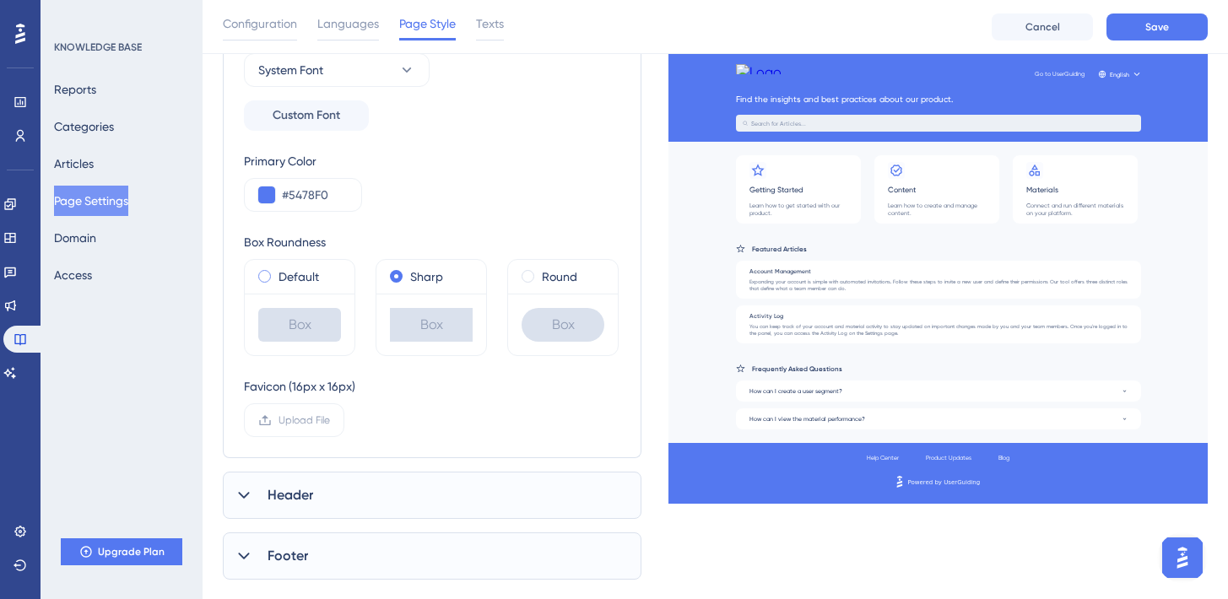
click at [320, 276] on div "Default" at bounding box center [299, 277] width 83 height 20
click at [483, 273] on div "Sharp" at bounding box center [432, 277] width 110 height 34
click at [603, 268] on div "Round" at bounding box center [563, 277] width 110 height 34
click at [564, 280] on label "Round" at bounding box center [559, 277] width 35 height 20
click at [1171, 30] on button "Save" at bounding box center [1157, 27] width 101 height 27
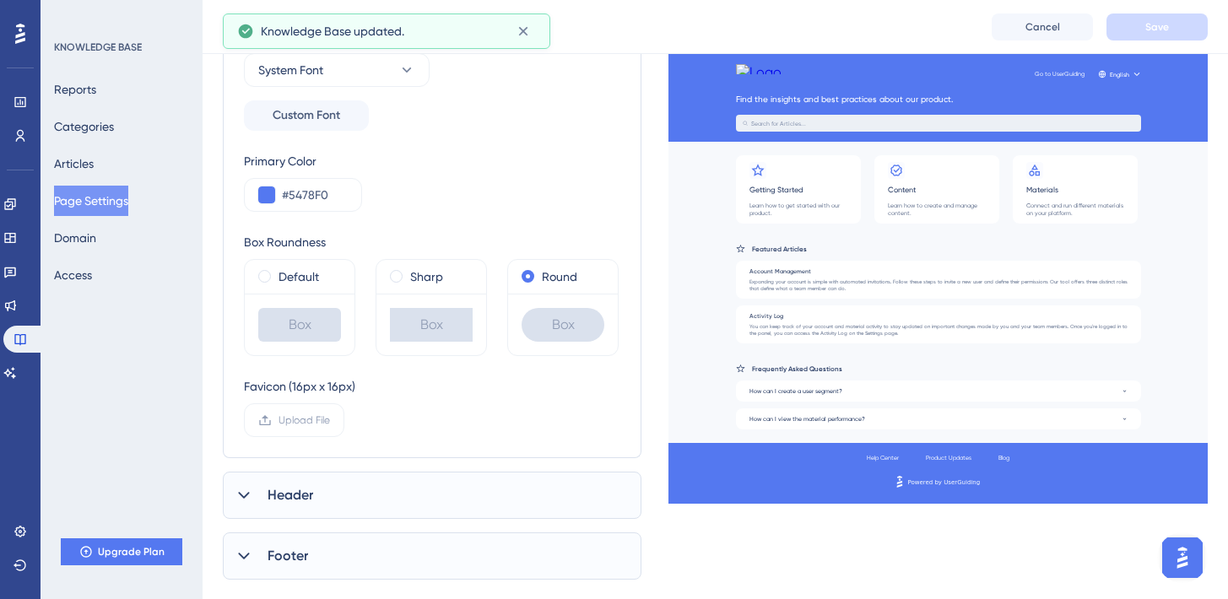
scroll to position [307, 0]
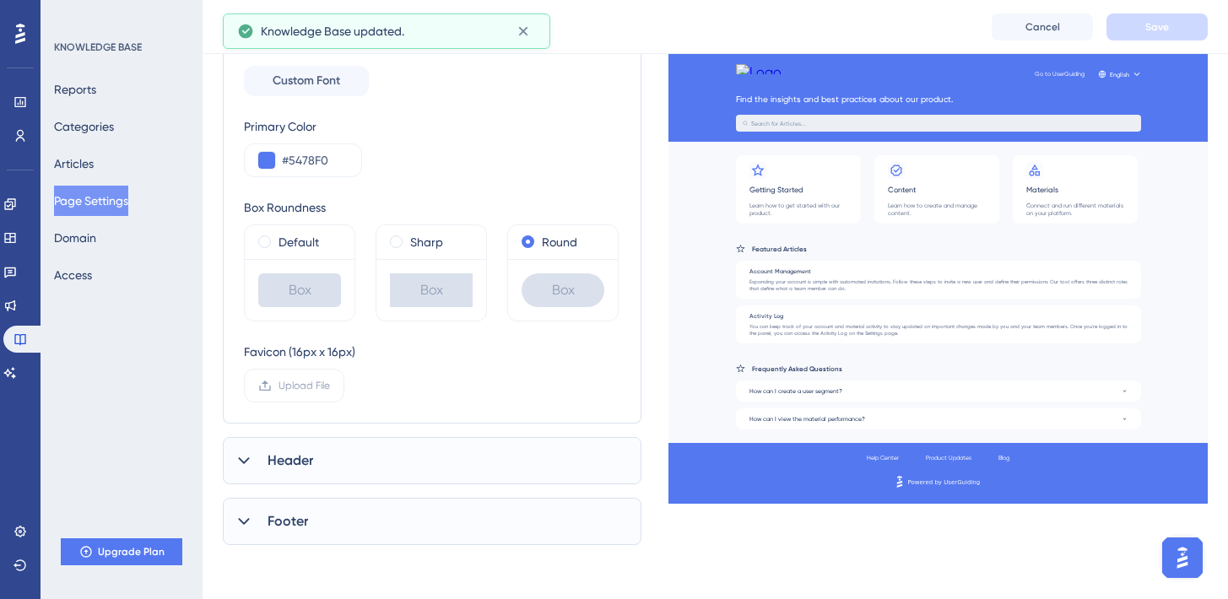
click at [293, 447] on div "Header" at bounding box center [432, 460] width 419 height 47
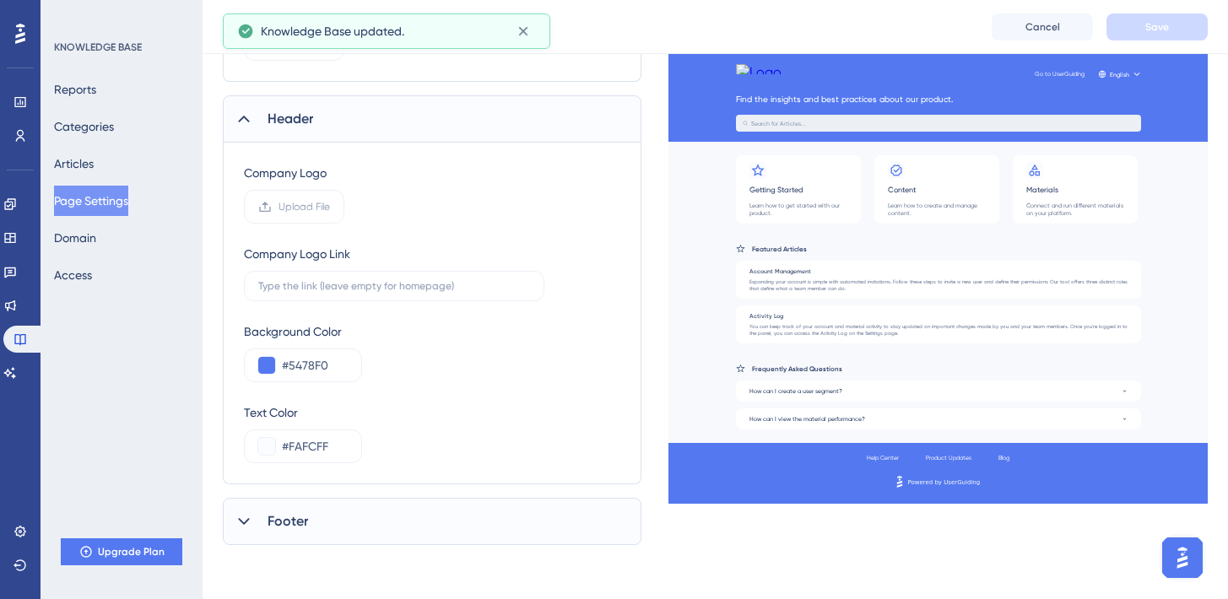
click at [312, 528] on div "Footer" at bounding box center [432, 521] width 419 height 47
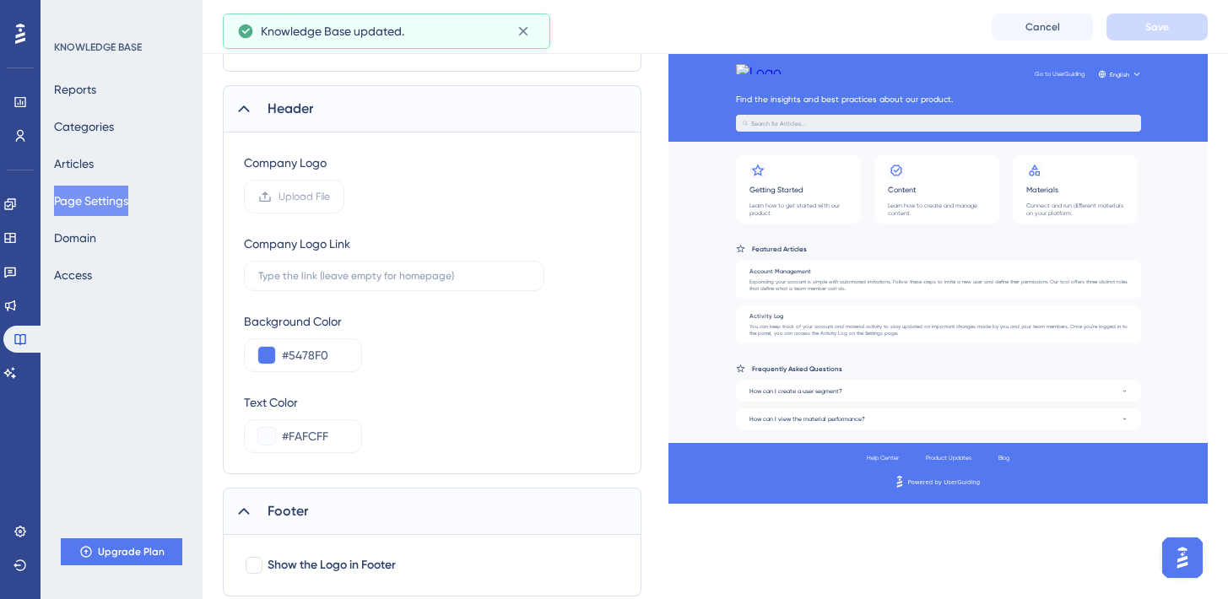
scroll to position [711, 0]
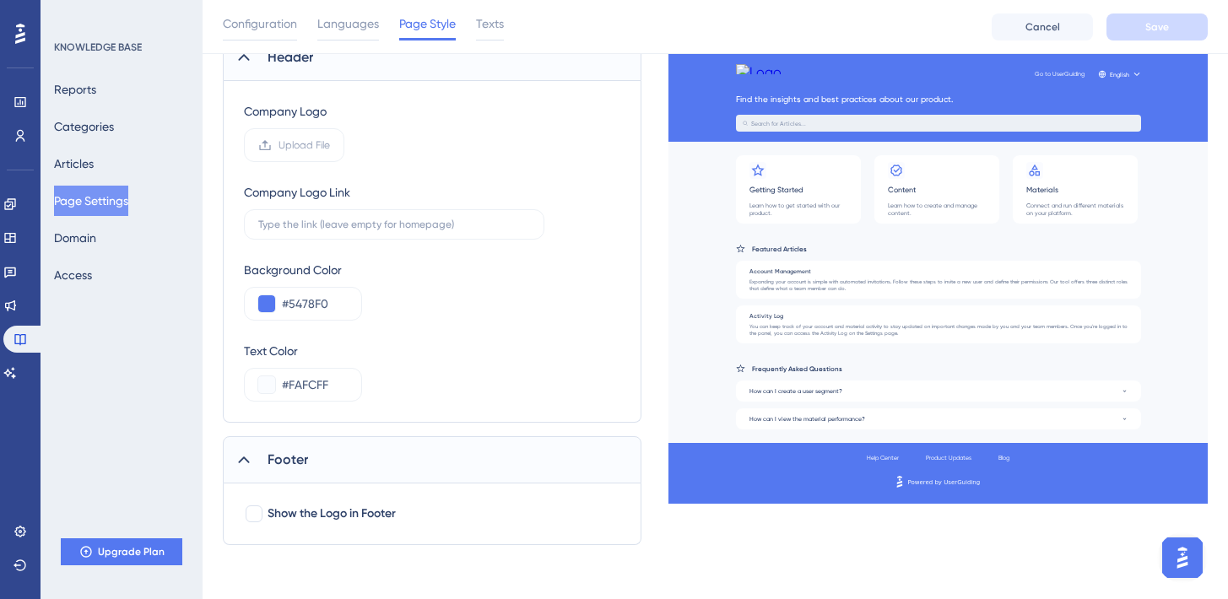
click at [917, 5] on div "Configuration Languages Page Style Texts Cancel Save" at bounding box center [716, 27] width 1026 height 54
